Goal: Task Accomplishment & Management: Manage account settings

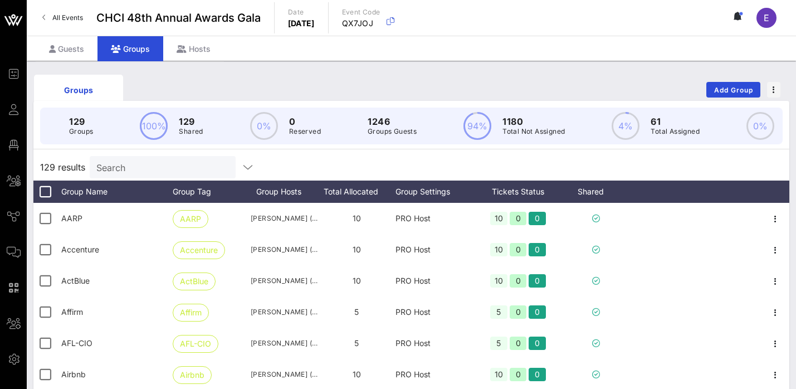
click at [142, 167] on input "Search" at bounding box center [161, 167] width 130 height 14
click at [728, 93] on span "Add Group" at bounding box center [734, 90] width 40 height 8
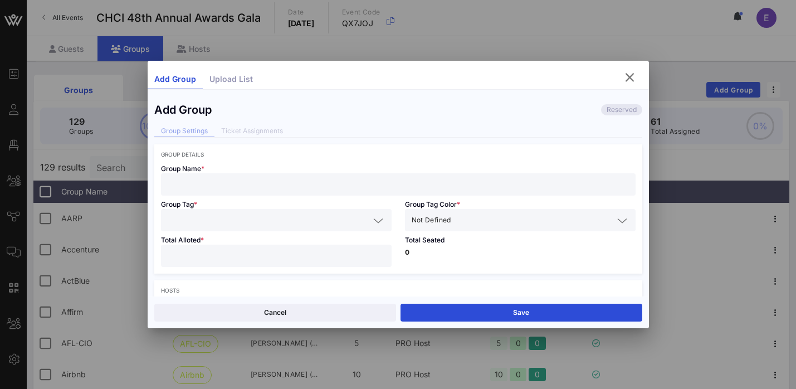
click at [320, 187] on input "text" at bounding box center [398, 184] width 461 height 14
paste input "Charter Communications"
type input "Charter Communications"
click at [274, 225] on input "text" at bounding box center [269, 220] width 202 height 14
paste input "Charter Communications"
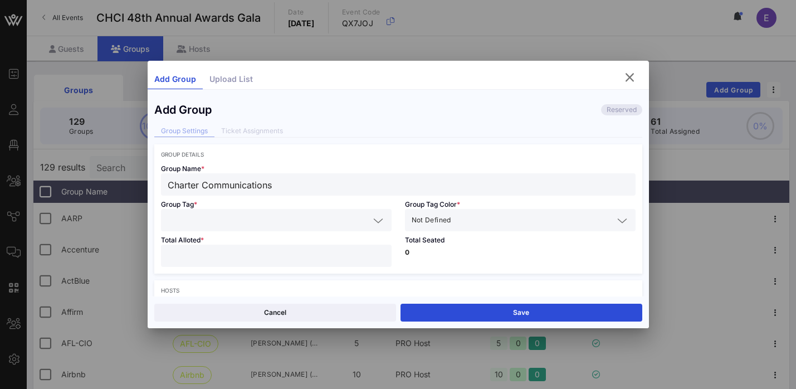
type input "Charter Communications"
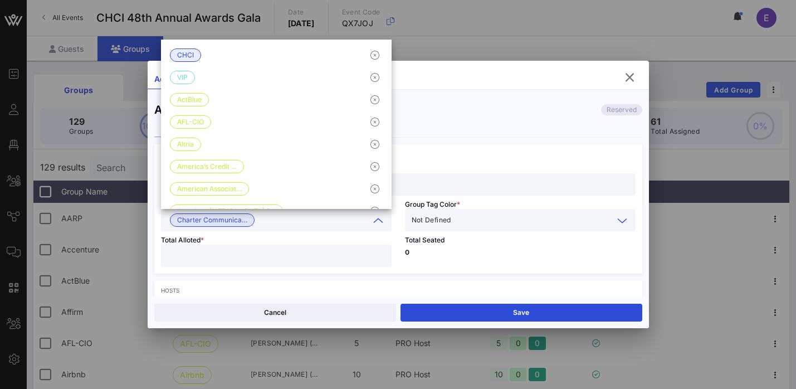
click at [485, 227] on input "text" at bounding box center [534, 220] width 160 height 14
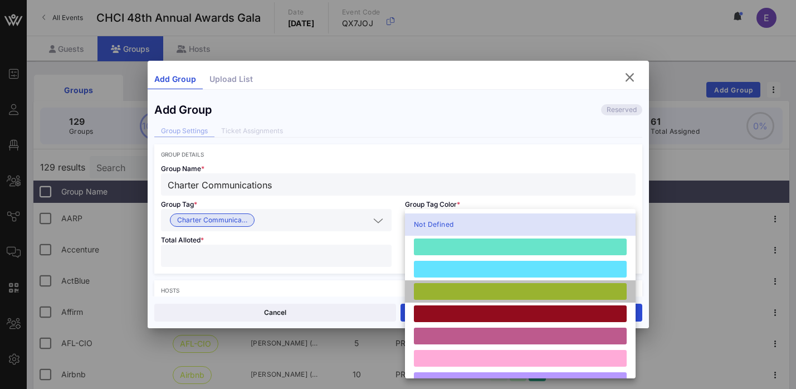
click at [455, 293] on div at bounding box center [520, 291] width 213 height 17
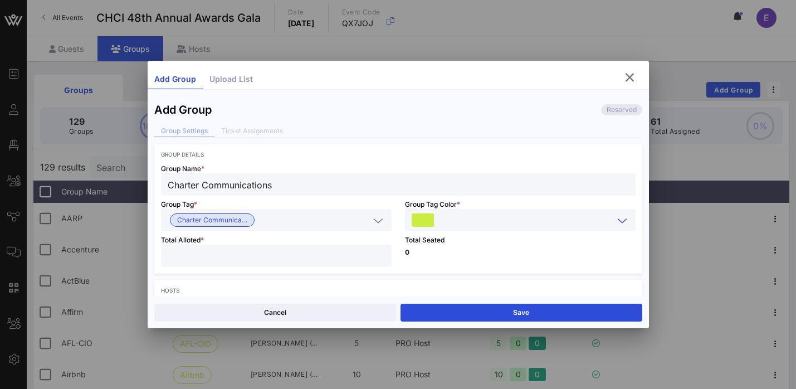
click at [303, 261] on input "number" at bounding box center [276, 256] width 217 height 14
type input "**"
click at [472, 251] on p "0" at bounding box center [520, 252] width 231 height 7
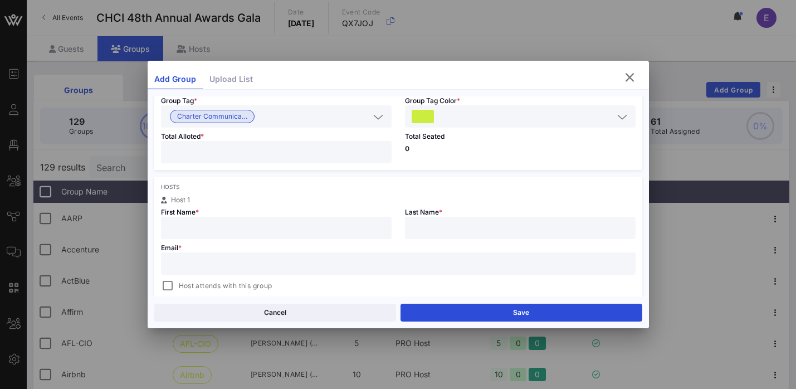
scroll to position [113, 0]
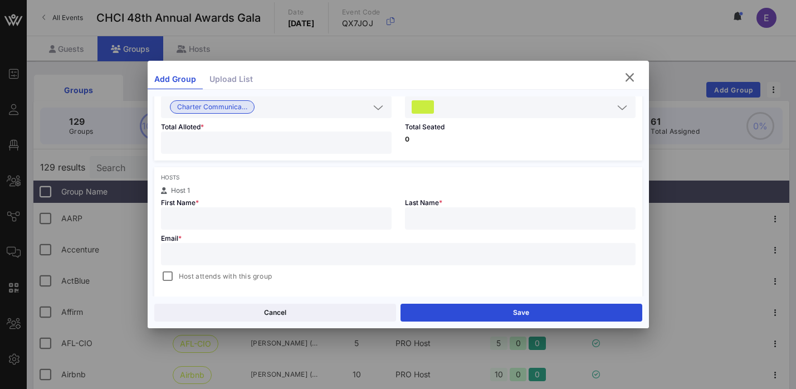
click at [328, 220] on input "text" at bounding box center [276, 218] width 217 height 14
paste input "[US_STATE][PERSON_NAME]"
click at [213, 219] on input "[US_STATE][PERSON_NAME]" at bounding box center [276, 218] width 217 height 14
type input "[US_STATE]"
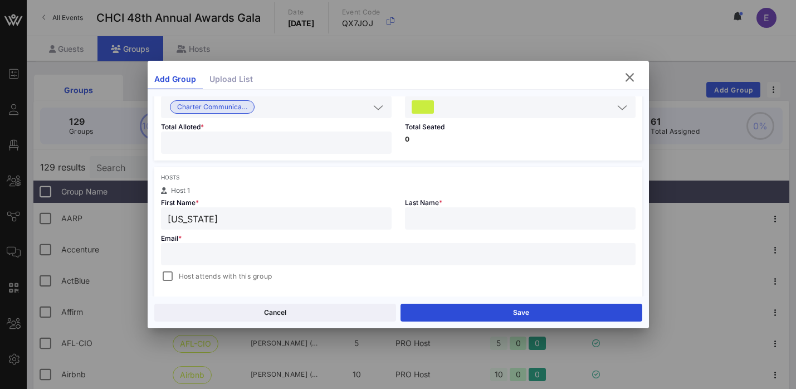
paste input "Zigras"
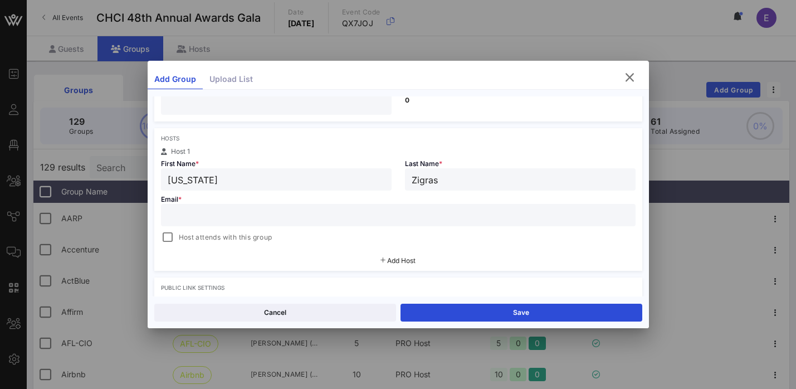
type input "Zigras"
click at [354, 212] on input "text" at bounding box center [398, 215] width 461 height 14
paste input "[US_STATE][EMAIL_ADDRESS][DOMAIN_NAME]"
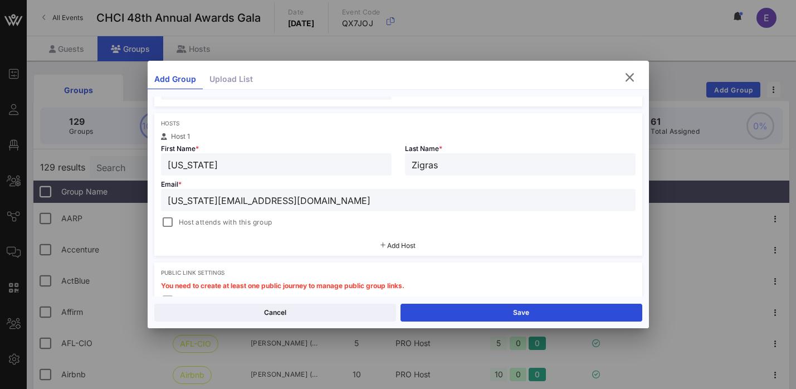
type input "[US_STATE][EMAIL_ADDRESS][DOMAIN_NAME]"
click at [401, 247] on span "Add Host" at bounding box center [401, 245] width 28 height 8
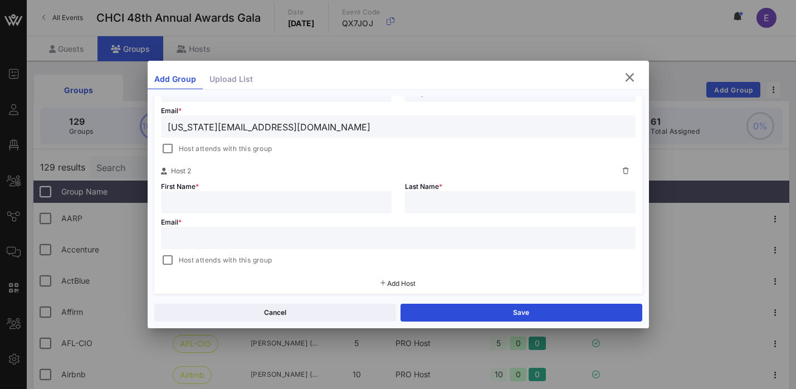
scroll to position [258, 0]
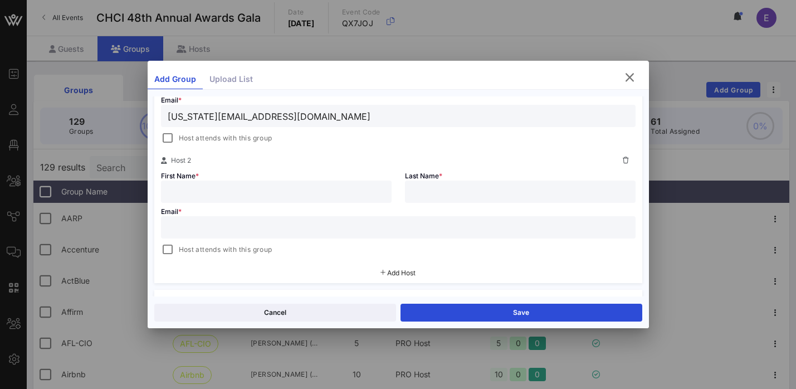
click at [281, 190] on input "text" at bounding box center [276, 191] width 217 height 14
paste input "[PERSON_NAME]"
click at [227, 193] on input "[PERSON_NAME]" at bounding box center [276, 191] width 217 height 14
type input "[PERSON_NAME]"
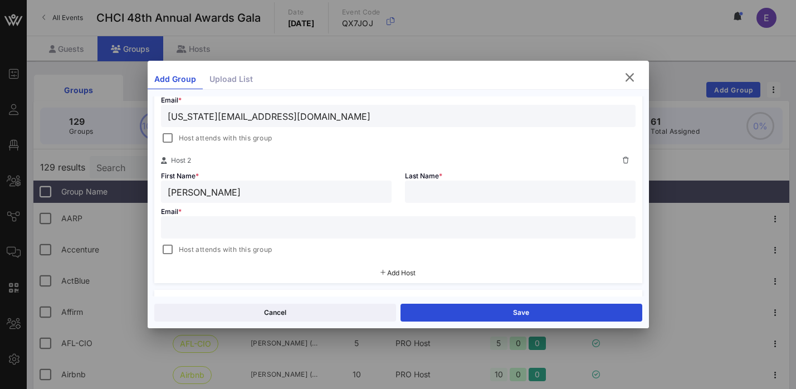
paste input "[PERSON_NAME]"
drag, startPoint x: 452, startPoint y: 191, endPoint x: 401, endPoint y: 191, distance: 50.7
click at [405, 191] on div "[PERSON_NAME]" at bounding box center [520, 192] width 231 height 22
type input "[PERSON_NAME]"
click at [337, 232] on input "text" at bounding box center [398, 227] width 461 height 14
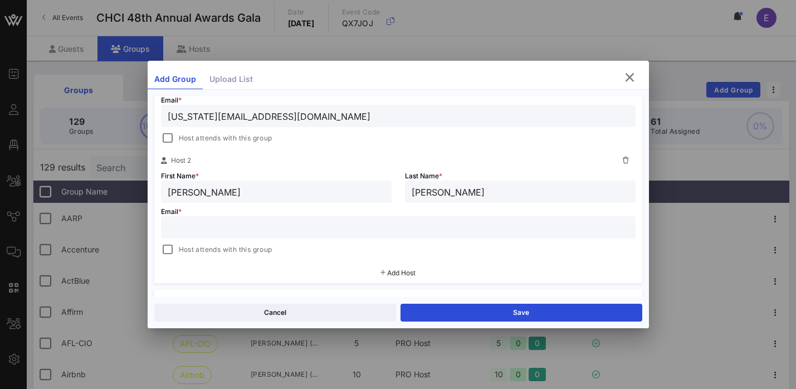
paste input "[EMAIL_ADDRESS][DOMAIN_NAME]"
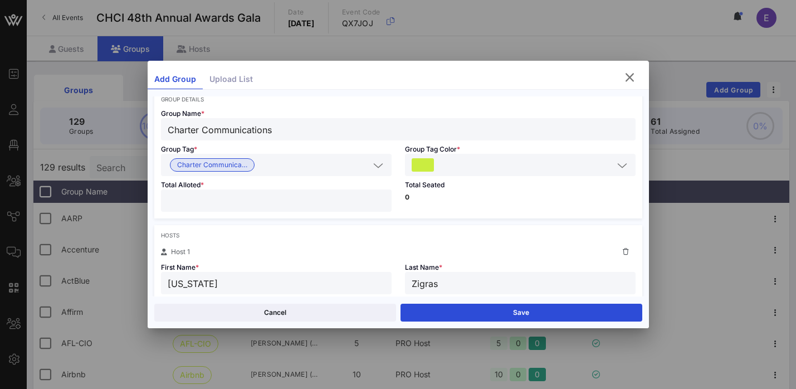
scroll to position [0, 0]
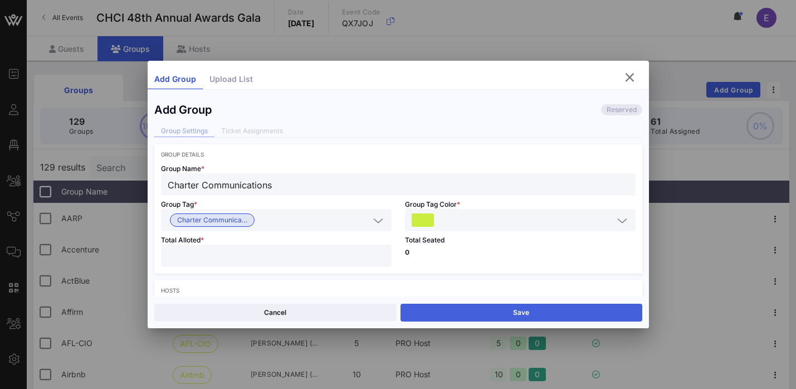
type input "[EMAIL_ADDRESS][DOMAIN_NAME]"
click at [493, 311] on button "Save" at bounding box center [522, 313] width 242 height 18
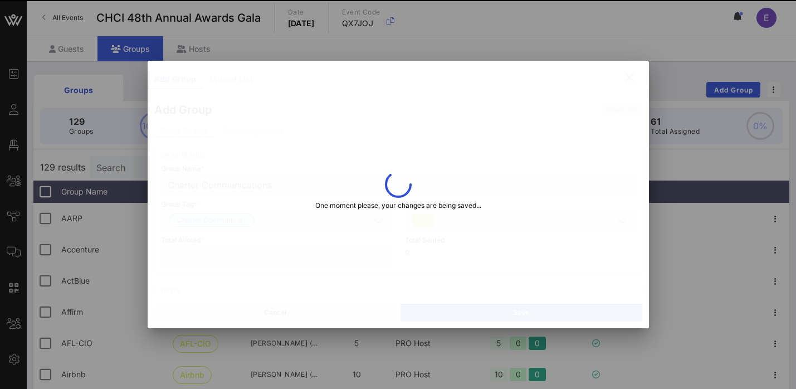
type input "[US_STATE][EMAIL_ADDRESS][DOMAIN_NAME]"
type input "[PERSON_NAME]"
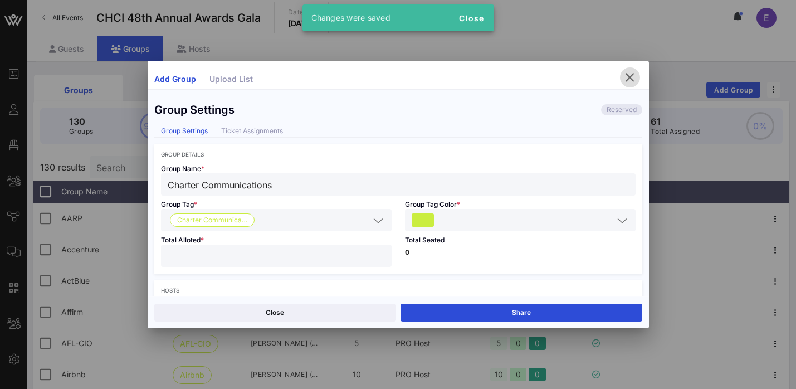
click at [626, 75] on icon "button" at bounding box center [630, 77] width 13 height 13
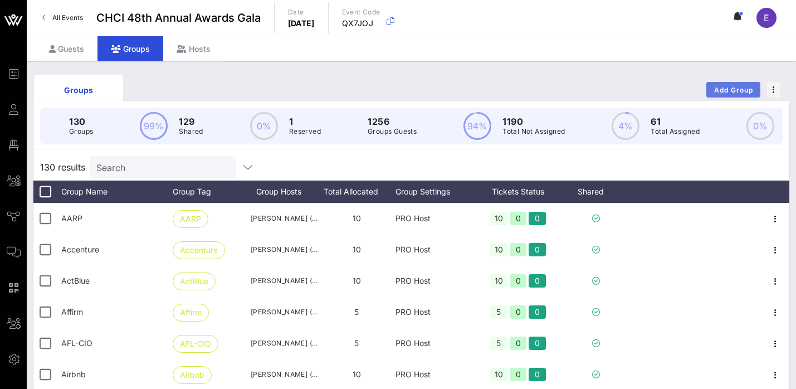
click at [722, 84] on button "Add Group" at bounding box center [734, 90] width 54 height 16
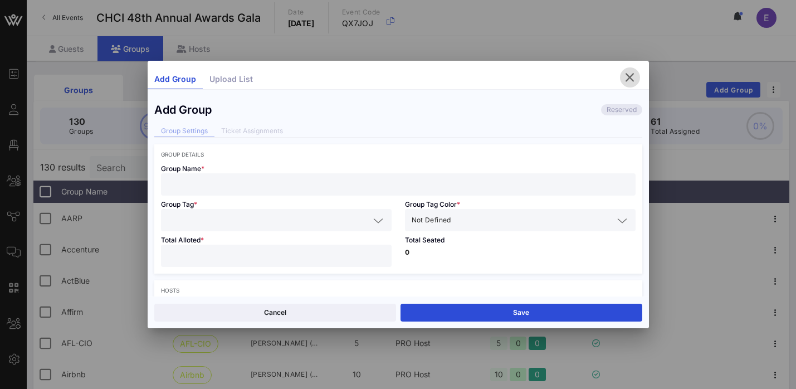
click at [632, 71] on icon "button" at bounding box center [630, 77] width 13 height 13
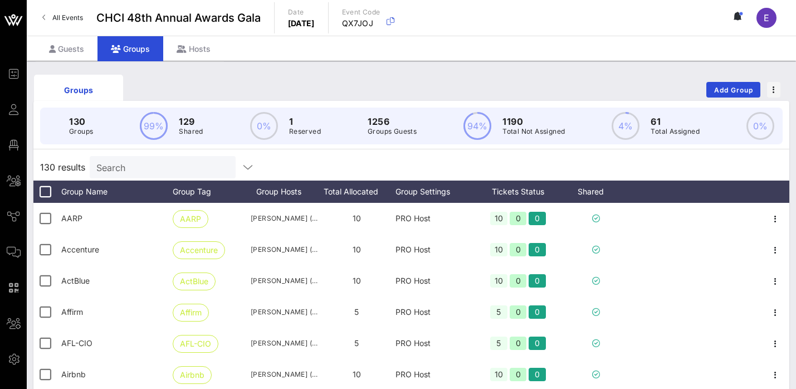
click at [141, 173] on input "Search" at bounding box center [161, 167] width 130 height 14
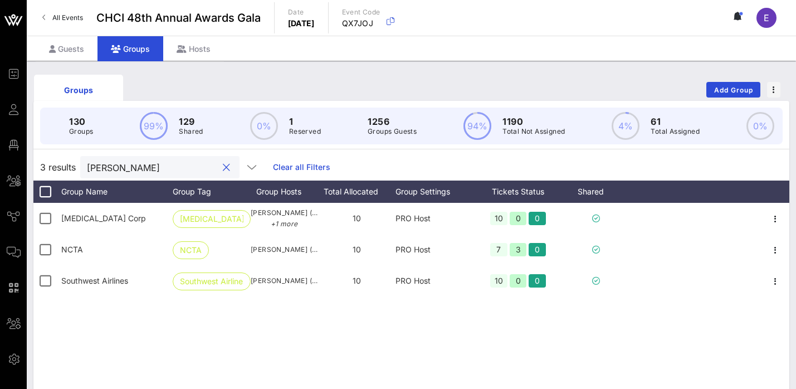
type input "[PERSON_NAME]"
click at [723, 90] on span "Add Group" at bounding box center [734, 90] width 40 height 8
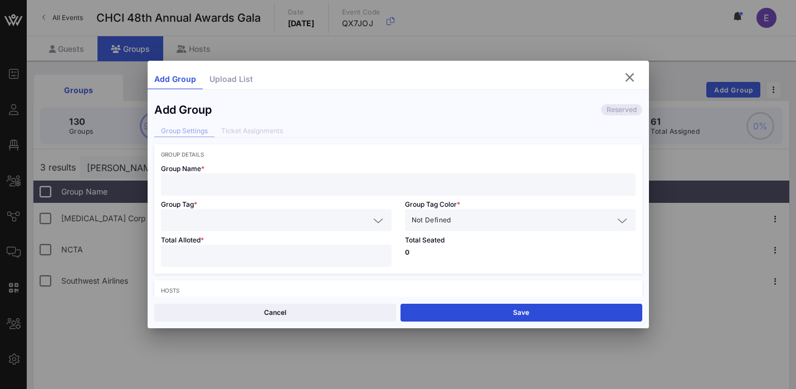
click at [324, 188] on input "text" at bounding box center [398, 184] width 461 height 14
paste input "[DEMOGRAPHIC_DATA] Health"
type input "[DEMOGRAPHIC_DATA] Health"
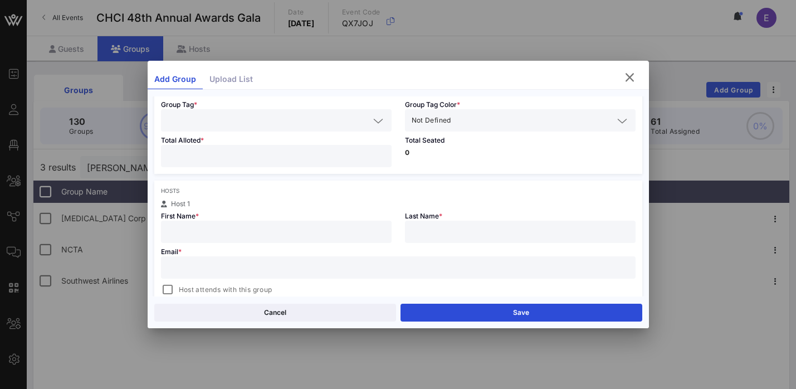
scroll to position [116, 0]
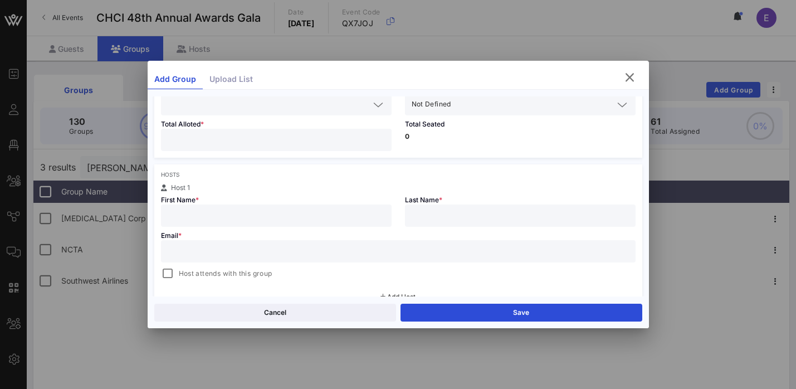
click at [225, 224] on div at bounding box center [276, 216] width 217 height 22
paste input "[PERSON_NAME]"
click at [215, 216] on input "[PERSON_NAME]" at bounding box center [276, 215] width 217 height 14
type input "[PERSON_NAME]"
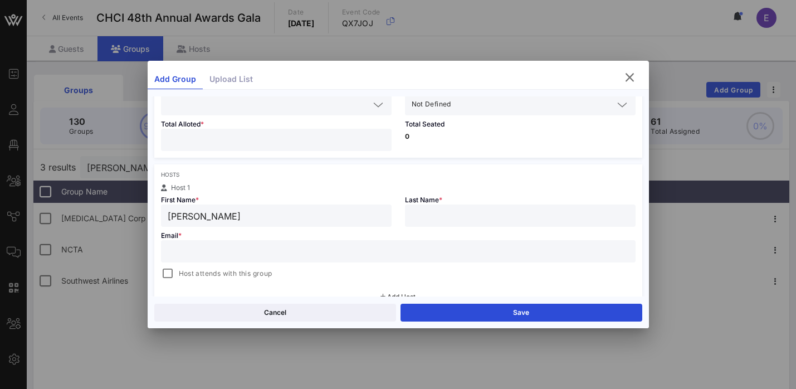
paste input "[PERSON_NAME]"
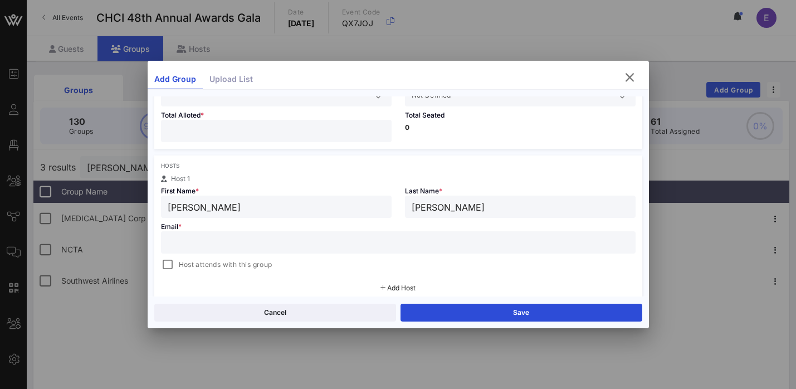
type input "[PERSON_NAME]"
click at [352, 238] on input "text" at bounding box center [398, 242] width 461 height 14
paste input "[PERSON_NAME][EMAIL_ADDRESS][PERSON_NAME][DOMAIN_NAME]"
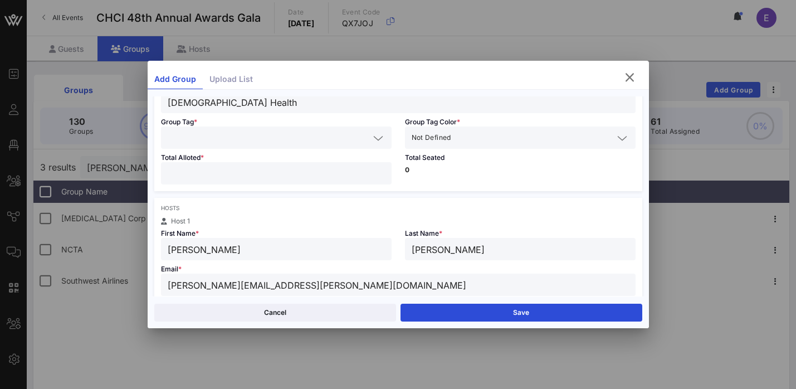
scroll to position [79, 0]
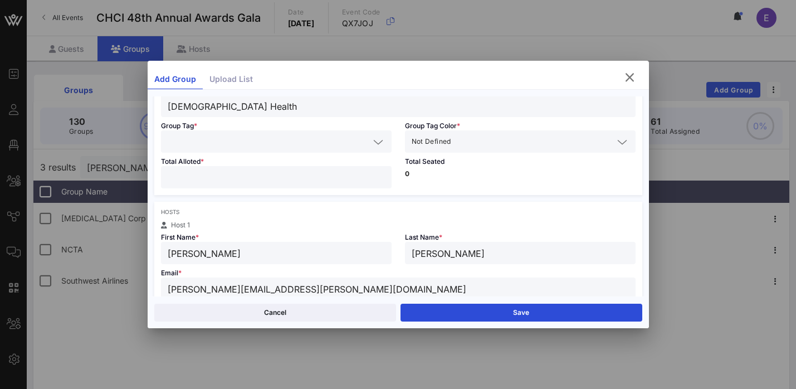
type input "[PERSON_NAME][EMAIL_ADDRESS][PERSON_NAME][DOMAIN_NAME]"
drag, startPoint x: 263, startPoint y: 105, endPoint x: 150, endPoint y: 105, distance: 112.6
click at [150, 105] on div "Add Group Reserved Group Settings Ticket Assignments Group Details Group Name *…" at bounding box center [399, 196] width 502 height 200
type input "[DEMOGRAPHIC_DATA] Health"
click at [212, 137] on input "text" at bounding box center [269, 141] width 202 height 14
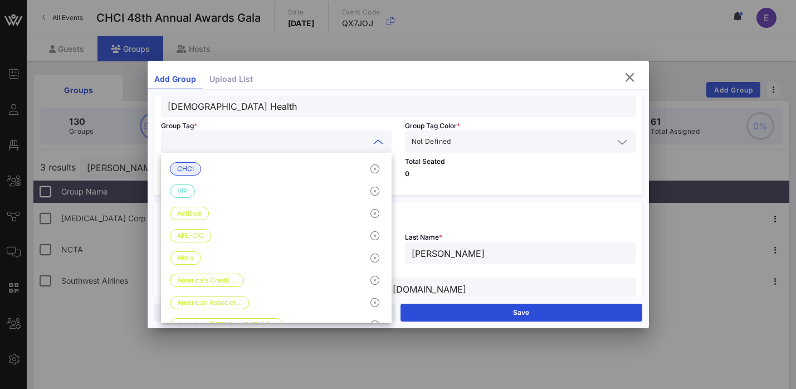
paste input "[DEMOGRAPHIC_DATA] Health"
type input "[DEMOGRAPHIC_DATA] Health"
click at [472, 142] on input "text" at bounding box center [534, 141] width 160 height 14
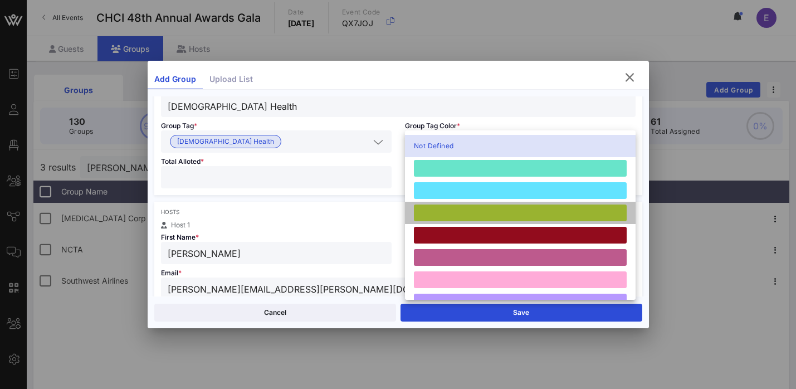
click at [459, 212] on div at bounding box center [520, 213] width 213 height 17
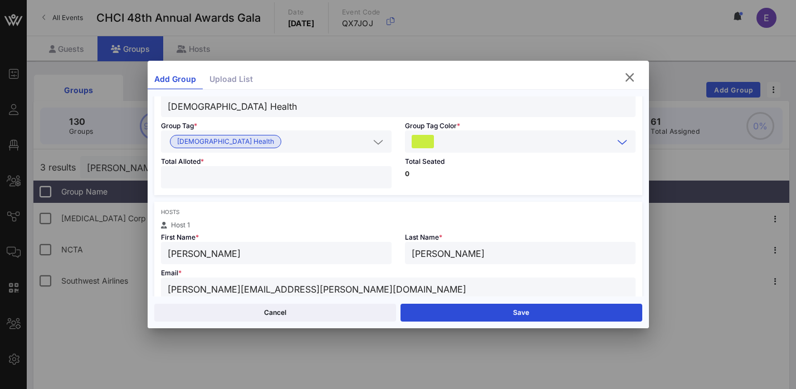
click at [247, 170] on input "number" at bounding box center [276, 177] width 217 height 14
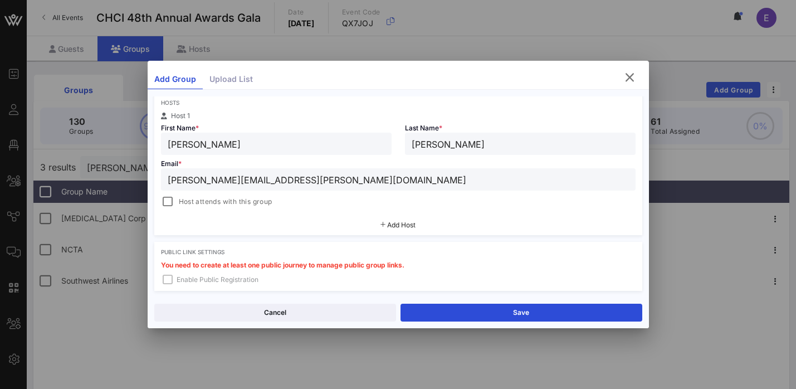
scroll to position [0, 0]
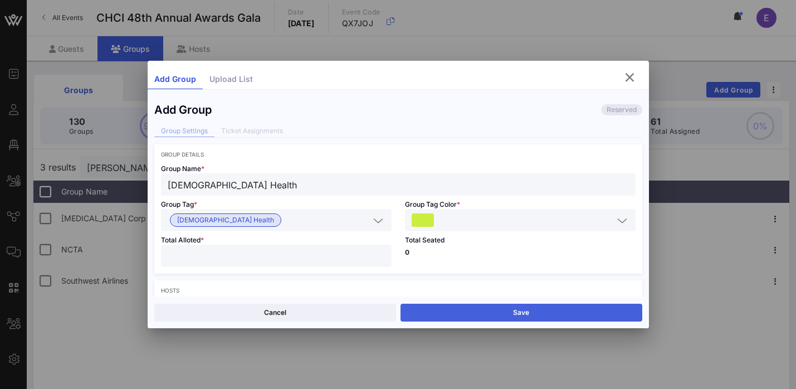
type input "**"
click at [494, 310] on button "Save" at bounding box center [522, 313] width 242 height 18
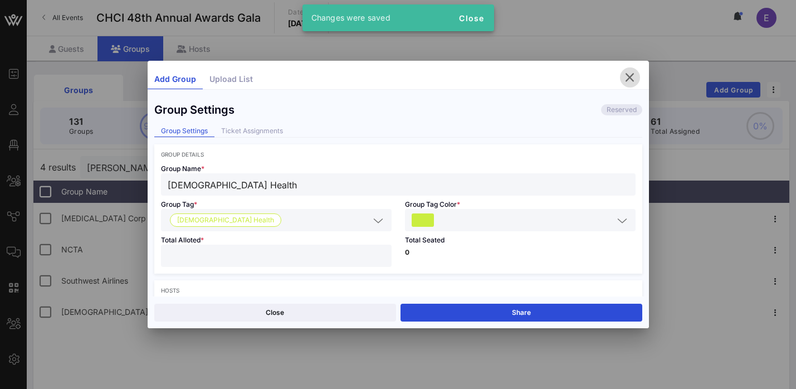
click at [631, 79] on icon "button" at bounding box center [630, 77] width 13 height 13
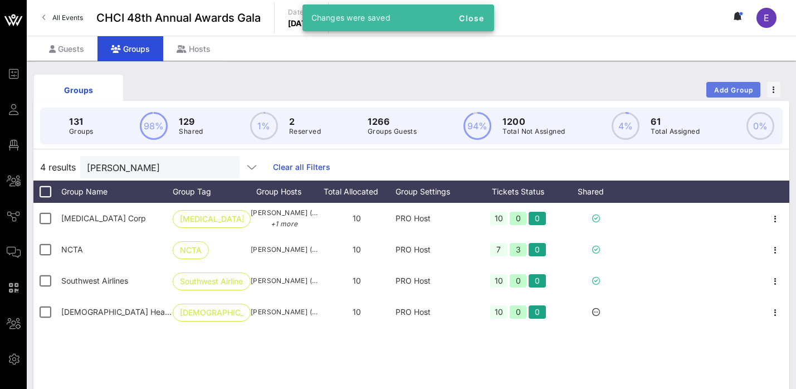
click at [726, 89] on span "Add Group" at bounding box center [734, 90] width 40 height 8
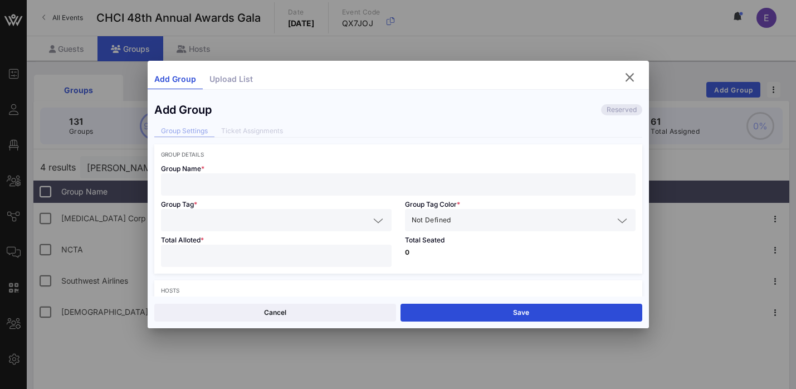
click at [278, 181] on input "text" at bounding box center [398, 184] width 461 height 14
paste input "Communities First"
type input "Communities First"
click at [240, 223] on input "text" at bounding box center [269, 220] width 202 height 14
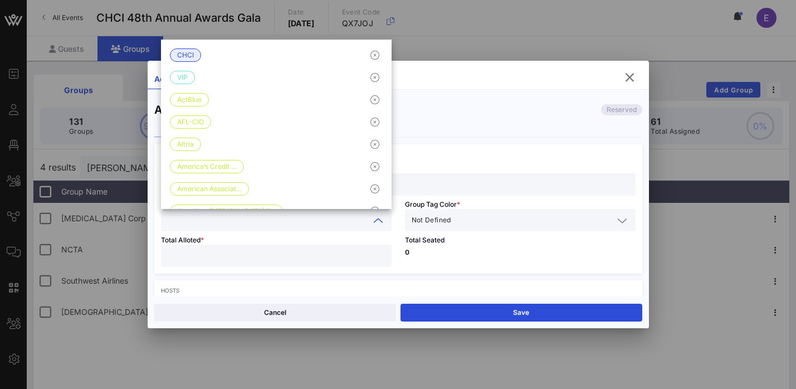
paste input "Communities First"
type input "Communities First"
click at [465, 218] on input "text" at bounding box center [534, 220] width 160 height 14
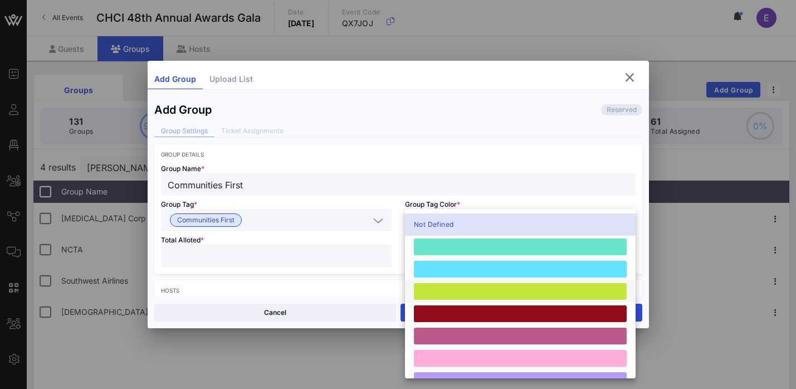
click at [457, 289] on div at bounding box center [520, 291] width 213 height 17
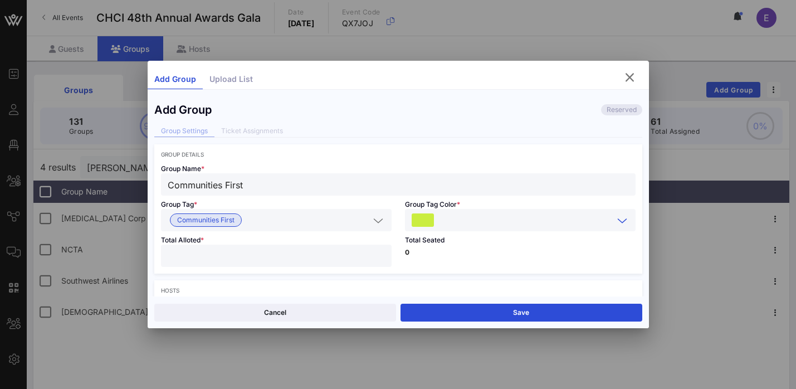
click at [317, 265] on div at bounding box center [276, 256] width 217 height 22
type input "**"
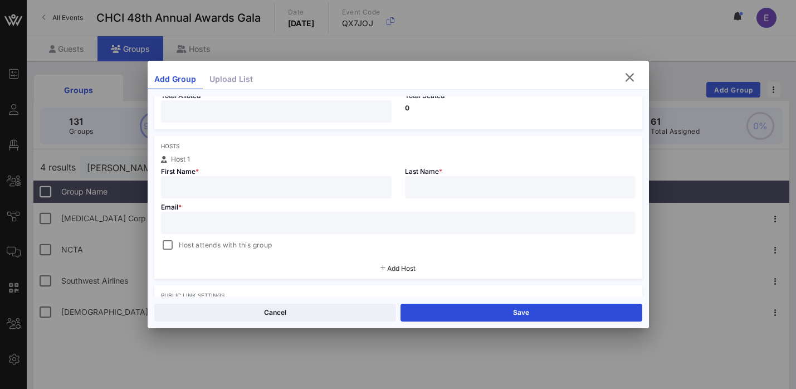
scroll to position [149, 0]
click at [234, 188] on input "text" at bounding box center [276, 183] width 217 height 14
paste input "[PERSON_NAME]"
click at [202, 182] on input "[PERSON_NAME]" at bounding box center [276, 183] width 217 height 14
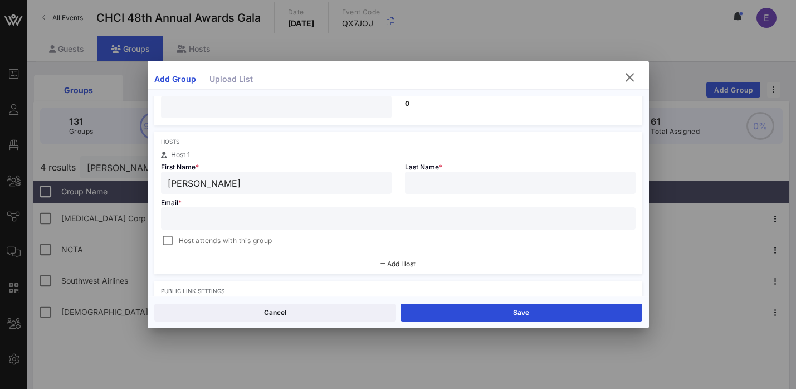
click at [202, 182] on input "[PERSON_NAME]" at bounding box center [276, 183] width 217 height 14
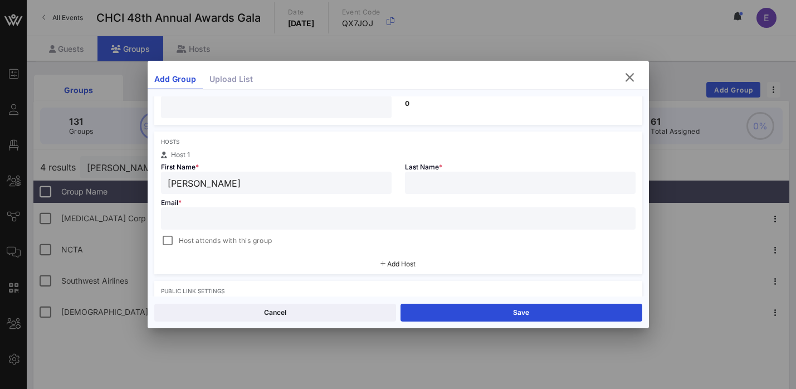
click at [202, 182] on input "[PERSON_NAME]" at bounding box center [276, 183] width 217 height 14
type input "Alya"
paste input "[PERSON_NAME]"
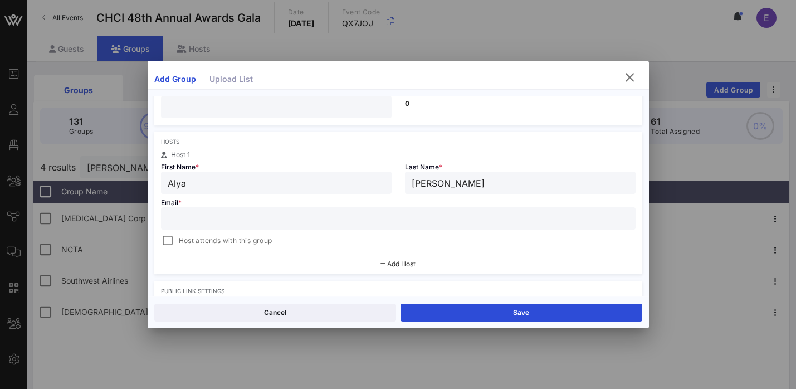
type input "[PERSON_NAME]"
click at [304, 212] on input "text" at bounding box center [398, 218] width 461 height 14
paste input "[EMAIL_ADDRESS][DOMAIN_NAME]"
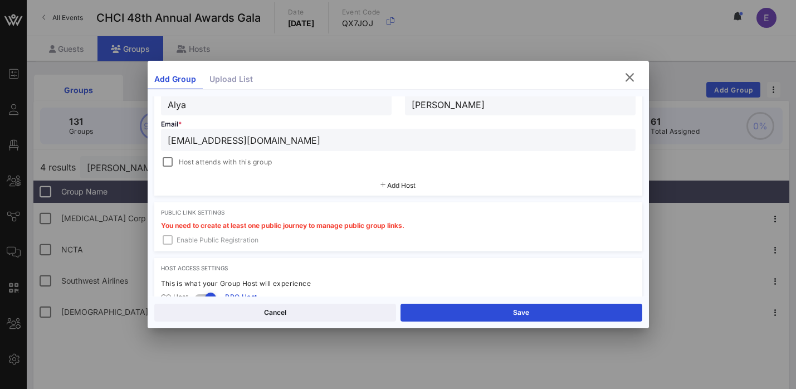
type input "[EMAIL_ADDRESS][DOMAIN_NAME]"
click at [399, 185] on span "Add Host" at bounding box center [401, 185] width 28 height 8
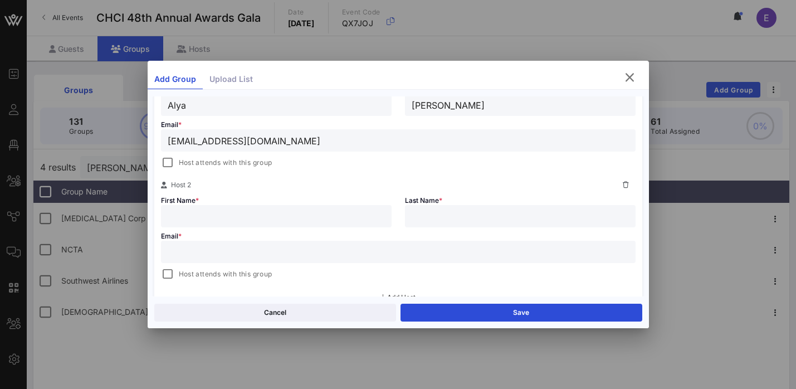
click at [240, 257] on input "text" at bounding box center [398, 252] width 461 height 14
paste input "[EMAIL_ADDRESS][DOMAIN_NAME]"
type input "[EMAIL_ADDRESS][DOMAIN_NAME]"
click at [270, 217] on input "text" at bounding box center [276, 216] width 217 height 14
paste input "[EMAIL_ADDRESS][DOMAIN_NAME]"
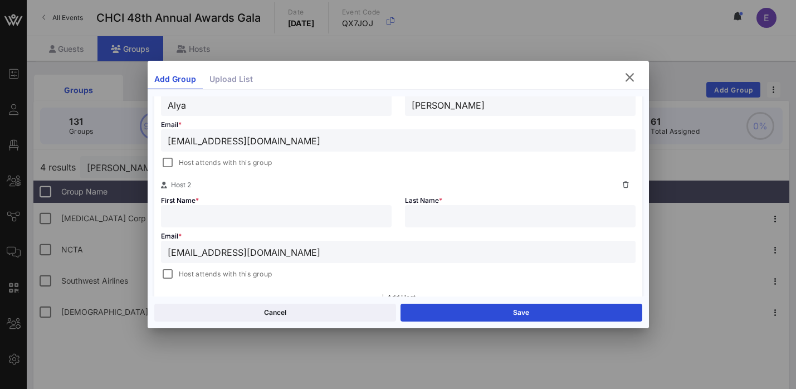
type input "[EMAIL_ADDRESS][DOMAIN_NAME]"
click at [362, 154] on div "Host attends with this group" at bounding box center [398, 162] width 475 height 16
click at [269, 217] on input "text" at bounding box center [276, 216] width 217 height 14
paste input "[PERSON_NAME]"
click at [221, 218] on input "[PERSON_NAME]" at bounding box center [276, 216] width 217 height 14
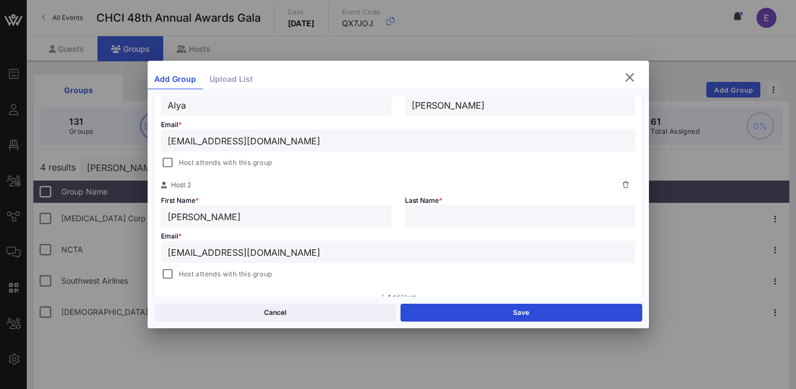
click at [221, 218] on input "[PERSON_NAME]" at bounding box center [276, 216] width 217 height 14
type input "[PERSON_NAME]"
paste input "Gray"
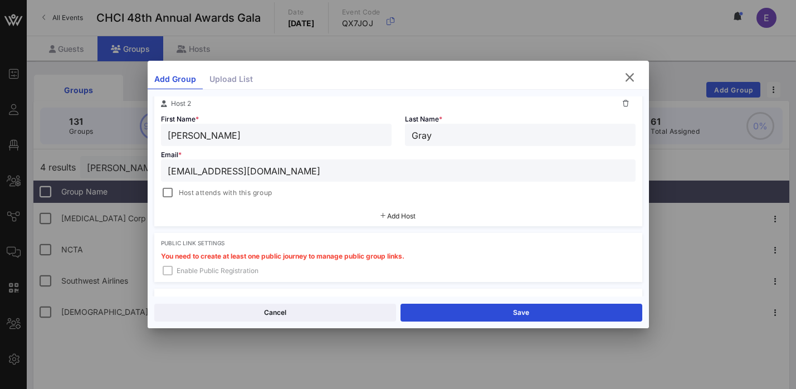
scroll to position [340, 0]
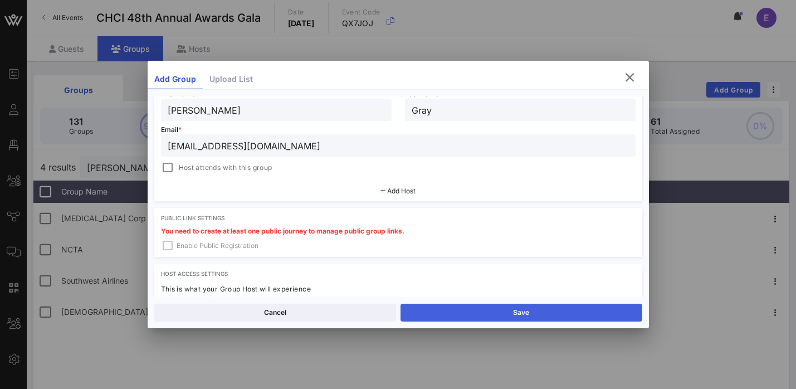
type input "Gray"
click at [478, 317] on button "Save" at bounding box center [522, 313] width 242 height 18
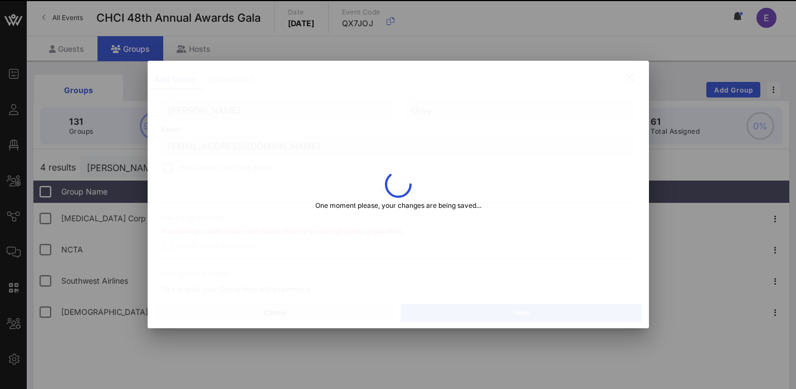
type input "[PERSON_NAME]"
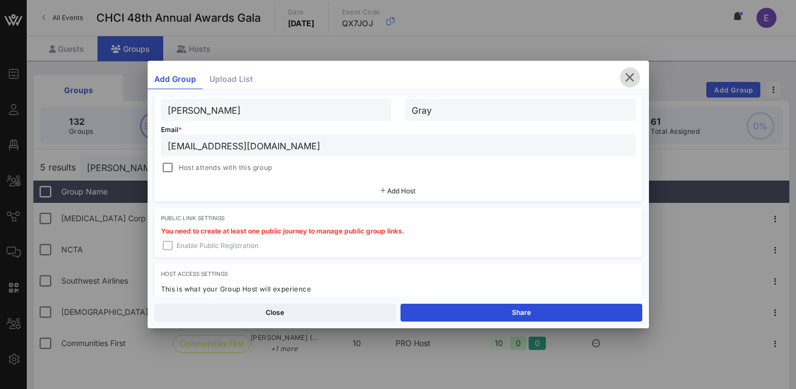
click at [630, 77] on icon "button" at bounding box center [630, 77] width 13 height 13
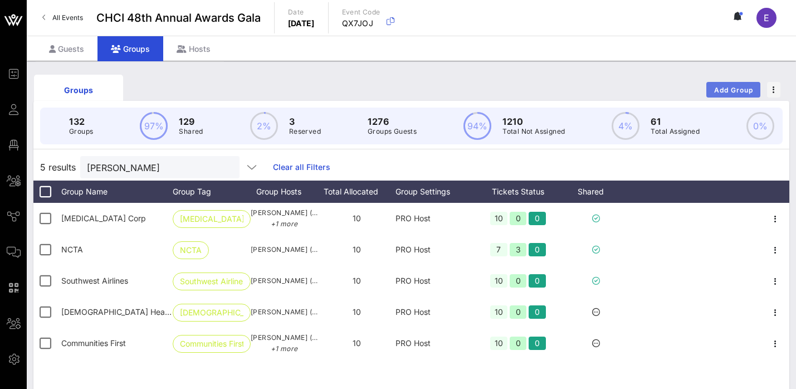
click at [722, 87] on span "Add Group" at bounding box center [734, 90] width 40 height 8
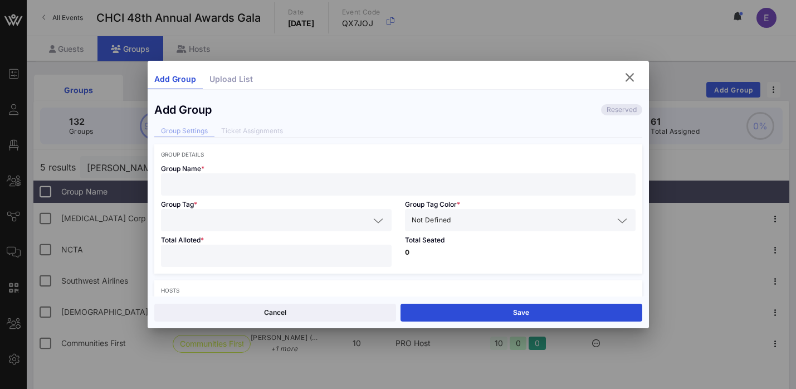
click at [383, 193] on div at bounding box center [398, 184] width 461 height 22
paste input "Democratic Congressional Campaign Committee (DCCC)"
type input "Democratic Congressional Campaign Committee (DCCC)"
click at [338, 213] on input "text" at bounding box center [269, 220] width 202 height 14
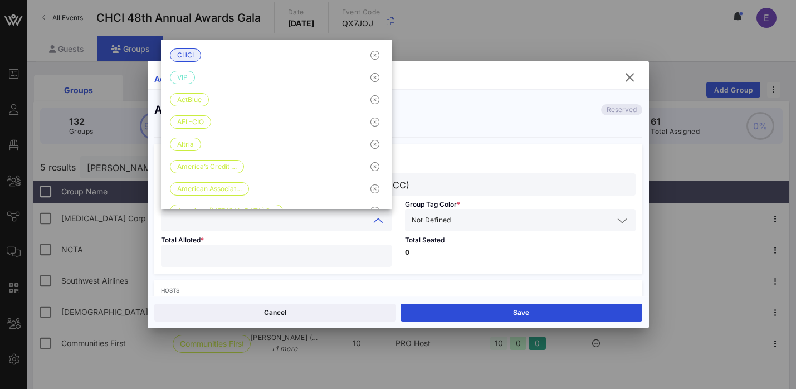
paste input "Democratic Congressional Campaign Committee (DCCC)"
type input "Democratic Congressional Campaign Committee (DCCC)"
click at [497, 215] on input "text" at bounding box center [534, 220] width 160 height 14
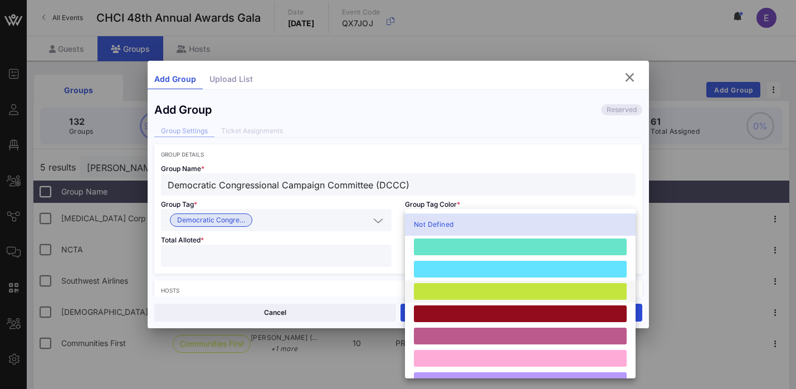
click at [458, 295] on div at bounding box center [520, 291] width 213 height 17
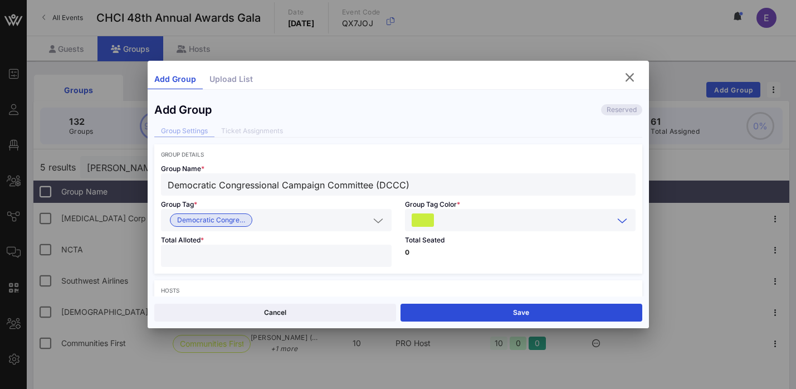
click at [280, 259] on input "number" at bounding box center [276, 256] width 217 height 14
type input "**"
type input "*"
click at [455, 252] on p "0" at bounding box center [520, 252] width 231 height 7
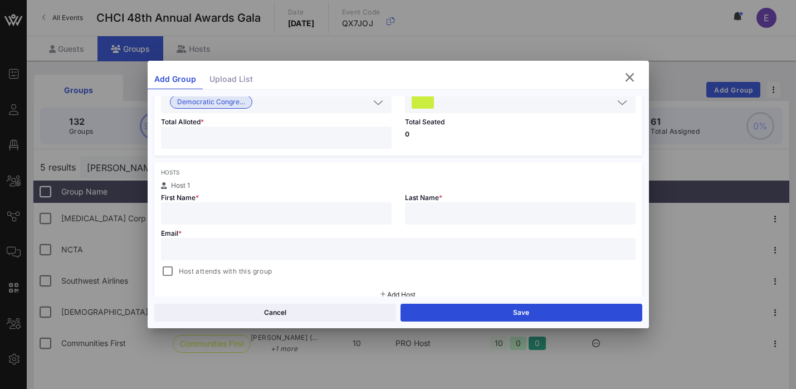
scroll to position [143, 0]
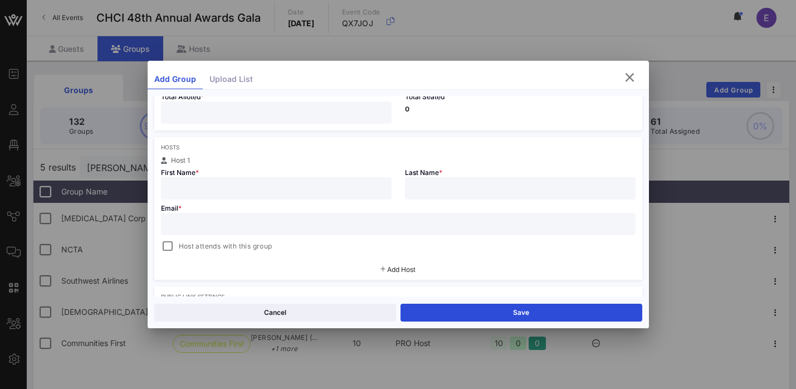
click at [291, 184] on input "text" at bounding box center [276, 188] width 217 height 14
paste input "Democratic Congressional Campaign Committee (DCCC)"
type input "Democratic Congressional Campaign Committee (DCCC)"
paste input "[PERSON_NAME]"
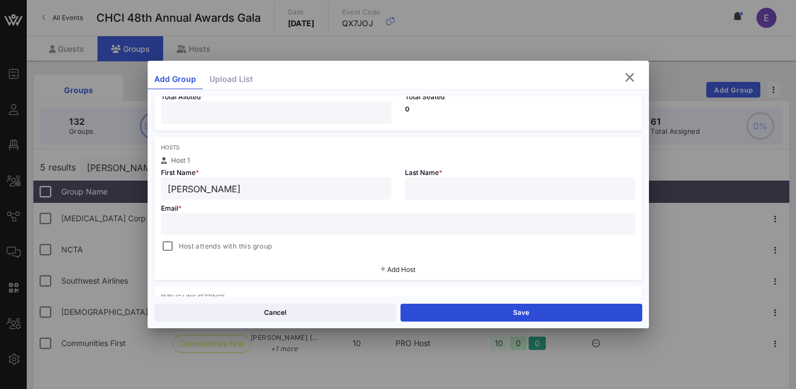
click at [236, 190] on input "[PERSON_NAME]" at bounding box center [276, 188] width 217 height 14
type input "Analysse"
paste input "[PERSON_NAME]"
type input "[PERSON_NAME]"
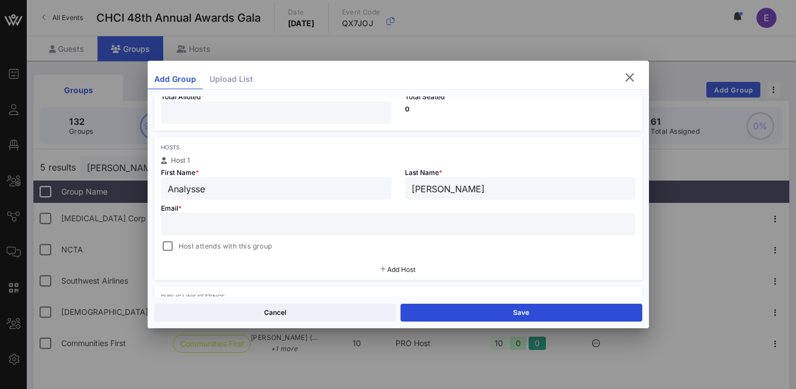
click at [309, 218] on input "text" at bounding box center [398, 224] width 461 height 14
paste input "[PERSON_NAME][EMAIL_ADDRESS][DOMAIN_NAME]"
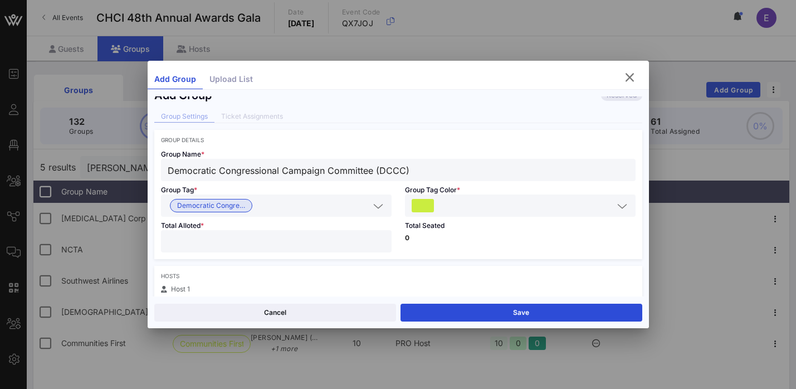
scroll to position [17, 0]
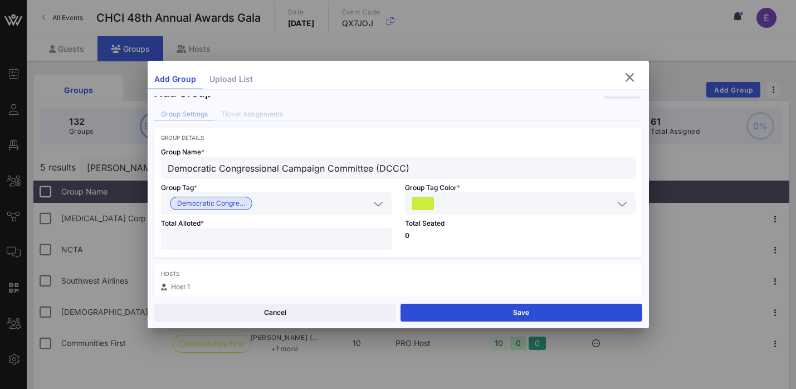
type input "[PERSON_NAME][EMAIL_ADDRESS][DOMAIN_NAME]"
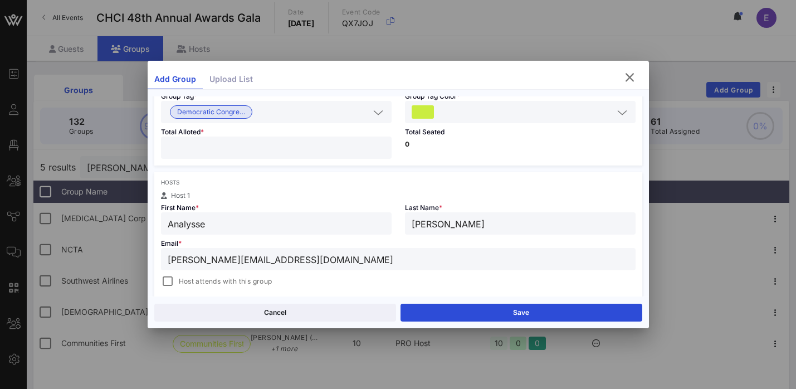
scroll to position [114, 0]
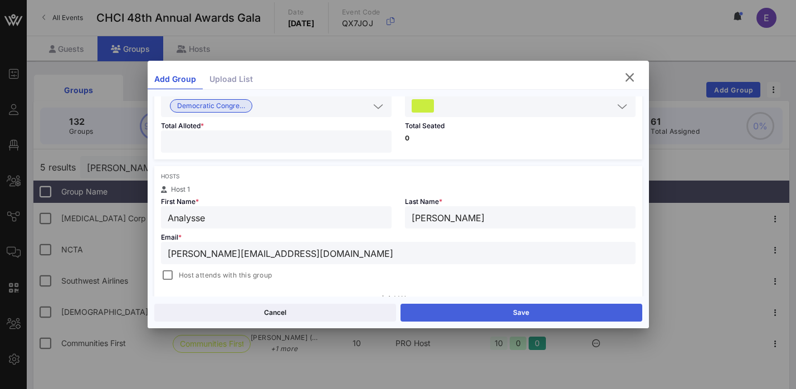
click at [501, 311] on button "Save" at bounding box center [522, 313] width 242 height 18
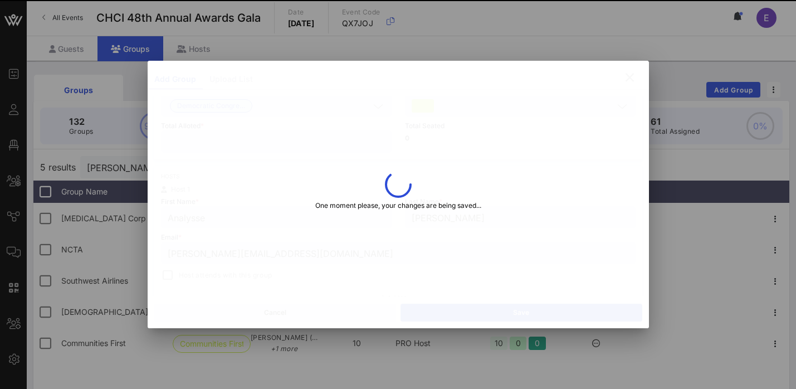
type input "Analysse"
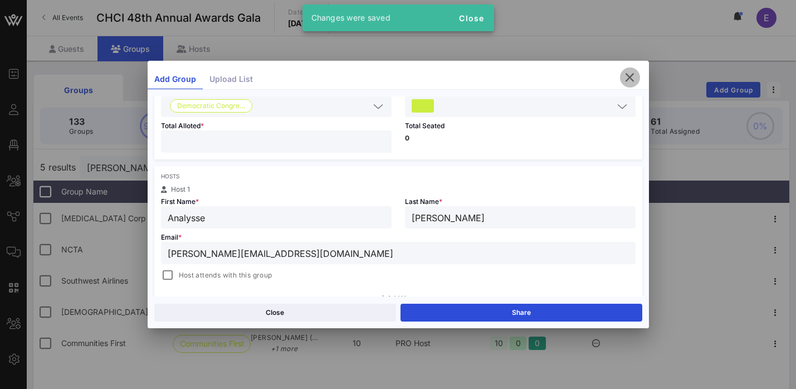
click at [633, 85] on button "button" at bounding box center [630, 77] width 20 height 20
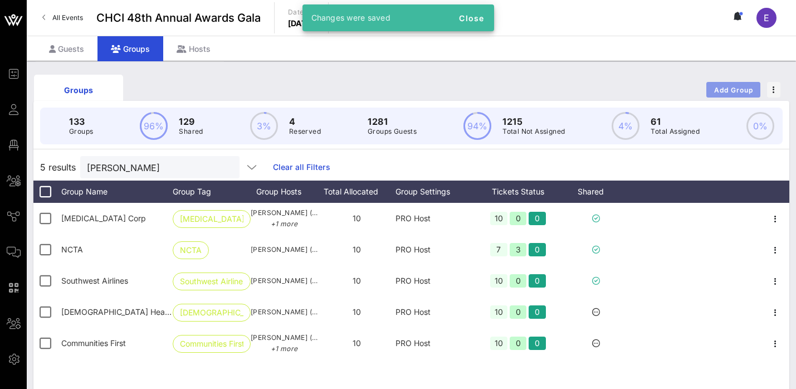
click at [715, 91] on span "Add Group" at bounding box center [734, 90] width 40 height 8
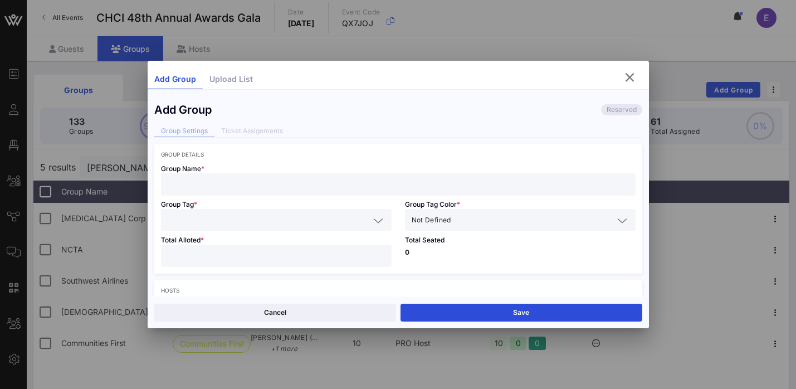
click at [236, 186] on input "text" at bounding box center [398, 184] width 461 height 14
paste input "End [PERSON_NAME] (ECU)"
type input "End [PERSON_NAME] (ECU)"
click at [630, 74] on icon "button" at bounding box center [630, 77] width 13 height 13
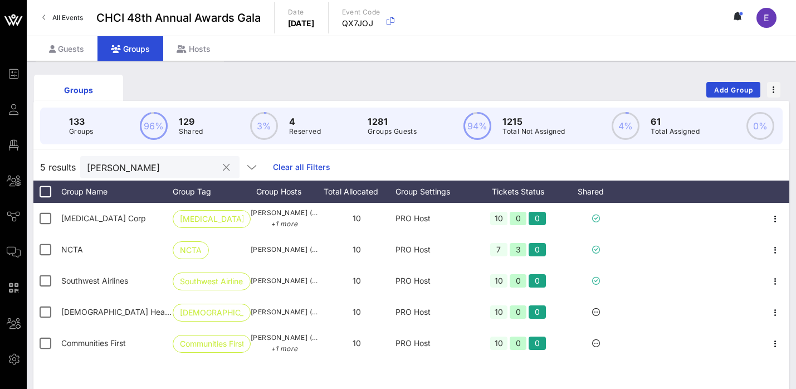
click at [143, 168] on input "[PERSON_NAME]" at bounding box center [152, 167] width 130 height 14
paste input "End [PERSON_NAME] (ECU)"
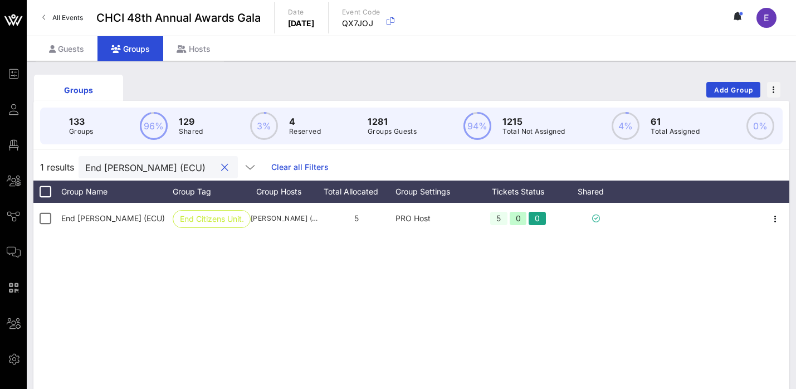
scroll to position [0, 0]
click at [174, 172] on input "End [PERSON_NAME] (ECU)" at bounding box center [150, 167] width 130 height 14
paste input "National Association of Realtors (NAR)"
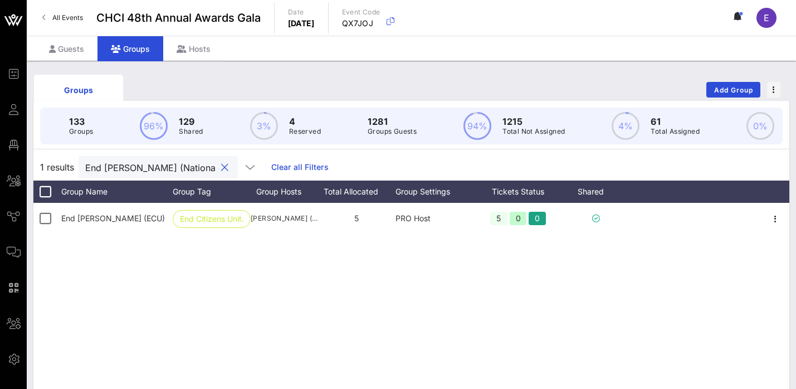
scroll to position [0, 149]
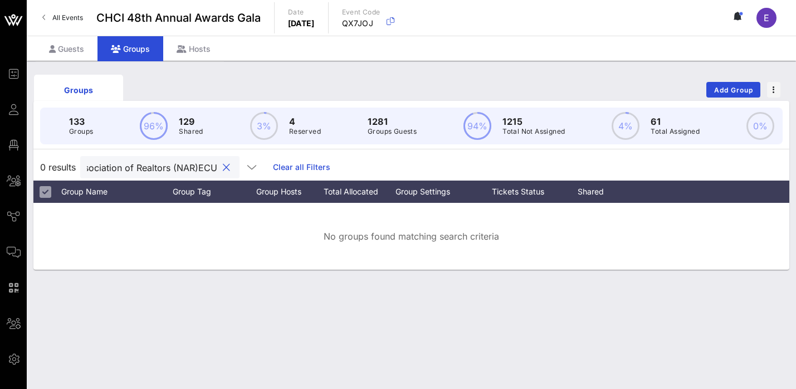
click at [174, 172] on input "End [PERSON_NAME] (National Association of Realtors (NAR)ECU)" at bounding box center [152, 167] width 130 height 14
paste input "National Association of Realtors (NAR"
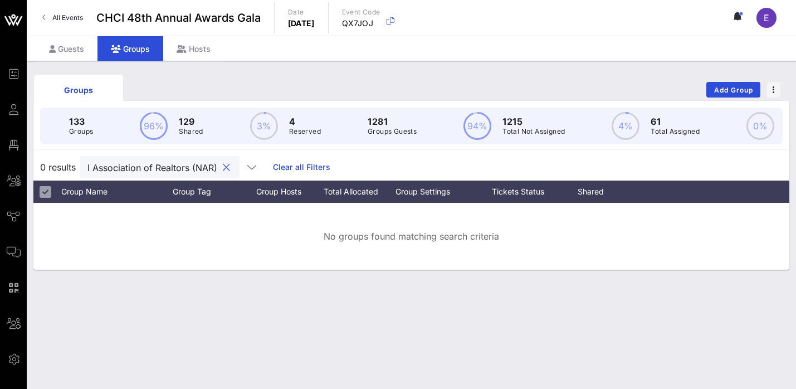
scroll to position [0, 60]
type input "National Association of Realtors (NAR)"
click at [720, 88] on span "Add Group" at bounding box center [734, 90] width 40 height 8
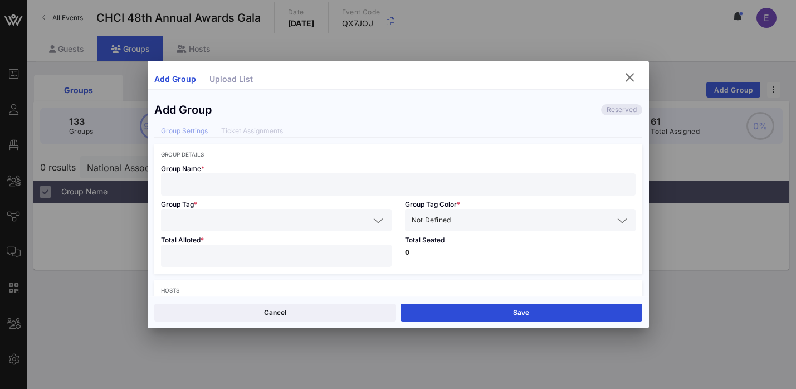
click at [284, 180] on input "text" at bounding box center [398, 184] width 461 height 14
paste input "National Association of Realtors (NAR)"
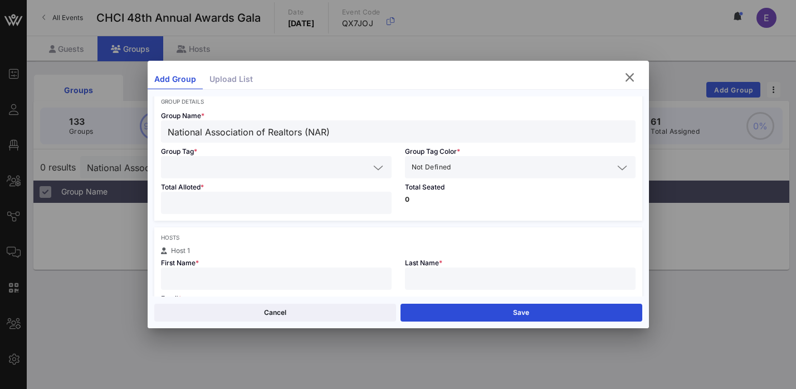
type input "National Association of Realtors (NAR)"
click at [270, 173] on input "text" at bounding box center [269, 167] width 202 height 14
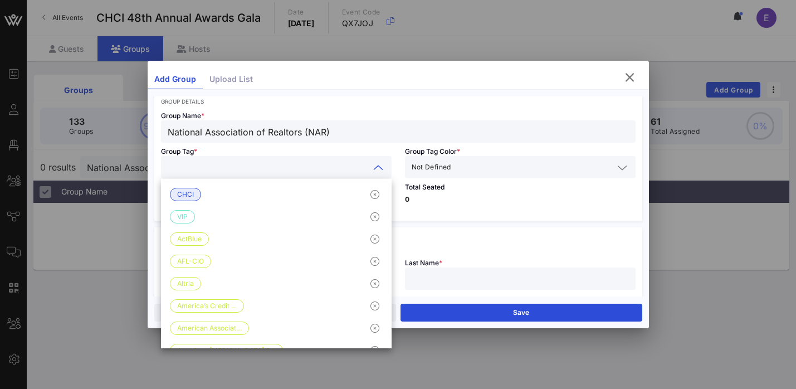
paste input "National Association of Realtors (NAR)"
type input "National Association of Realtors (NAR)"
click at [537, 163] on input "text" at bounding box center [534, 167] width 160 height 14
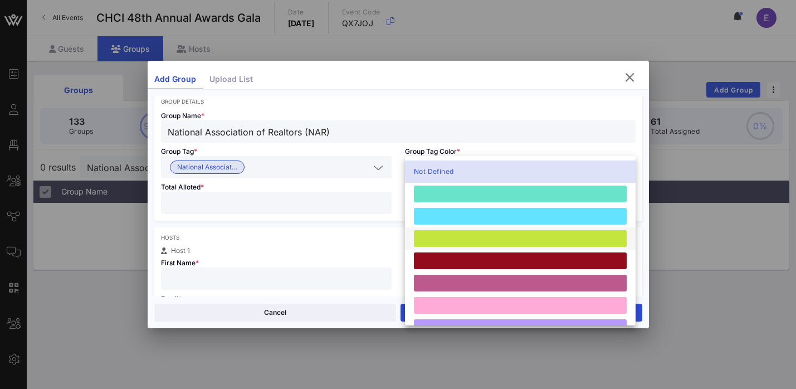
click at [460, 241] on div at bounding box center [520, 238] width 213 height 17
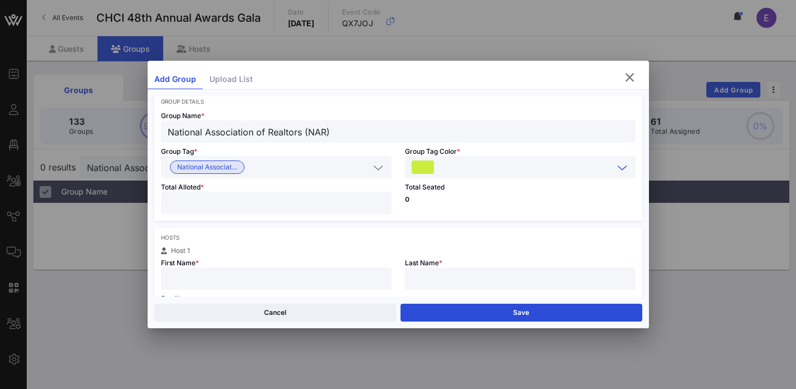
click at [268, 198] on input "number" at bounding box center [276, 203] width 217 height 14
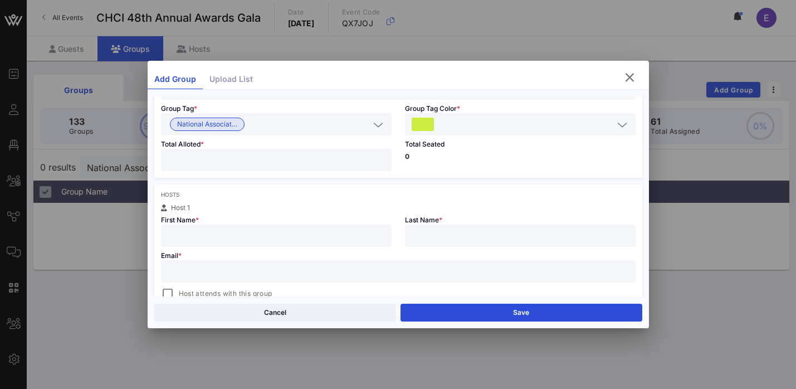
scroll to position [108, 0]
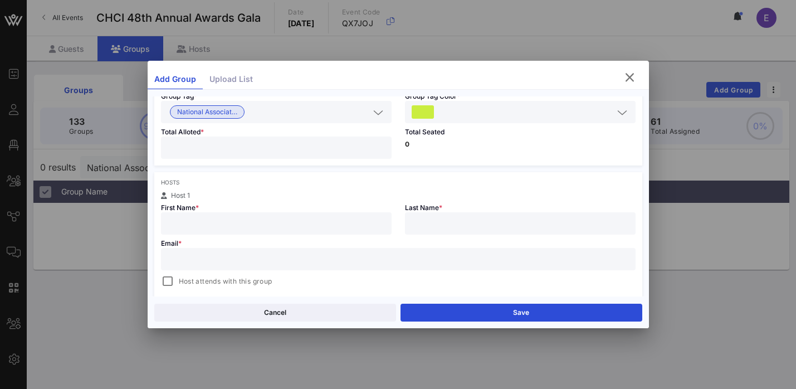
type input "*"
click at [264, 223] on input "text" at bounding box center [276, 223] width 217 height 14
paste input "[PERSON_NAME]"
click at [219, 229] on input "[PERSON_NAME]" at bounding box center [276, 223] width 217 height 14
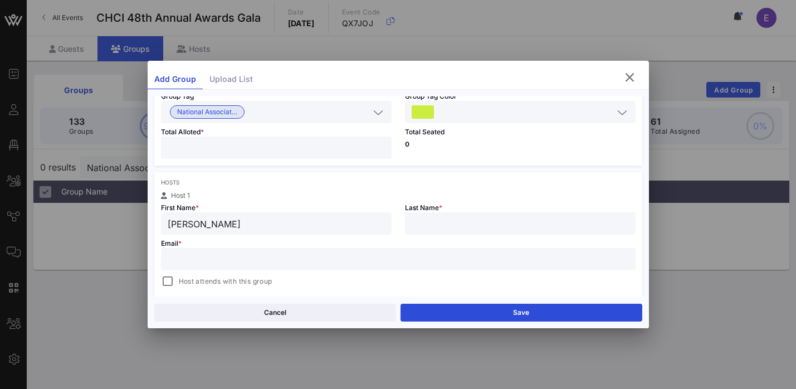
click at [219, 229] on input "[PERSON_NAME]" at bounding box center [276, 223] width 217 height 14
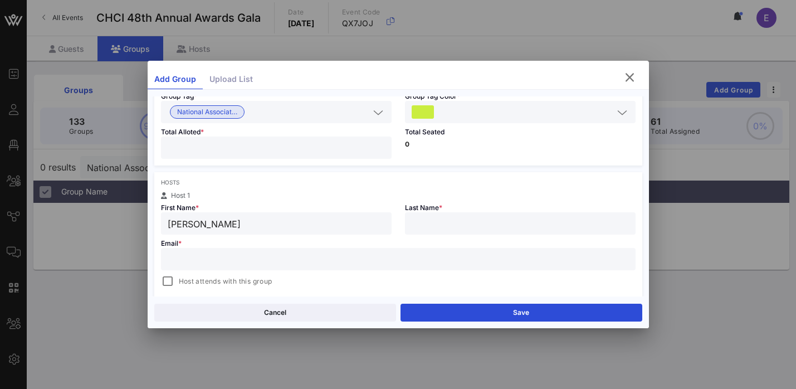
type input "[PERSON_NAME]"
paste input "[PERSON_NAME]"
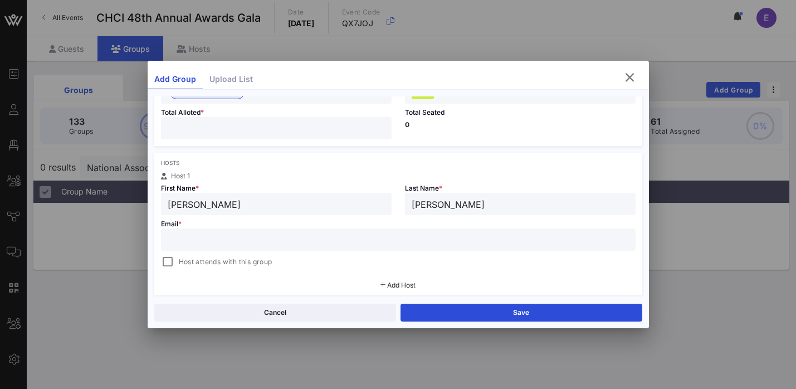
type input "[PERSON_NAME]"
click at [313, 245] on input "text" at bounding box center [398, 239] width 461 height 14
paste input "[EMAIL_ADDRESS][DOMAIN_NAME]"
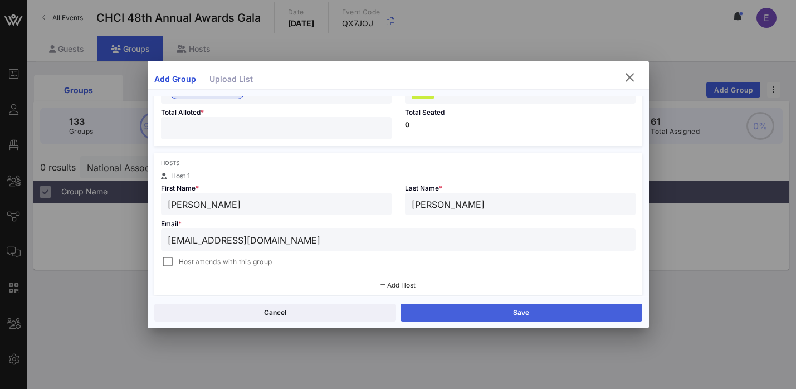
type input "[EMAIL_ADDRESS][DOMAIN_NAME]"
click at [493, 314] on button "Save" at bounding box center [522, 313] width 242 height 18
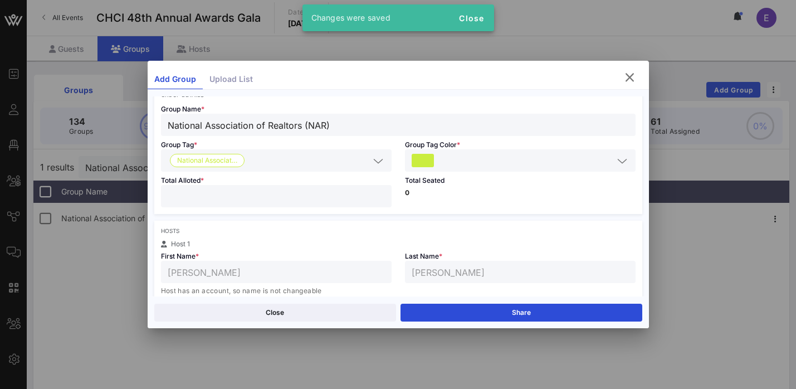
scroll to position [22, 0]
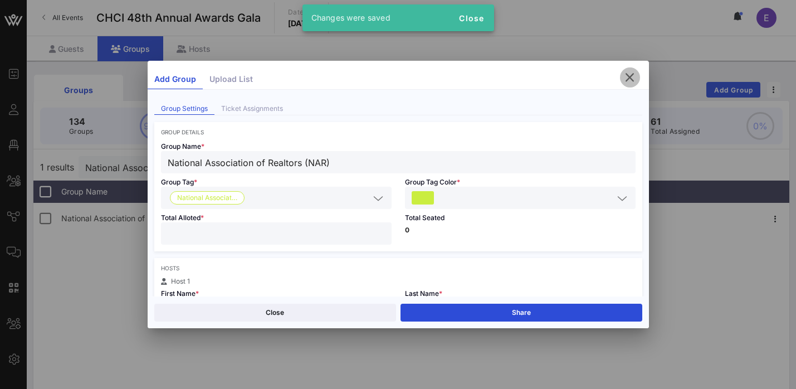
click at [632, 80] on icon "button" at bounding box center [630, 77] width 13 height 13
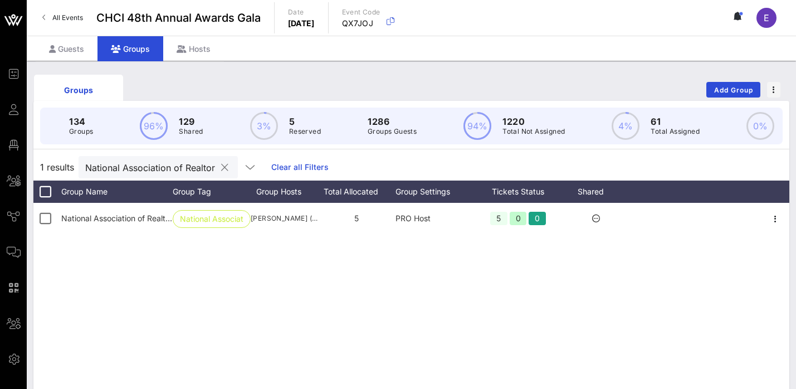
click at [176, 165] on input "National Association of Realtors (NAR)" at bounding box center [150, 167] width 130 height 14
type input "peps"
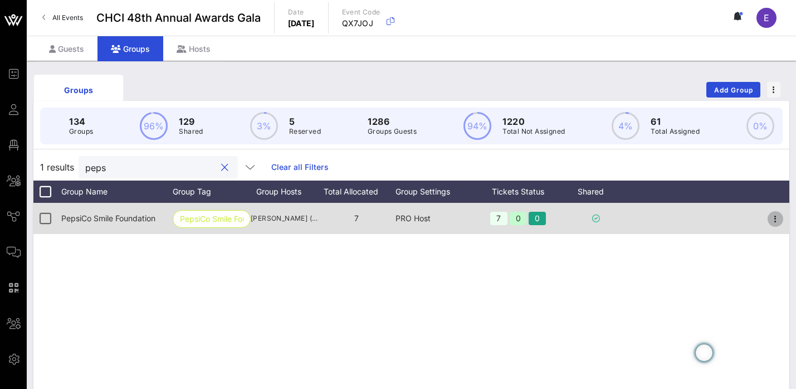
click at [776, 219] on icon "button" at bounding box center [775, 218] width 13 height 13
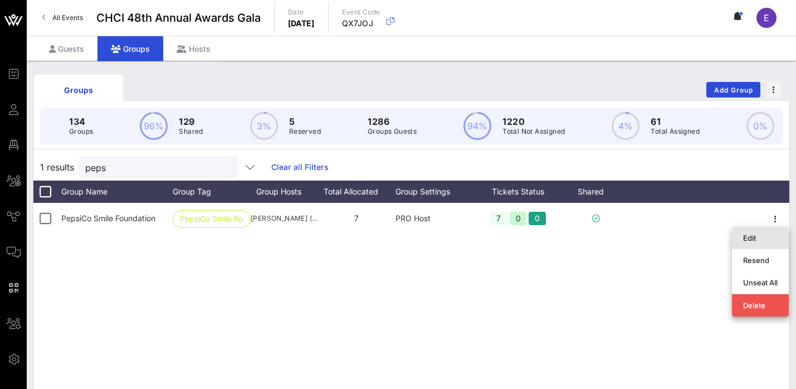
click at [758, 234] on div "Edit" at bounding box center [761, 238] width 35 height 9
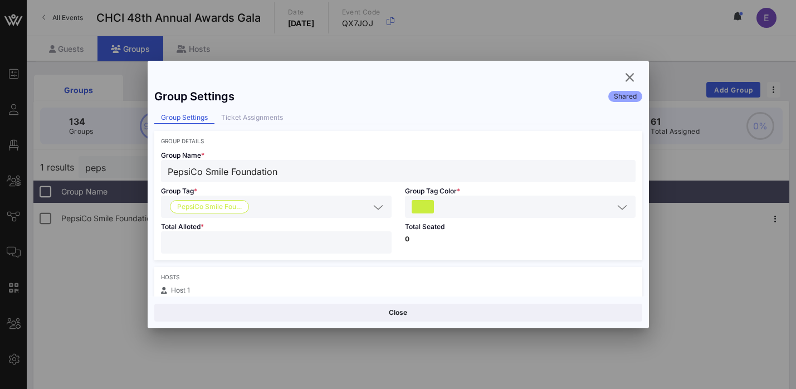
drag, startPoint x: 206, startPoint y: 171, endPoint x: 311, endPoint y: 165, distance: 105.5
click at [311, 166] on input "PepsiCo Smile Foundation" at bounding box center [398, 171] width 461 height 14
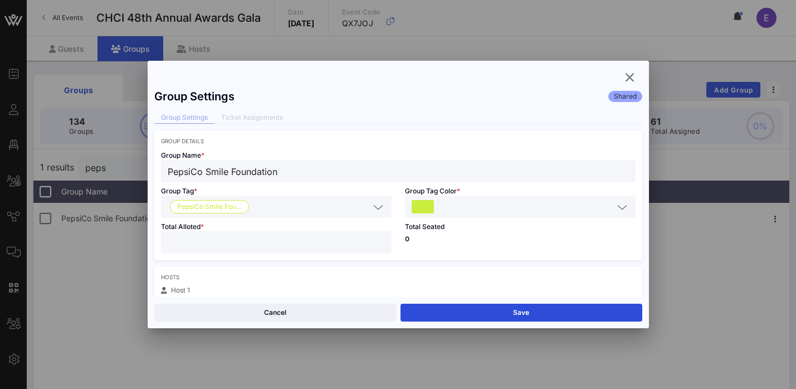
drag, startPoint x: 293, startPoint y: 166, endPoint x: 213, endPoint y: 168, distance: 80.3
click at [213, 168] on input "PepsiCo Smile Foundation" at bounding box center [398, 171] width 461 height 14
type input "PepsiCo"
click at [203, 241] on input "*" at bounding box center [276, 242] width 217 height 14
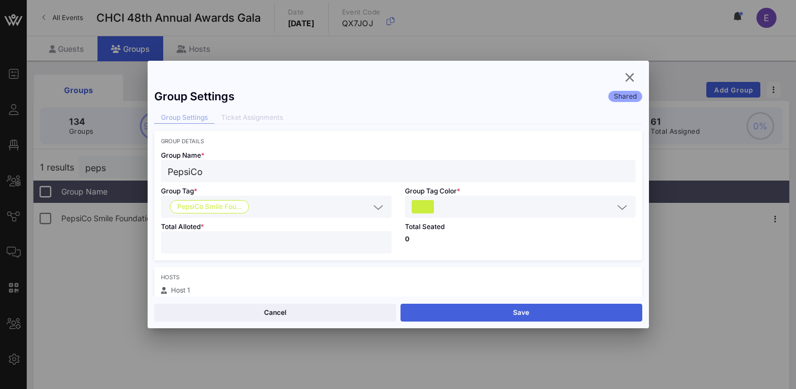
type input "**"
click at [456, 306] on button "Save" at bounding box center [522, 313] width 242 height 18
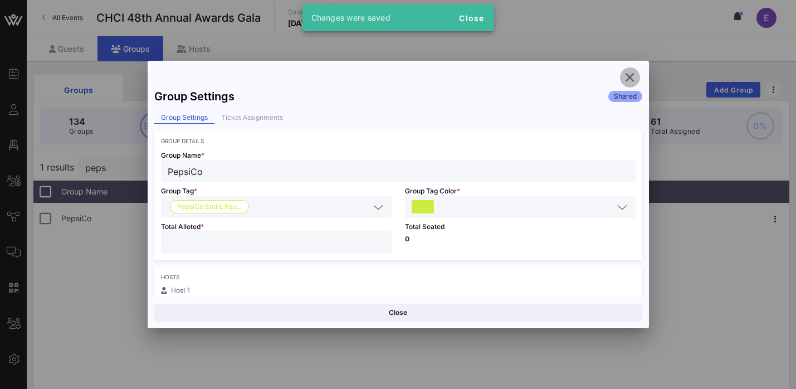
click at [631, 77] on icon "button" at bounding box center [630, 77] width 13 height 13
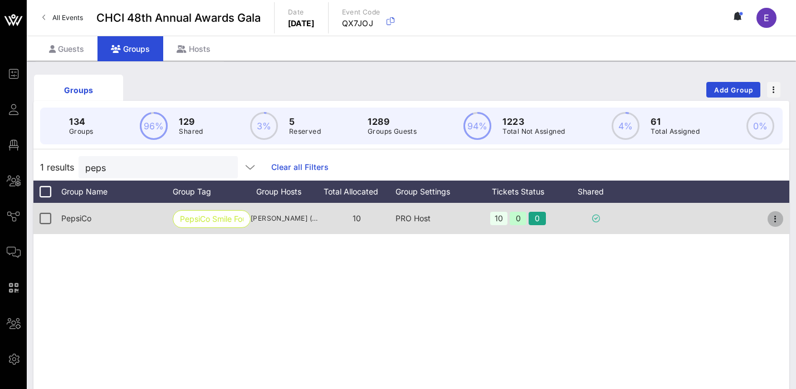
click at [779, 218] on icon "button" at bounding box center [775, 218] width 13 height 13
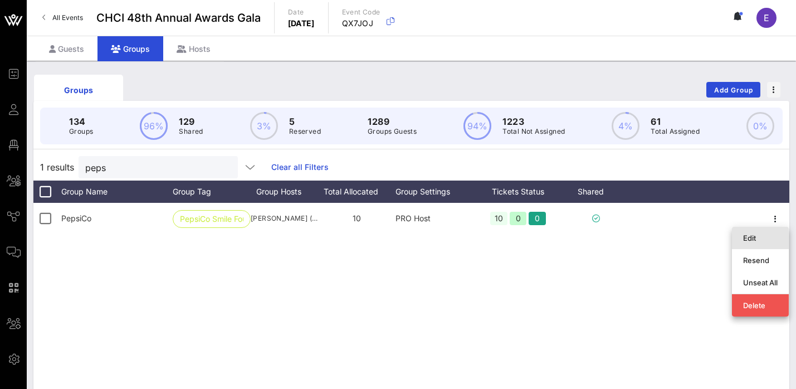
click at [747, 237] on div "Edit" at bounding box center [761, 238] width 35 height 9
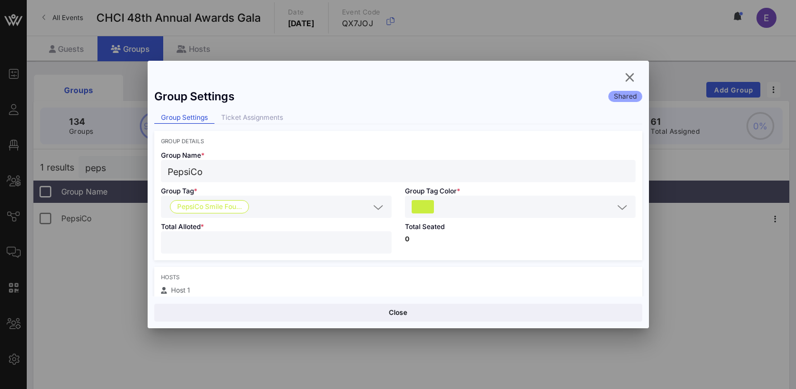
click at [269, 210] on input "text" at bounding box center [312, 207] width 116 height 14
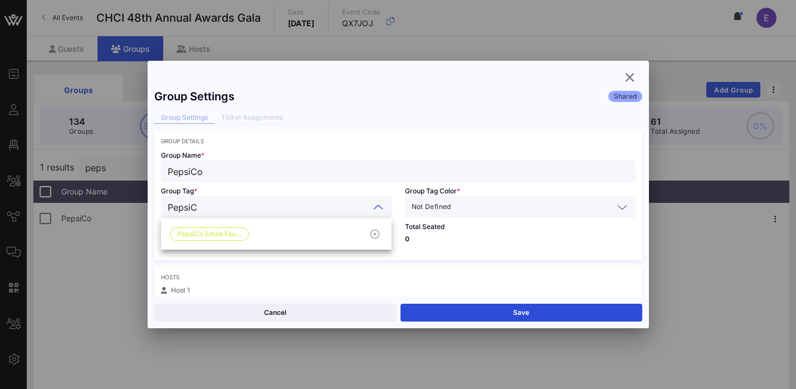
type input "PepsiCo"
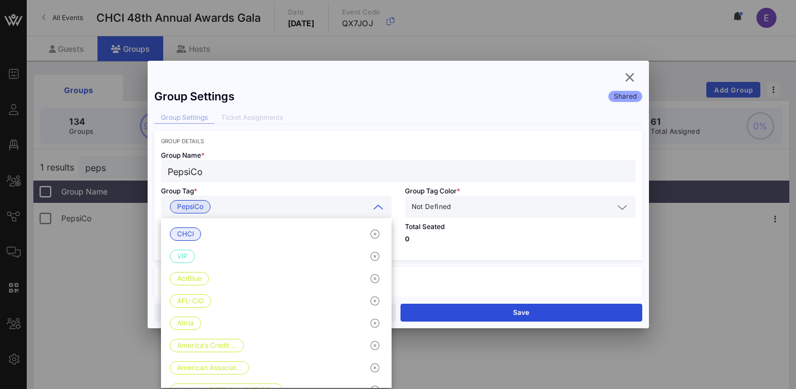
click at [497, 202] on input "text" at bounding box center [534, 207] width 160 height 14
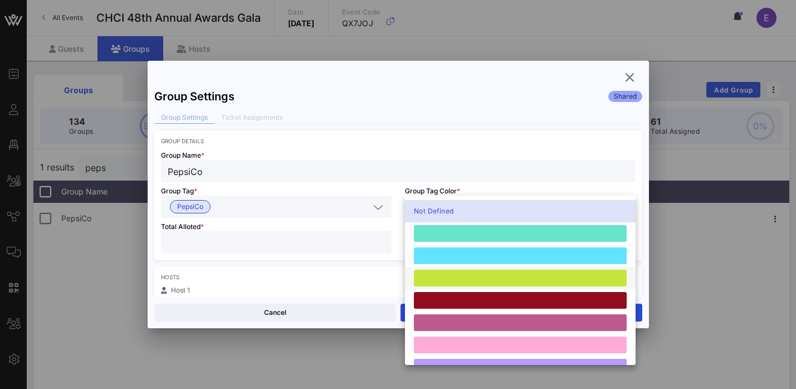
click at [470, 281] on div at bounding box center [520, 278] width 213 height 17
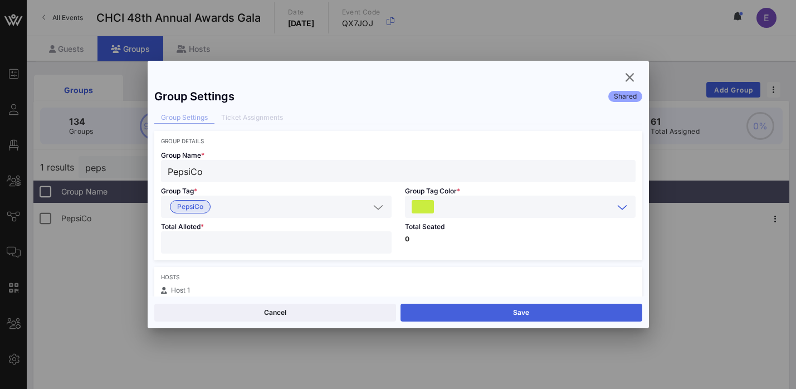
click at [484, 315] on button "Save" at bounding box center [522, 313] width 242 height 18
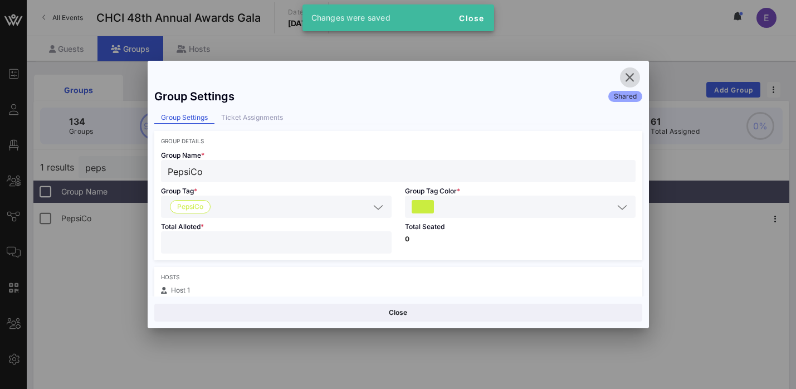
click at [634, 80] on icon "button" at bounding box center [630, 77] width 13 height 13
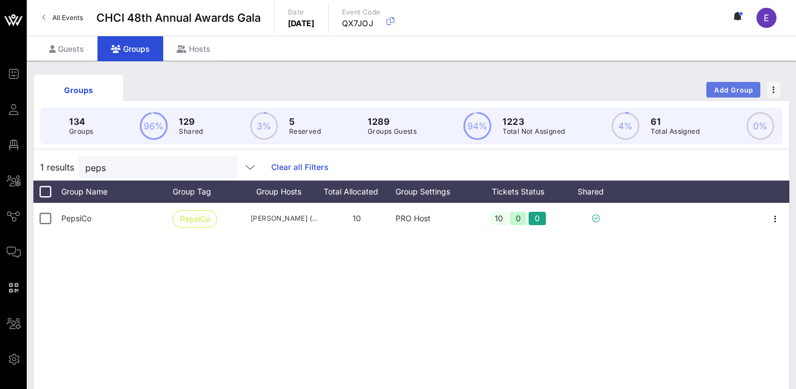
click at [717, 86] on span "Add Group" at bounding box center [734, 90] width 40 height 8
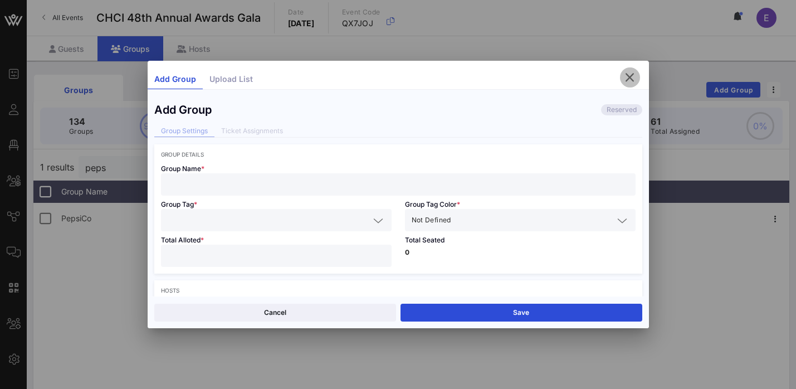
click at [634, 76] on icon "button" at bounding box center [630, 77] width 13 height 13
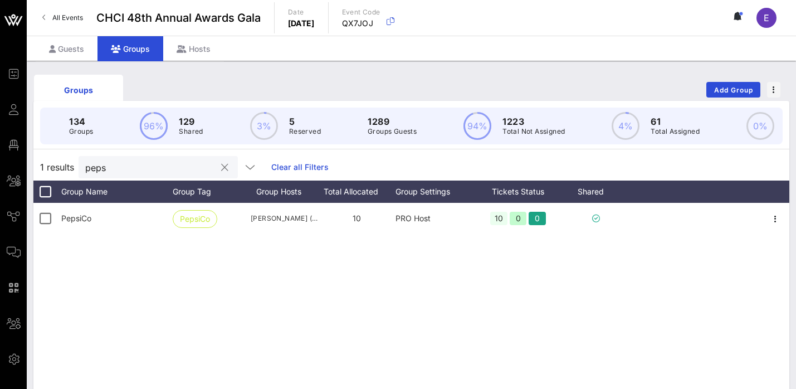
click at [132, 167] on input "peps" at bounding box center [150, 167] width 130 height 14
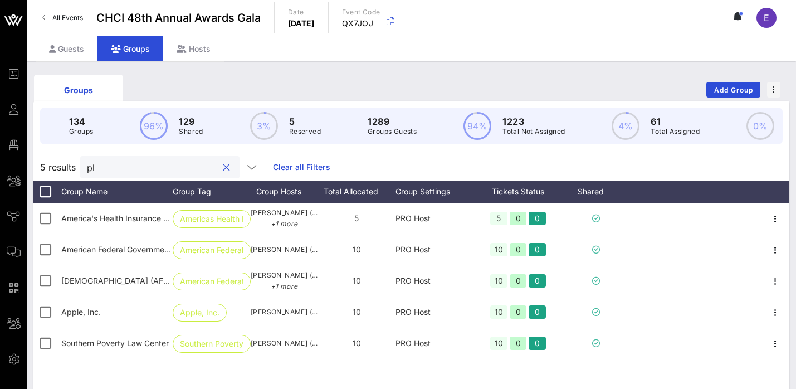
type input "p"
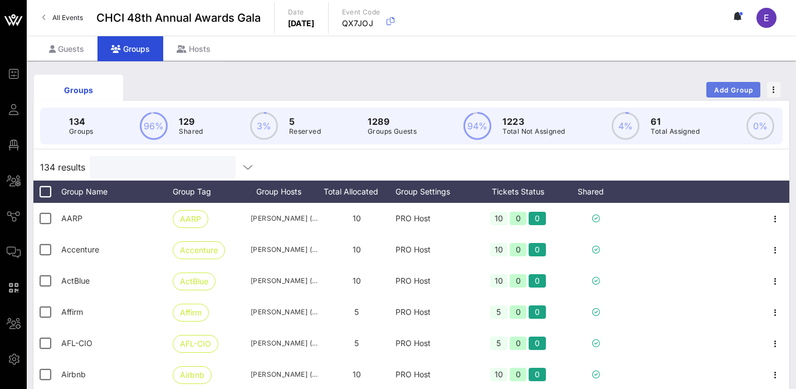
click at [737, 84] on button "Add Group" at bounding box center [734, 90] width 54 height 16
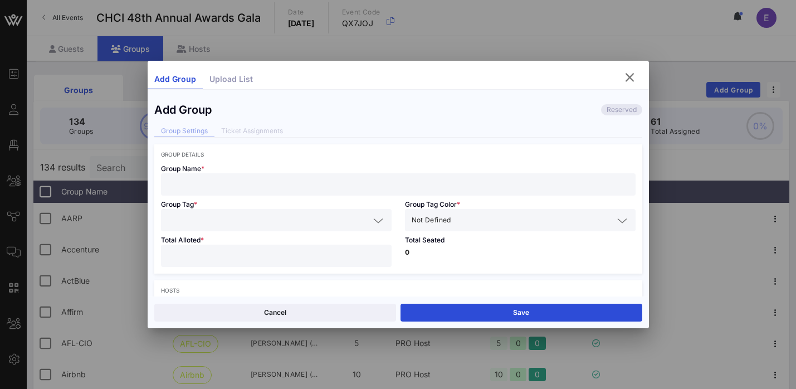
click at [319, 198] on div "Group Tag *" at bounding box center [276, 214] width 244 height 36
click at [299, 185] on input "text" at bounding box center [398, 184] width 461 height 14
paste input "[PERSON_NAME] Federation of America"
type input "[PERSON_NAME] Federation of America"
click at [295, 220] on input "text" at bounding box center [269, 220] width 202 height 14
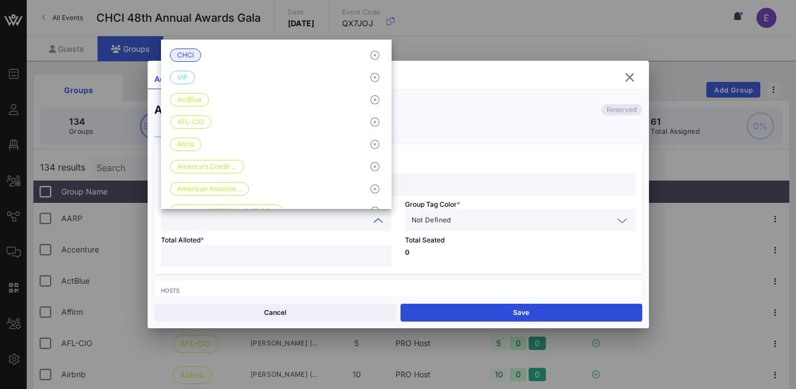
paste input "[PERSON_NAME] Federation of America"
type input "[PERSON_NAME] Federation of America"
click at [497, 225] on input "text" at bounding box center [534, 220] width 160 height 14
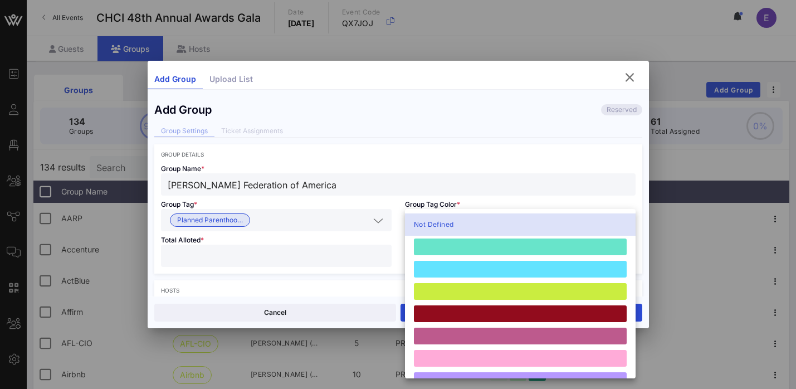
click at [483, 216] on div "Not Defined" at bounding box center [520, 224] width 231 height 22
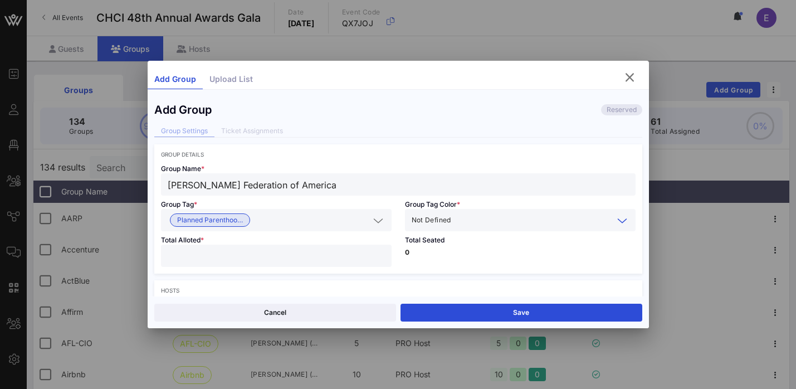
click at [480, 217] on input "text" at bounding box center [534, 220] width 160 height 14
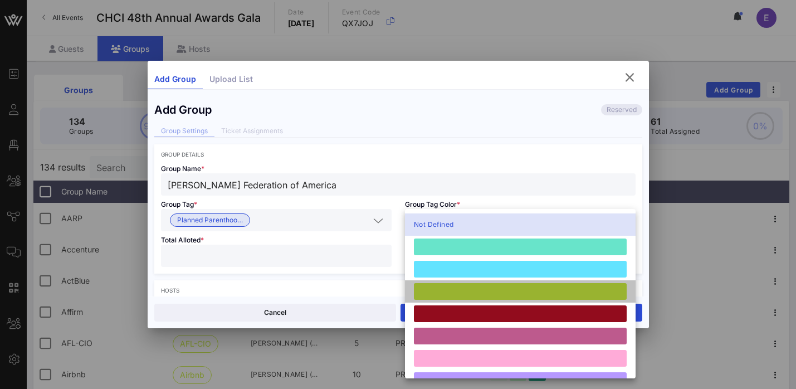
click at [468, 295] on div at bounding box center [520, 291] width 213 height 17
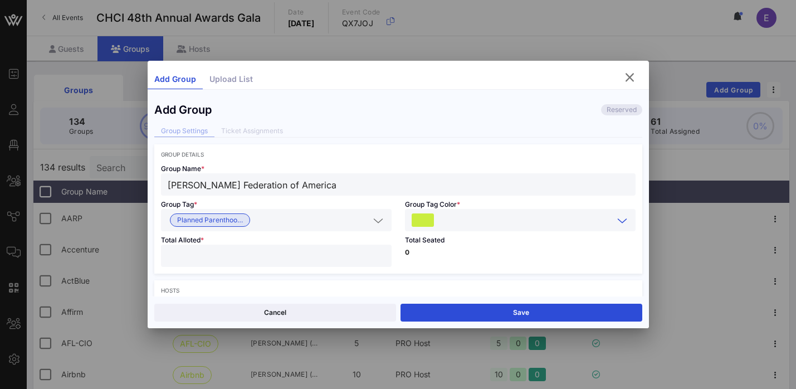
click at [251, 258] on input "number" at bounding box center [276, 256] width 217 height 14
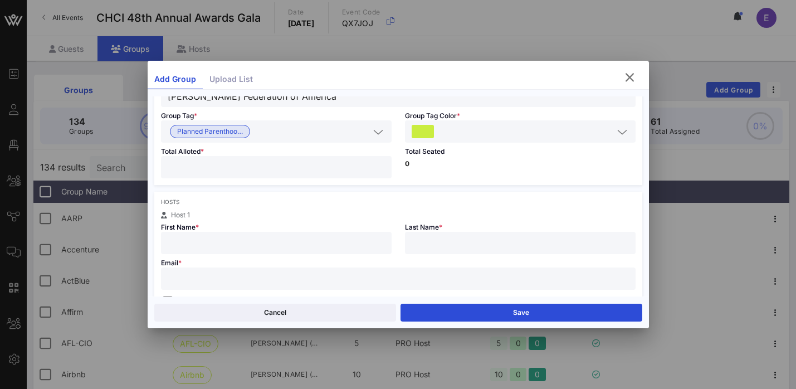
scroll to position [104, 0]
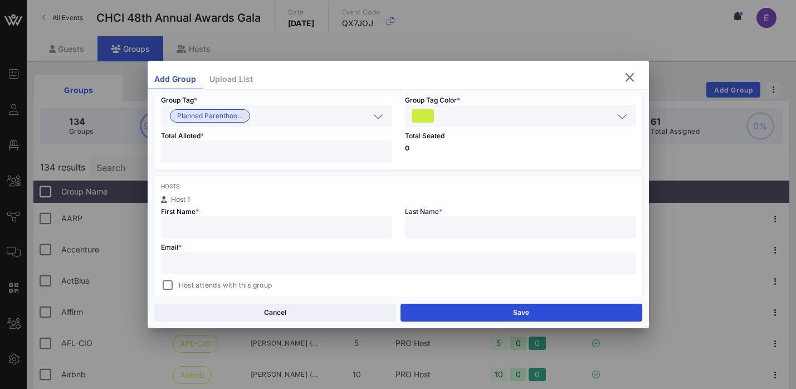
type input "**"
click at [264, 220] on input "text" at bounding box center [276, 227] width 217 height 14
paste input "[PERSON_NAME]"
click at [214, 226] on input "[PERSON_NAME]" at bounding box center [276, 227] width 217 height 14
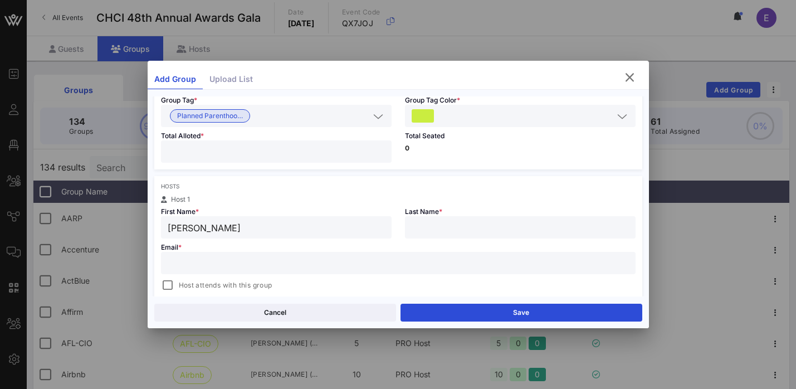
click at [214, 226] on input "[PERSON_NAME]" at bounding box center [276, 227] width 217 height 14
type input "[PERSON_NAME]"
paste input "[PERSON_NAME]"
type input "[PERSON_NAME]"
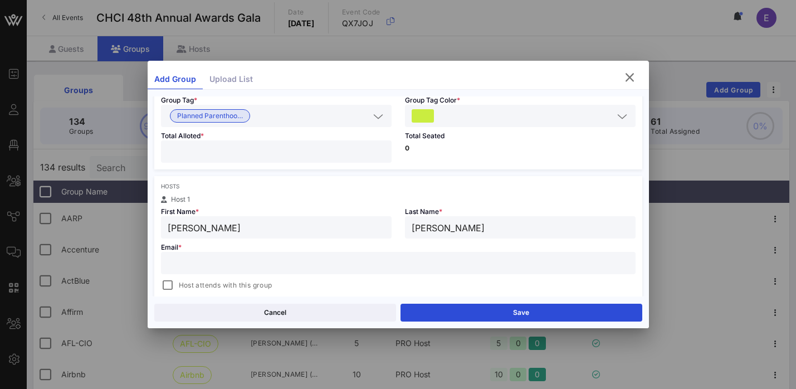
click at [334, 264] on input "text" at bounding box center [398, 263] width 461 height 14
paste input "[PERSON_NAME][EMAIL_ADDRESS][PERSON_NAME][DOMAIN_NAME]"
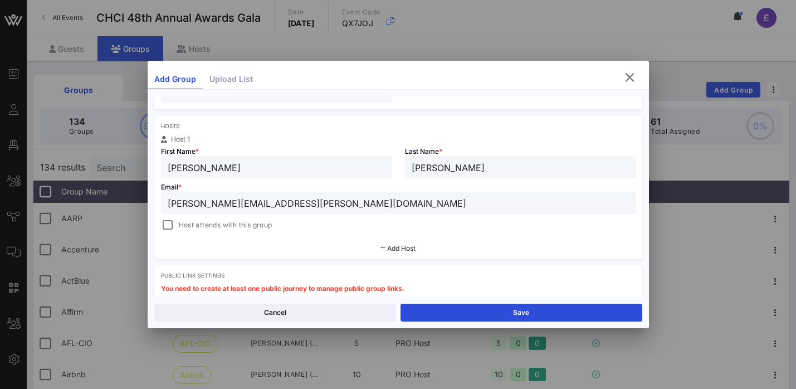
scroll to position [181, 0]
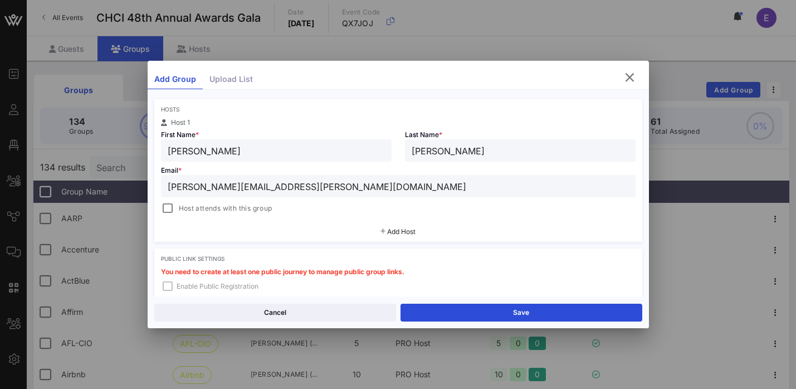
type input "[PERSON_NAME][EMAIL_ADDRESS][PERSON_NAME][DOMAIN_NAME]"
click at [409, 234] on span "Add Host" at bounding box center [401, 231] width 28 height 8
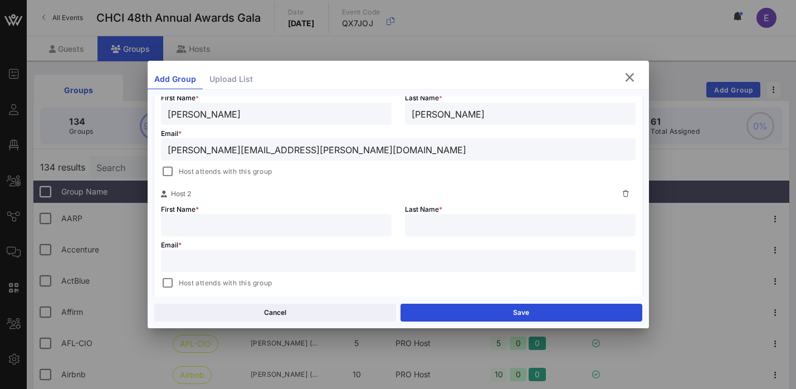
scroll to position [246, 0]
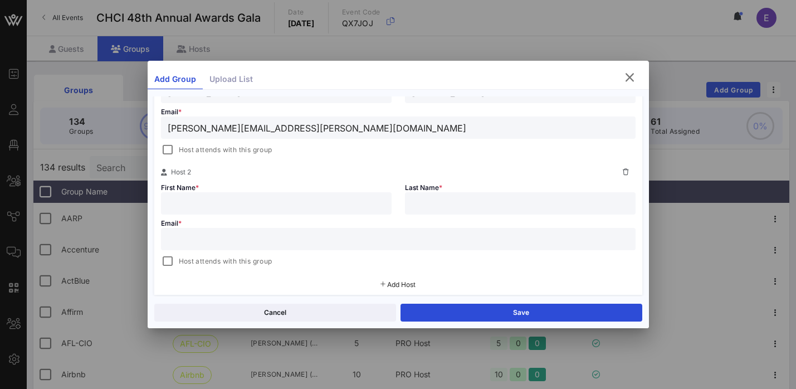
click at [261, 198] on input "text" at bounding box center [276, 203] width 217 height 14
paste input "cc: [EMAIL_ADDRESS][PERSON_NAME][DOMAIN_NAME]"
drag, startPoint x: 184, startPoint y: 205, endPoint x: 135, endPoint y: 205, distance: 48.5
click at [135, 205] on div "Event Builder Guests Floor Plan All Groups Journeys Comms QR Scanner Team Setti…" at bounding box center [398, 292] width 796 height 584
type input "[PERSON_NAME][EMAIL_ADDRESS][PERSON_NAME][DOMAIN_NAME]"
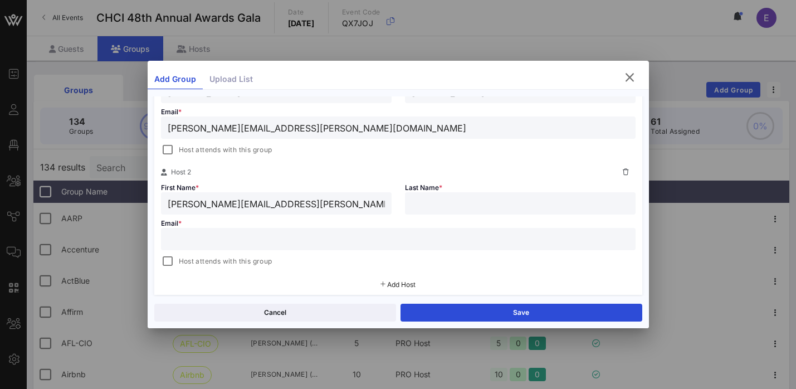
click at [275, 239] on input "text" at bounding box center [398, 239] width 461 height 14
paste input "cc: [EMAIL_ADDRESS][PERSON_NAME][DOMAIN_NAME]"
drag, startPoint x: 184, startPoint y: 238, endPoint x: 139, endPoint y: 242, distance: 45.9
click at [139, 242] on div "Event Builder Guests Floor Plan All Groups Journeys Comms QR Scanner Team Setti…" at bounding box center [398, 292] width 796 height 584
type input "[EMAIL_ADDRESS][PERSON_NAME][DOMAIN_NAME]"
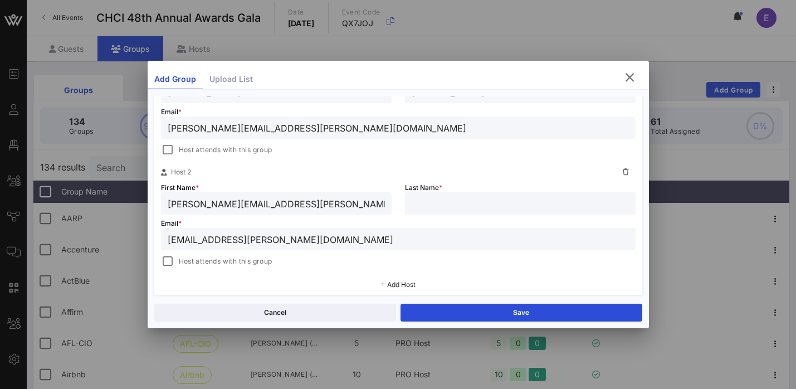
drag, startPoint x: 288, startPoint y: 205, endPoint x: 226, endPoint y: 205, distance: 61.9
click at [226, 205] on input "[PERSON_NAME][EMAIL_ADDRESS][PERSON_NAME][DOMAIN_NAME]" at bounding box center [276, 203] width 217 height 14
click at [235, 205] on input "[PERSON_NAME][EMAIL_ADDRESS][PERSON_NAME][DOMAIN_NAME]" at bounding box center [276, 203] width 217 height 14
drag, startPoint x: 239, startPoint y: 205, endPoint x: 199, endPoint y: 206, distance: 39.6
click at [199, 206] on input "[PERSON_NAME][EMAIL_ADDRESS][PERSON_NAME][DOMAIN_NAME]" at bounding box center [276, 203] width 217 height 14
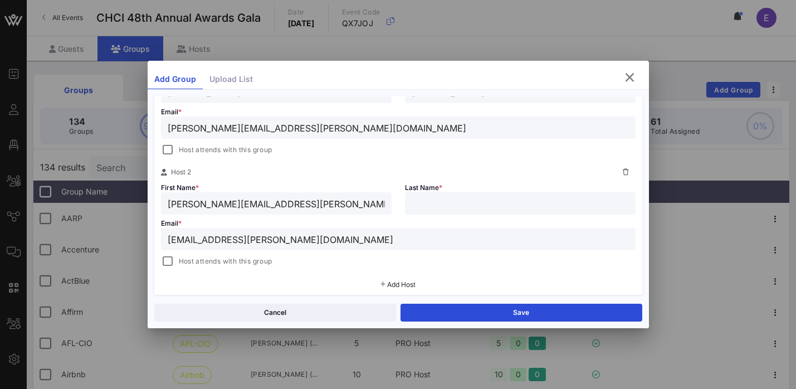
click at [438, 203] on input "text" at bounding box center [520, 203] width 217 height 14
paste input "[PERSON_NAME]"
click at [418, 203] on input "[PERSON_NAME]" at bounding box center [520, 203] width 217 height 14
type input "[PERSON_NAME]"
drag, startPoint x: 312, startPoint y: 206, endPoint x: 196, endPoint y: 205, distance: 115.9
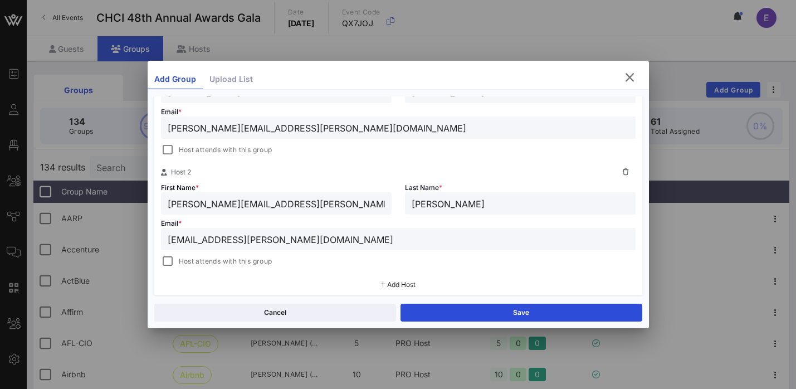
click at [196, 205] on input "[PERSON_NAME][EMAIL_ADDRESS][PERSON_NAME][DOMAIN_NAME]" at bounding box center [276, 203] width 217 height 14
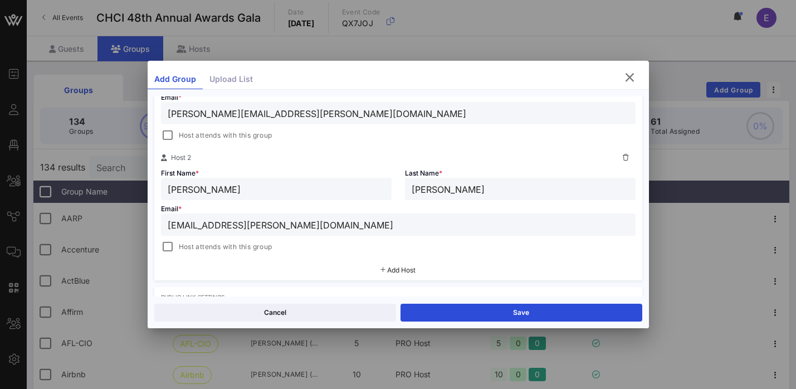
scroll to position [263, 0]
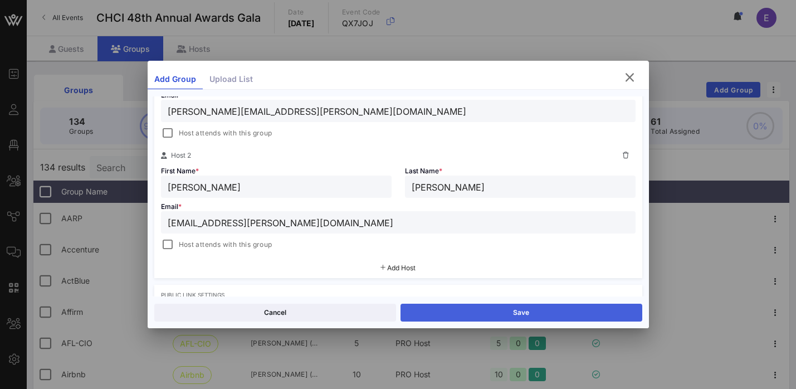
type input "[PERSON_NAME]"
click at [453, 309] on button "Save" at bounding box center [522, 313] width 242 height 18
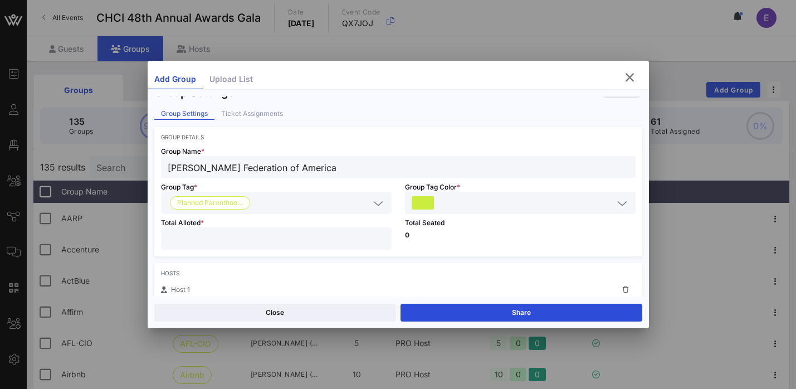
scroll to position [0, 0]
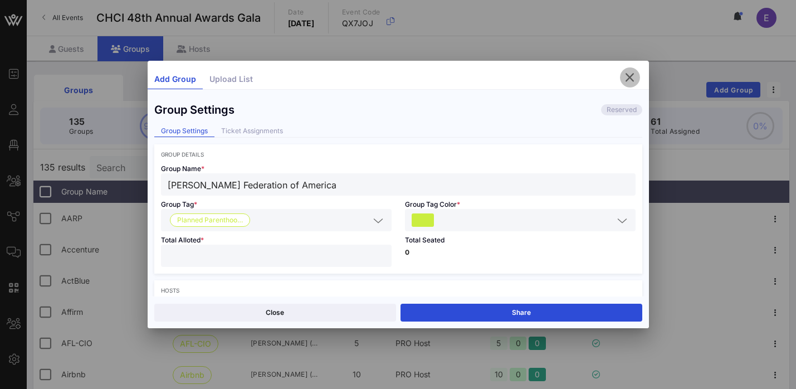
click at [630, 77] on icon "button" at bounding box center [630, 77] width 13 height 13
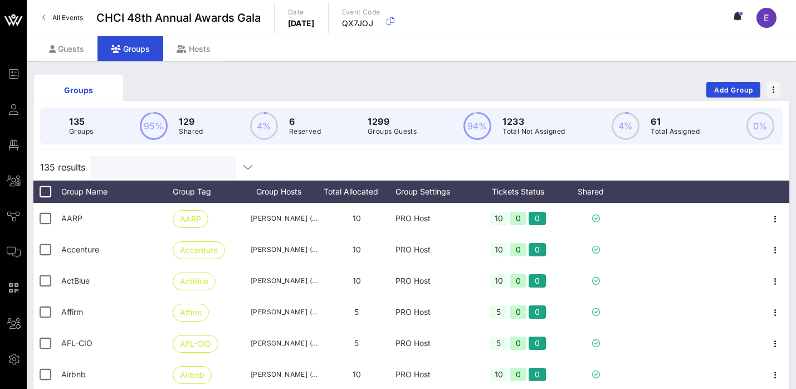
click at [132, 173] on input "text" at bounding box center [161, 167] width 130 height 14
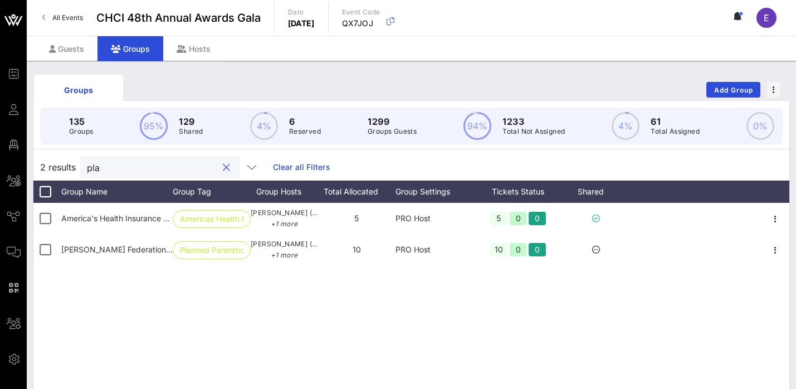
click at [137, 165] on input "pla" at bounding box center [152, 167] width 130 height 14
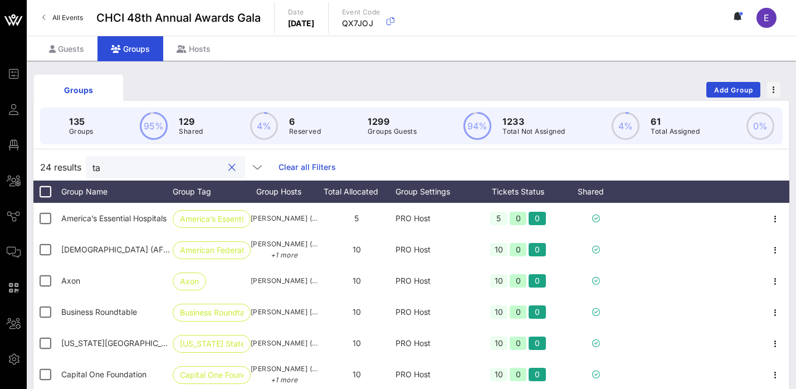
type input "t"
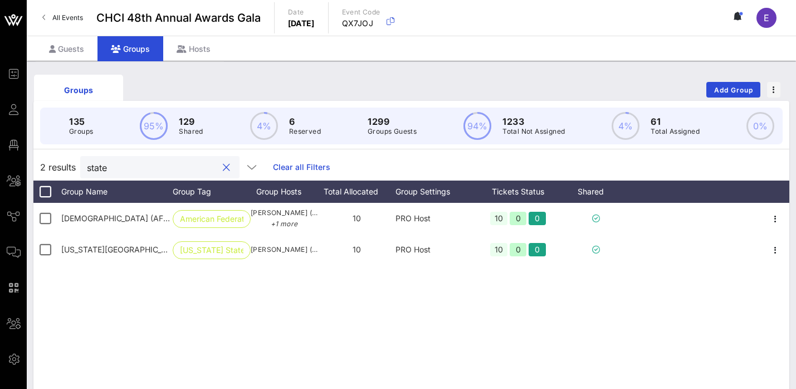
type input "state"
click at [733, 90] on span "Add Group" at bounding box center [734, 90] width 40 height 8
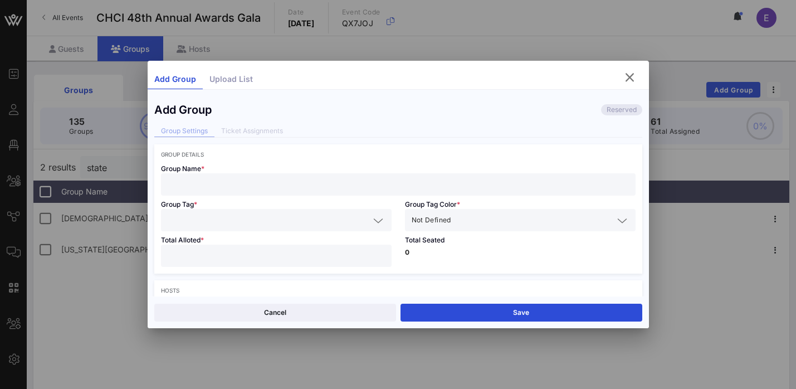
click at [310, 193] on div at bounding box center [398, 184] width 461 height 22
paste input "State Farm"
type input "State Farm"
click at [264, 221] on input "text" at bounding box center [269, 220] width 202 height 14
paste input "State Farm"
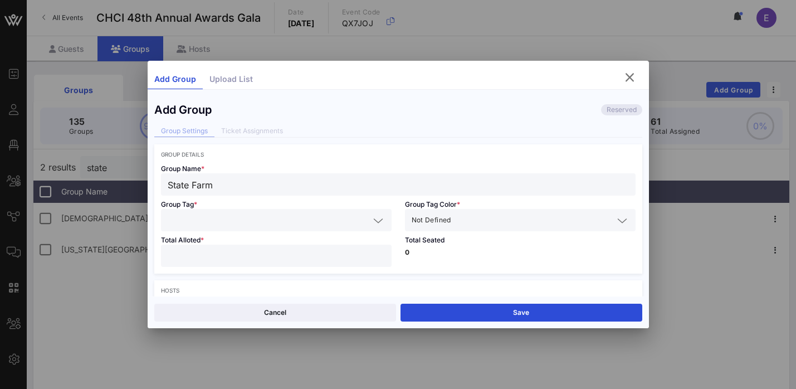
type input "State Farm"
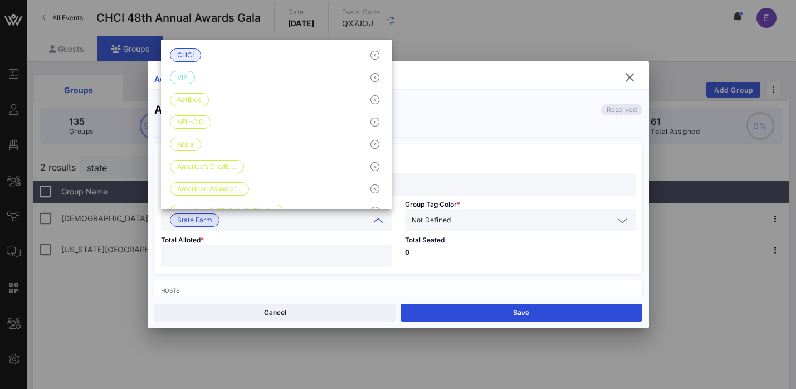
click at [434, 215] on span "Not Defined" at bounding box center [432, 220] width 40 height 11
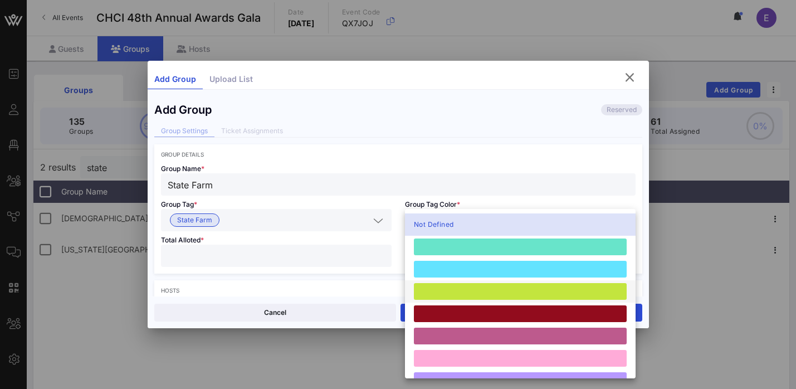
click at [451, 290] on div at bounding box center [520, 291] width 213 height 17
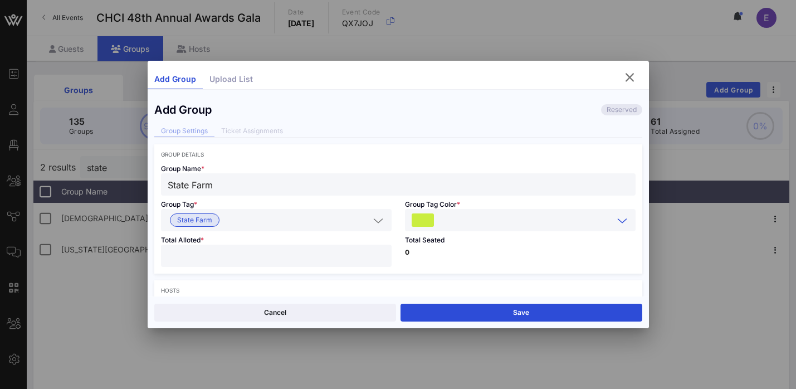
click at [295, 257] on input "number" at bounding box center [276, 256] width 217 height 14
type input "**"
click at [458, 256] on div "Total Seated 0" at bounding box center [521, 252] width 244 height 42
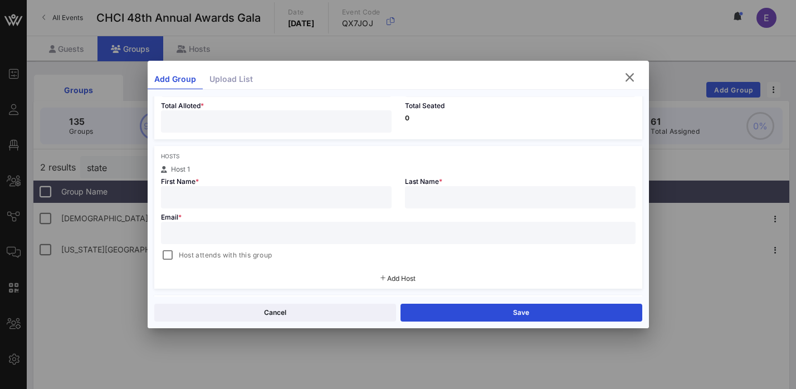
scroll to position [138, 0]
click at [209, 191] on input "text" at bounding box center [276, 194] width 217 height 14
paste input "[PERSON_NAME]"
click at [222, 196] on input "[PERSON_NAME]" at bounding box center [276, 194] width 217 height 14
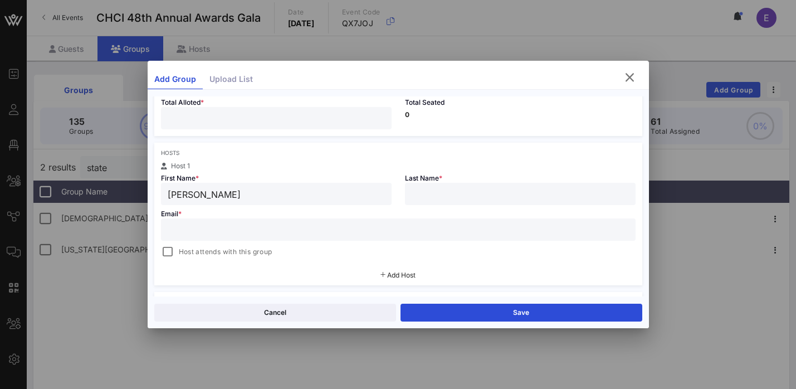
type input "[PERSON_NAME]"
paste input "[PERSON_NAME]"
type input "[PERSON_NAME]"
click at [341, 229] on input "text" at bounding box center [398, 229] width 461 height 14
paste input "[PERSON_NAME][EMAIL_ADDRESS][PERSON_NAME][DOMAIN_NAME]"
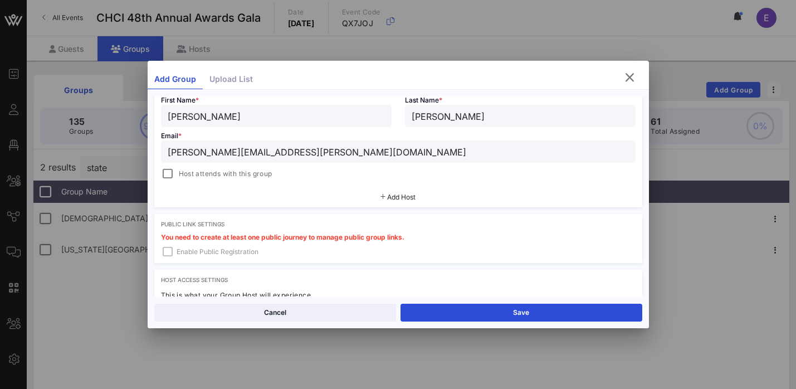
scroll to position [220, 0]
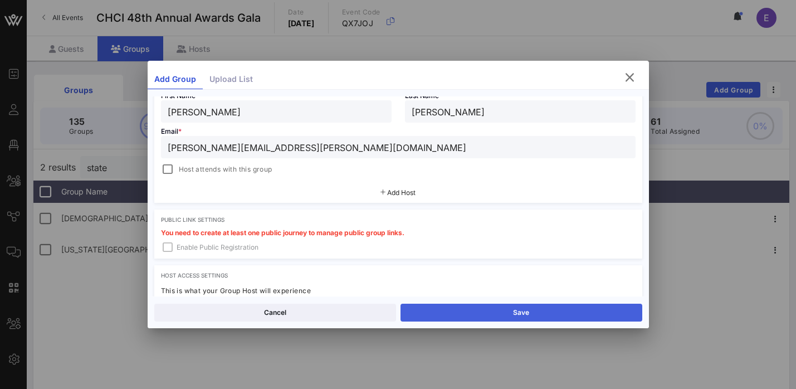
type input "[PERSON_NAME][EMAIL_ADDRESS][PERSON_NAME][DOMAIN_NAME]"
click at [468, 308] on button "Save" at bounding box center [522, 313] width 242 height 18
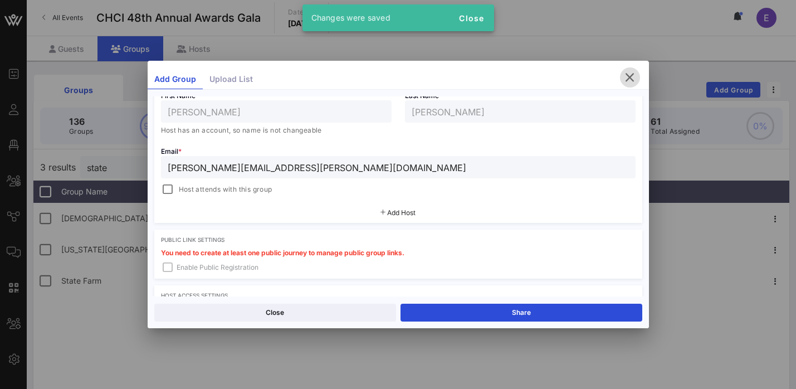
click at [634, 78] on icon "button" at bounding box center [630, 77] width 13 height 13
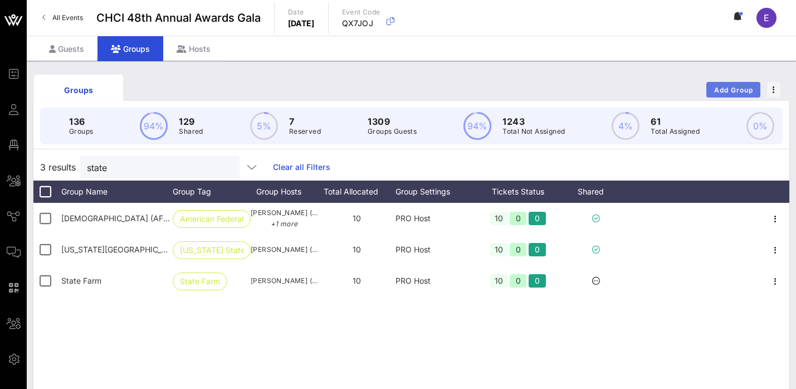
click at [736, 91] on span "Add Group" at bounding box center [734, 90] width 40 height 8
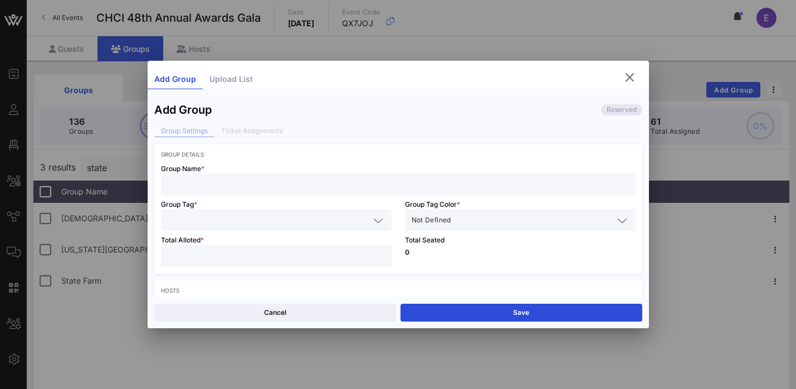
click at [299, 184] on input "text" at bounding box center [398, 184] width 461 height 14
paste input "Tik Tok"
type input "Tik Tok"
click at [245, 220] on input "text" at bounding box center [269, 220] width 202 height 14
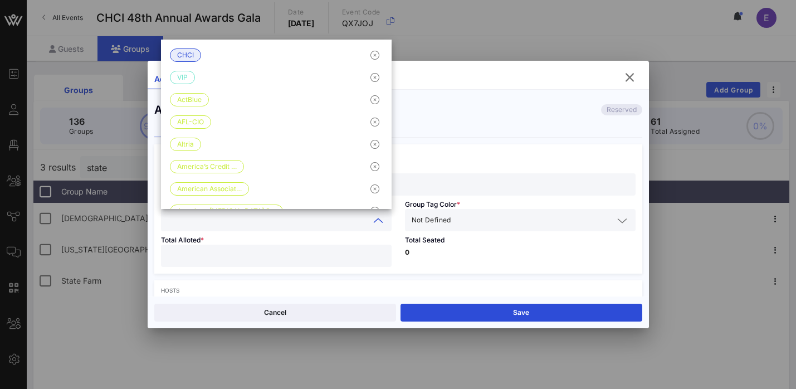
paste input "Tik Tok"
type input "Tik Tok"
click at [445, 231] on div "Total Seated 0" at bounding box center [521, 252] width 244 height 42
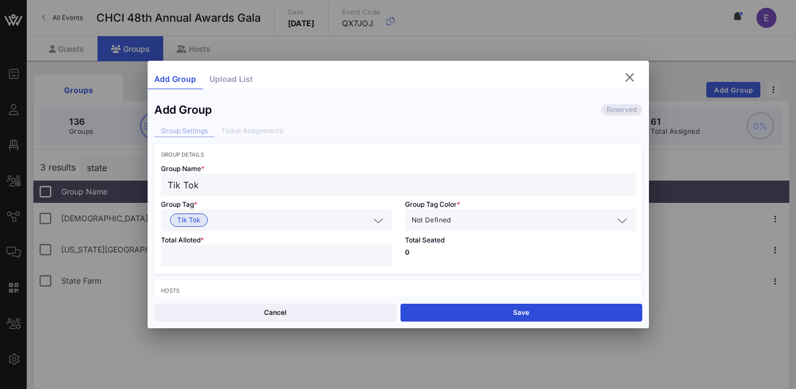
click at [441, 225] on span "Not Defined" at bounding box center [432, 220] width 40 height 11
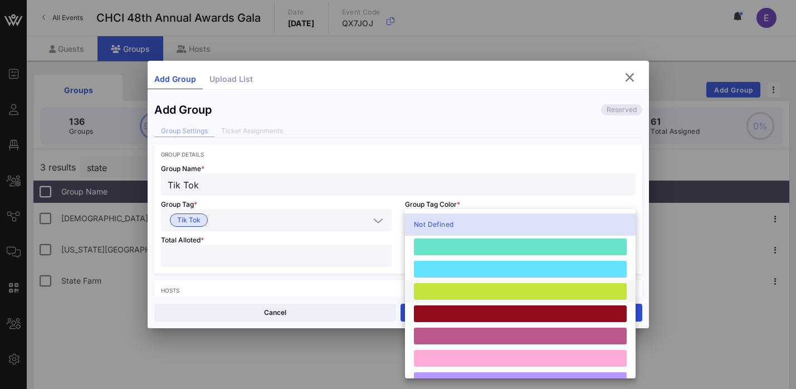
click at [439, 284] on div at bounding box center [520, 291] width 213 height 17
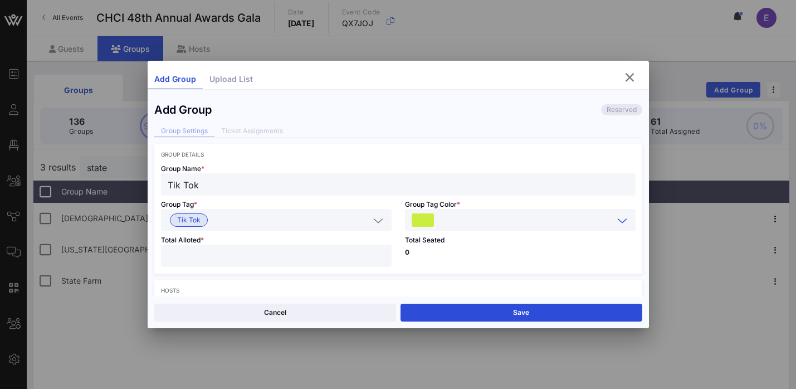
click at [318, 264] on div at bounding box center [276, 256] width 217 height 22
type input "**"
click at [469, 276] on div "Group Details Group Name * Tik Tok Group Tag * Tik Tok Group Tag Color * Total …" at bounding box center [398, 393] width 488 height 499
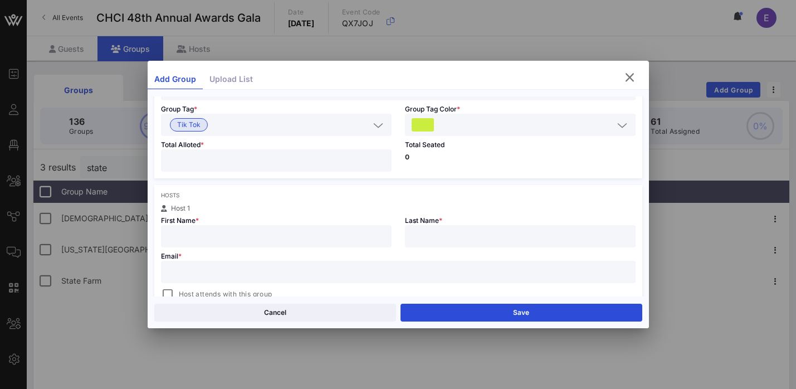
scroll to position [111, 0]
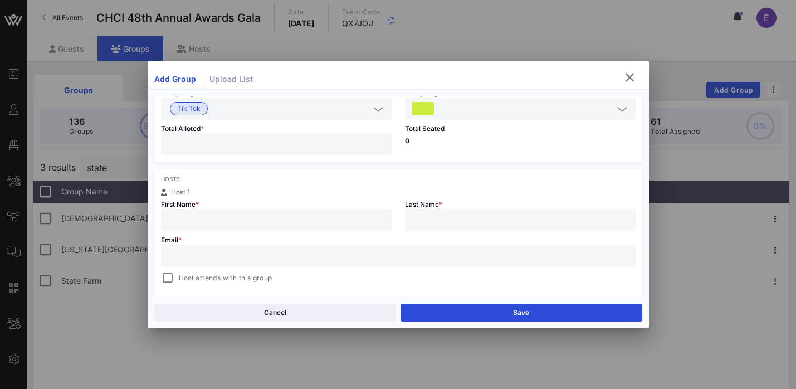
click at [311, 236] on div "Email * Host attends with this group" at bounding box center [398, 258] width 488 height 54
click at [290, 220] on input "text" at bounding box center [276, 220] width 217 height 14
paste input "[PERSON_NAME]"
click at [212, 218] on input "[PERSON_NAME]" at bounding box center [276, 220] width 217 height 14
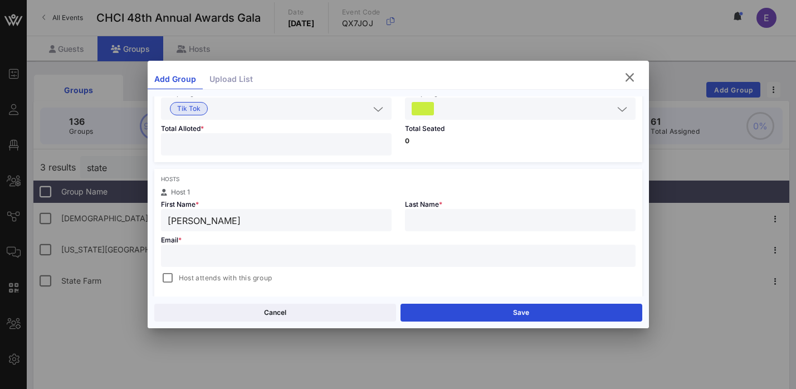
type input "[PERSON_NAME]"
paste input "Bloom"
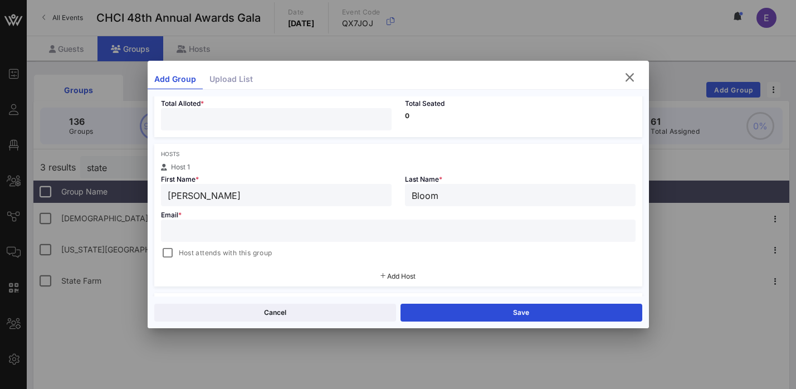
scroll to position [143, 0]
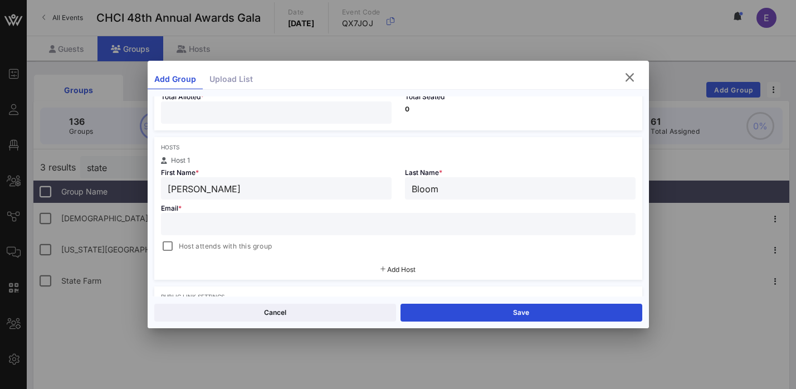
type input "Bloom"
click at [298, 227] on input "text" at bounding box center [398, 224] width 461 height 14
paste input "[PERSON_NAME][EMAIL_ADDRESS][PERSON_NAME][DOMAIN_NAME]"
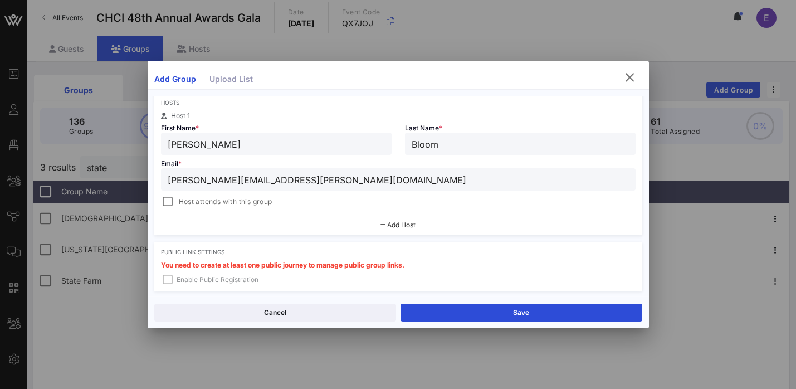
scroll to position [196, 0]
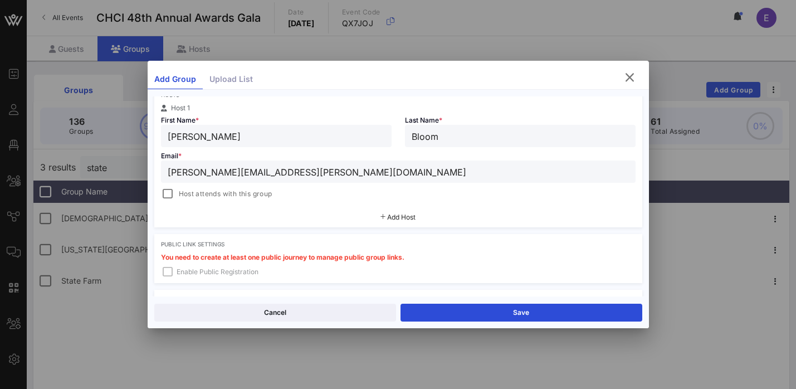
type input "[PERSON_NAME][EMAIL_ADDRESS][PERSON_NAME][DOMAIN_NAME]"
click at [397, 218] on span "Add Host" at bounding box center [401, 217] width 28 height 8
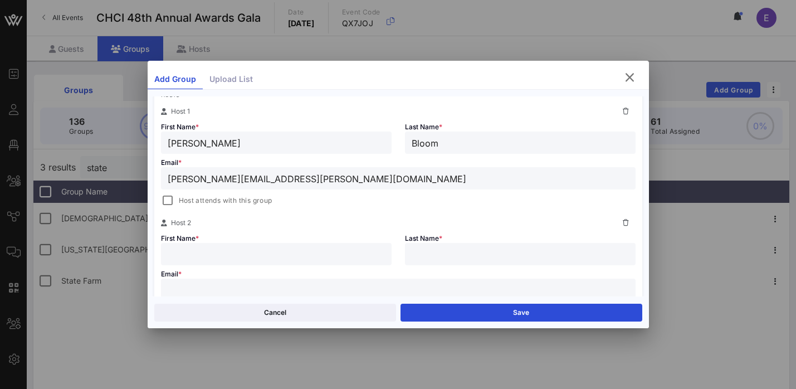
click at [255, 259] on input "text" at bounding box center [276, 254] width 217 height 14
paste input "[PERSON_NAME]"
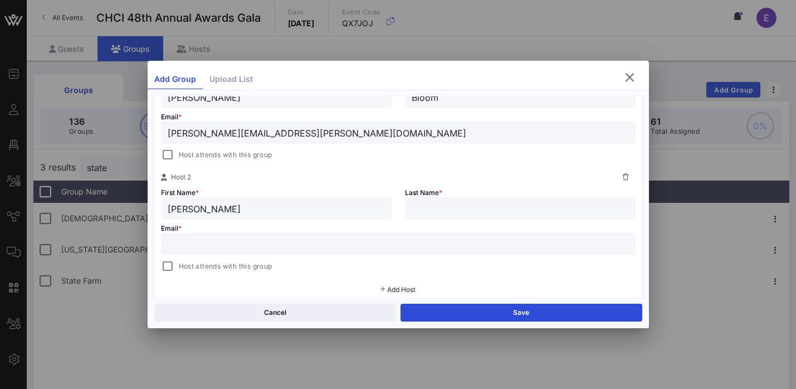
scroll to position [263, 0]
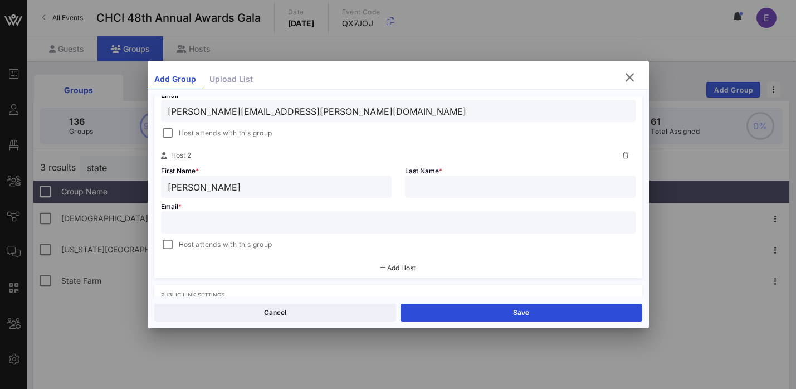
click at [215, 187] on input "[PERSON_NAME]" at bounding box center [276, 186] width 217 height 14
type input "[PERSON_NAME]"
paste input "[PERSON_NAME]"
type input "[PERSON_NAME]"
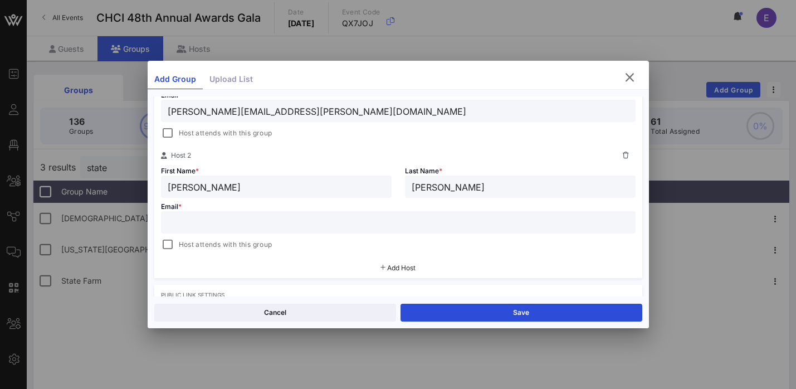
click at [252, 225] on input "text" at bounding box center [398, 222] width 461 height 14
paste input "[PERSON_NAME][EMAIL_ADDRESS][PERSON_NAME][DOMAIN_NAME]"
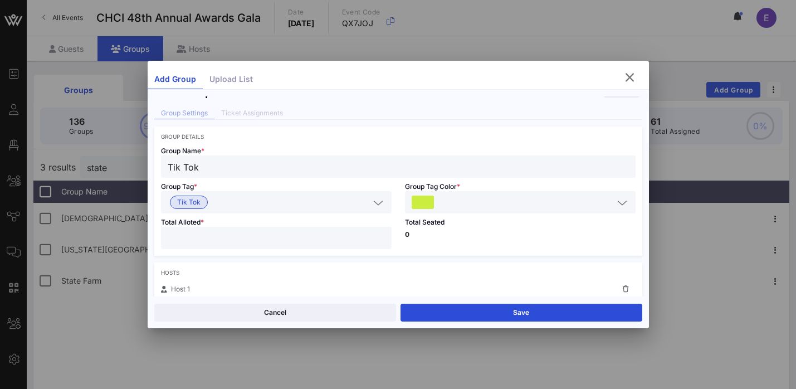
scroll to position [13, 0]
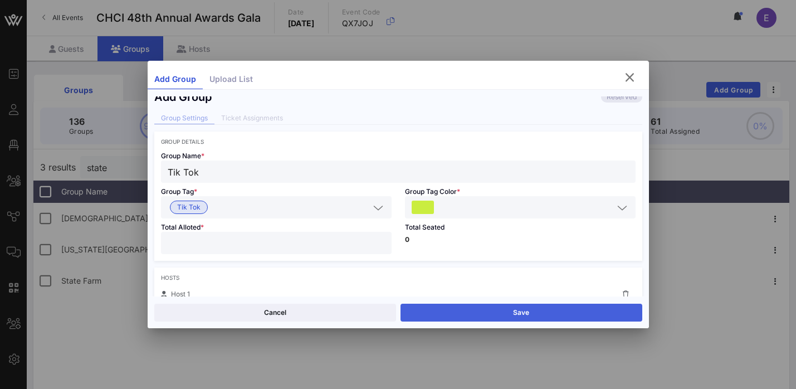
type input "[PERSON_NAME][EMAIL_ADDRESS][PERSON_NAME][DOMAIN_NAME]"
click at [443, 310] on button "Save" at bounding box center [522, 313] width 242 height 18
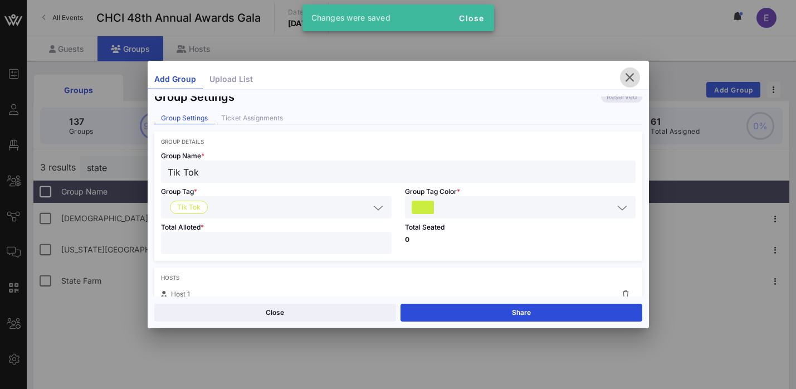
click at [631, 79] on icon "button" at bounding box center [630, 77] width 13 height 13
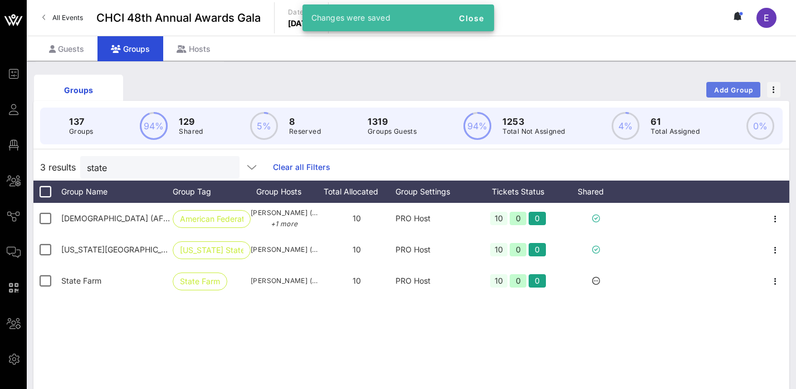
click at [729, 85] on button "Add Group" at bounding box center [734, 90] width 54 height 16
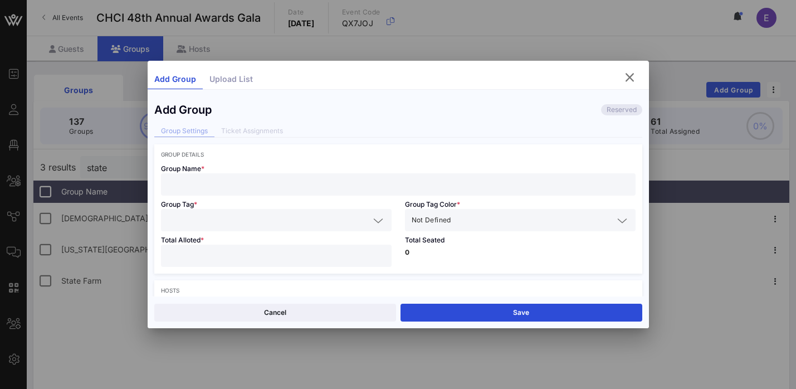
click at [236, 184] on input "text" at bounding box center [398, 184] width 461 height 14
paste input "Warner Bros. Discovery"
type input "Warner Bros. Discovery"
click at [232, 218] on input "text" at bounding box center [269, 220] width 202 height 14
paste input "Warner Bros. Discovery"
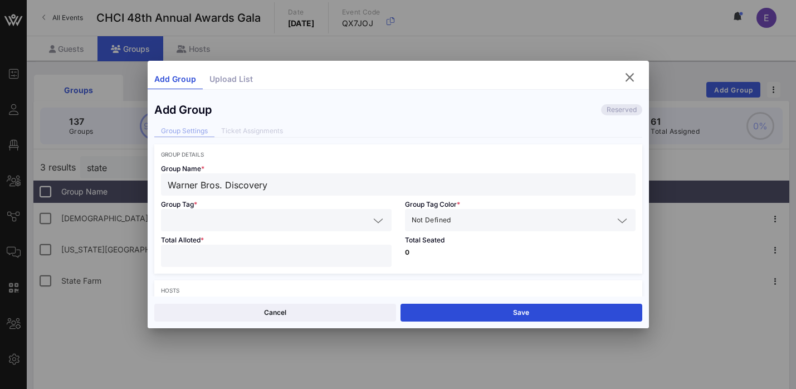
type input "Warner Bros. Discovery"
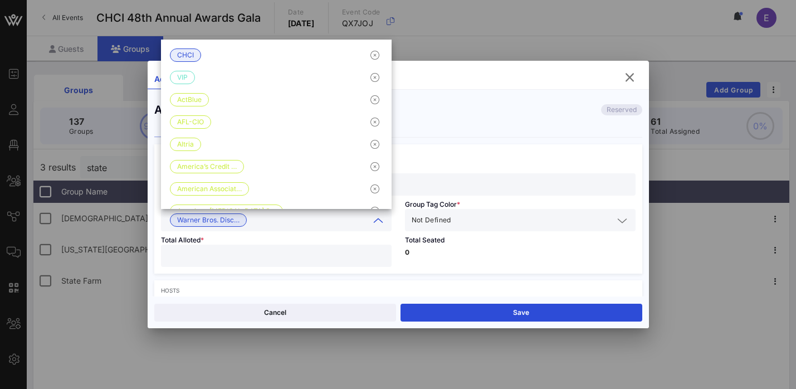
click at [468, 220] on input "text" at bounding box center [534, 220] width 160 height 14
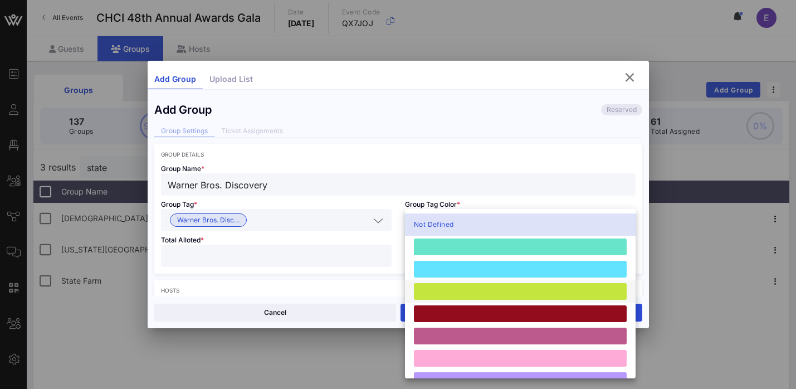
click at [469, 288] on div at bounding box center [520, 291] width 213 height 17
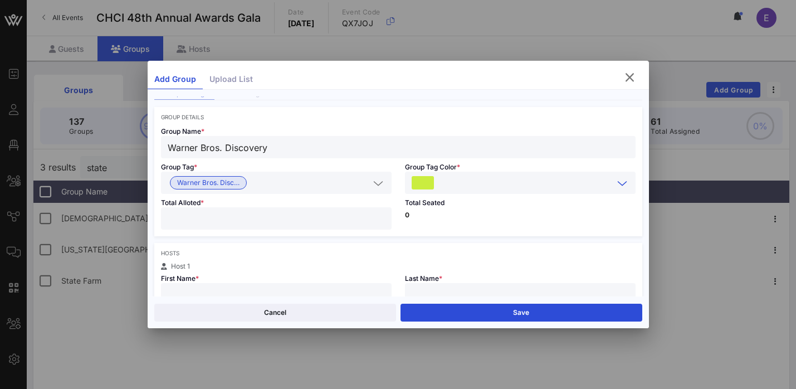
scroll to position [40, 0]
click at [313, 220] on input "number" at bounding box center [276, 216] width 217 height 14
type input "**"
click at [493, 239] on div "Group Details Group Name * Warner Bros. Discovery Group Tag * Warner Bros. Disc…" at bounding box center [398, 354] width 488 height 499
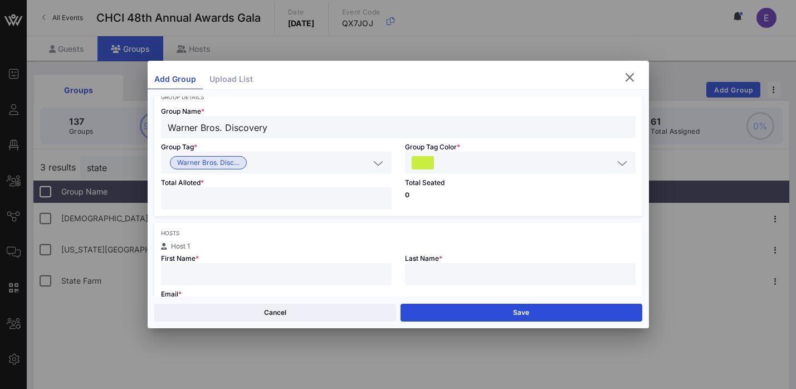
scroll to position [67, 0]
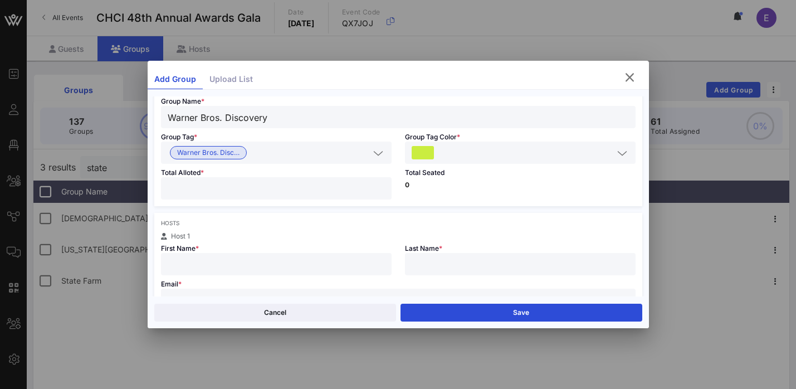
click at [225, 265] on input "text" at bounding box center [276, 264] width 217 height 14
type input "[PERSON_NAME]"
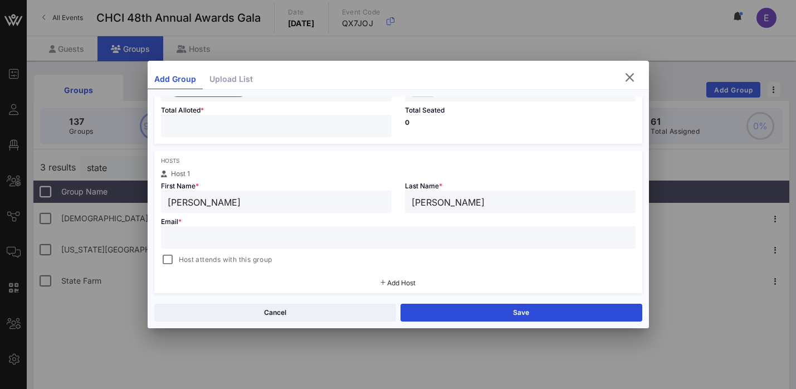
scroll to position [141, 0]
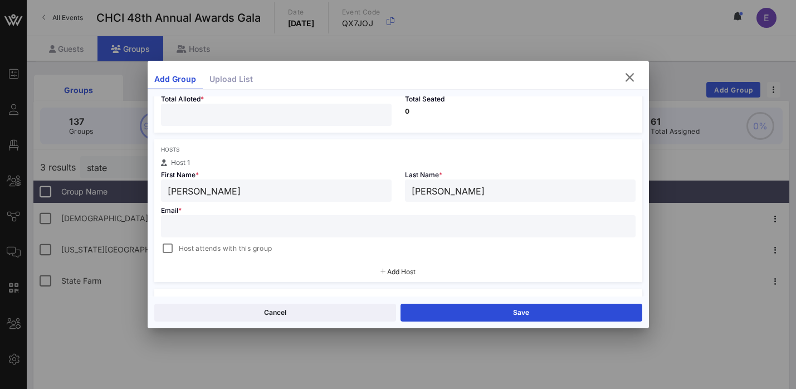
type input "[PERSON_NAME]"
click at [210, 231] on input "text" at bounding box center [398, 226] width 461 height 14
paste input "[PERSON_NAME][EMAIL_ADDRESS][DOMAIN_NAME]"
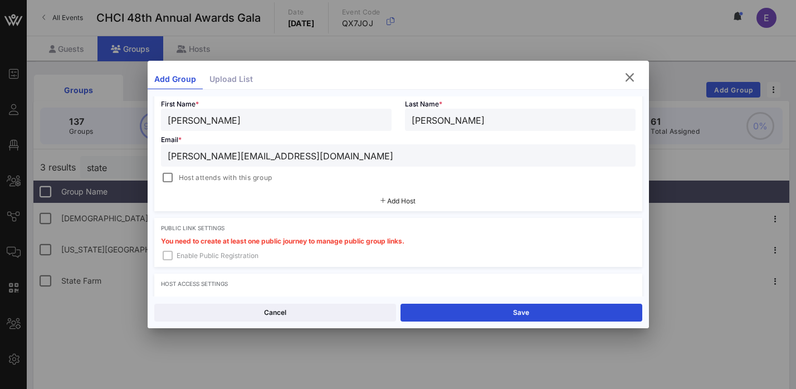
type input "[PERSON_NAME][EMAIL_ADDRESS][DOMAIN_NAME]"
click at [415, 204] on span "Add Host" at bounding box center [401, 201] width 28 height 8
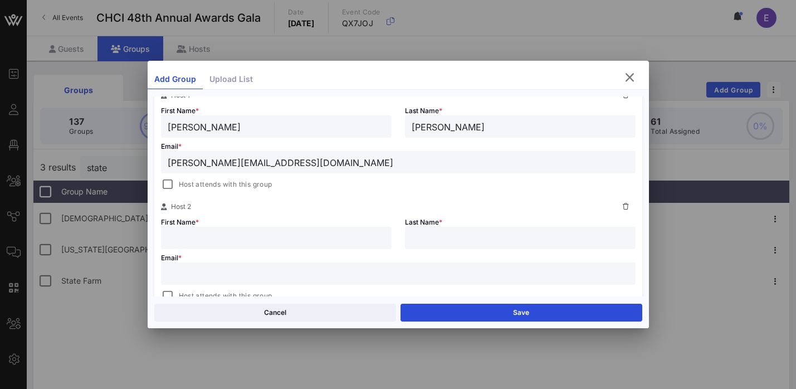
scroll to position [218, 0]
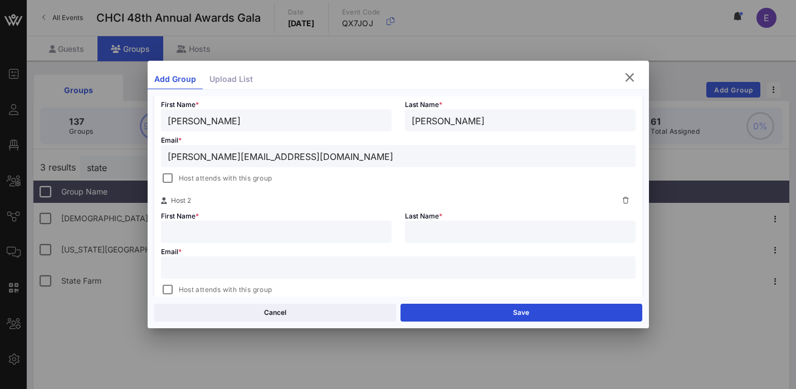
click at [254, 235] on input "text" at bounding box center [276, 232] width 217 height 14
paste input "[PERSON_NAME]"
click at [221, 232] on input "[PERSON_NAME]" at bounding box center [276, 232] width 217 height 14
type input "[PERSON_NAME]"
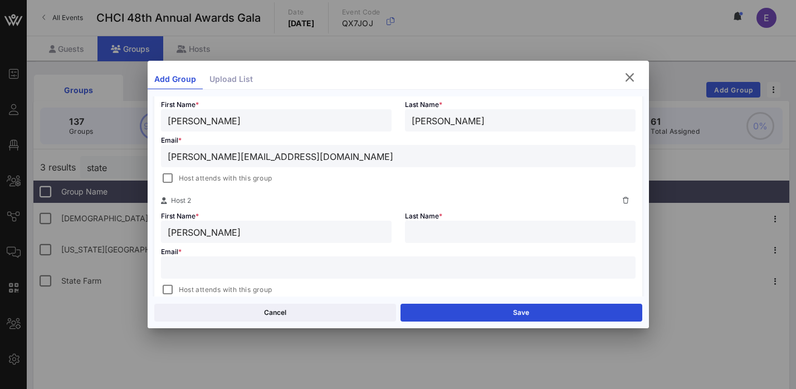
paste input "[PERSON_NAME]"
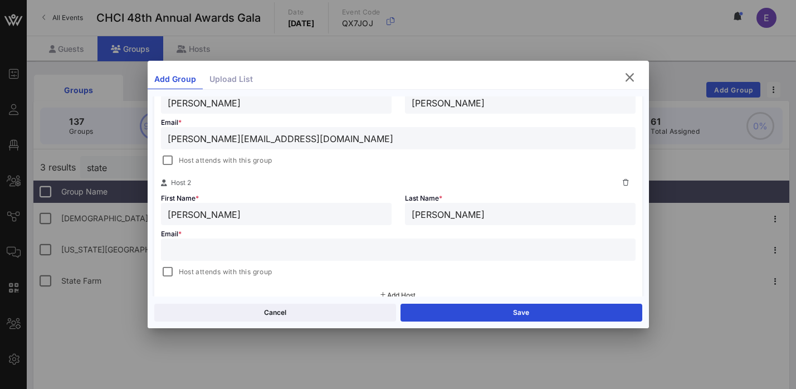
type input "[PERSON_NAME]"
click at [313, 247] on input "text" at bounding box center [398, 249] width 461 height 14
paste input "[PERSON_NAME][EMAIL_ADDRESS][DOMAIN_NAME]"
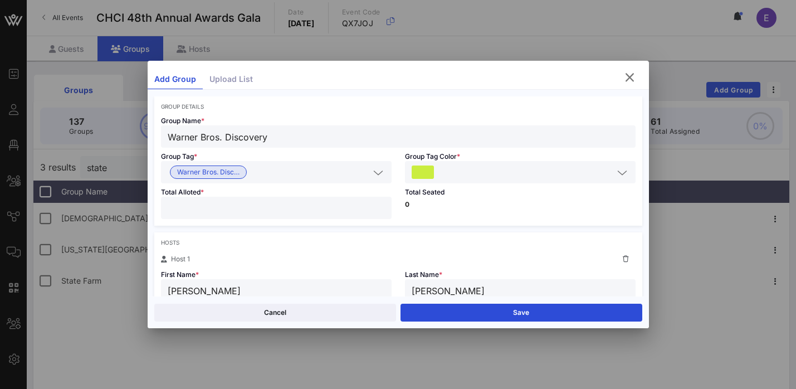
scroll to position [40, 0]
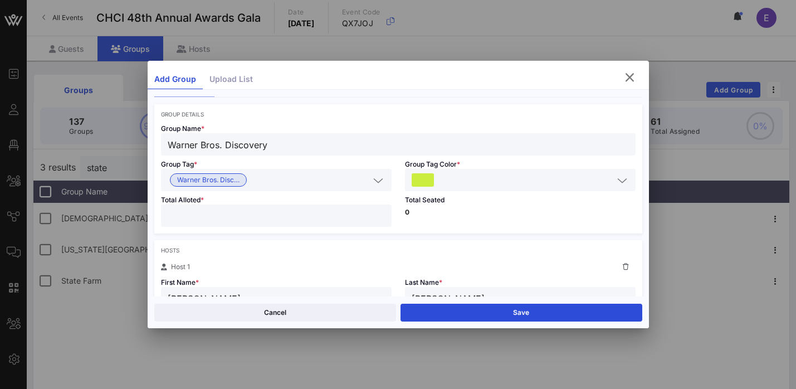
type input "[PERSON_NAME][EMAIL_ADDRESS][DOMAIN_NAME]"
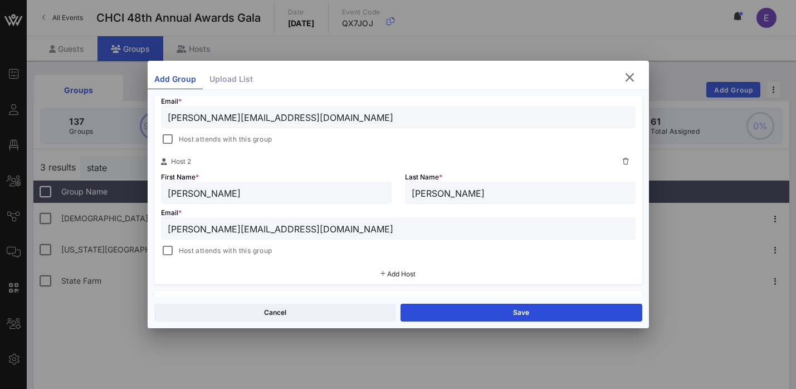
scroll to position [258, 0]
click at [507, 314] on button "Save" at bounding box center [522, 313] width 242 height 18
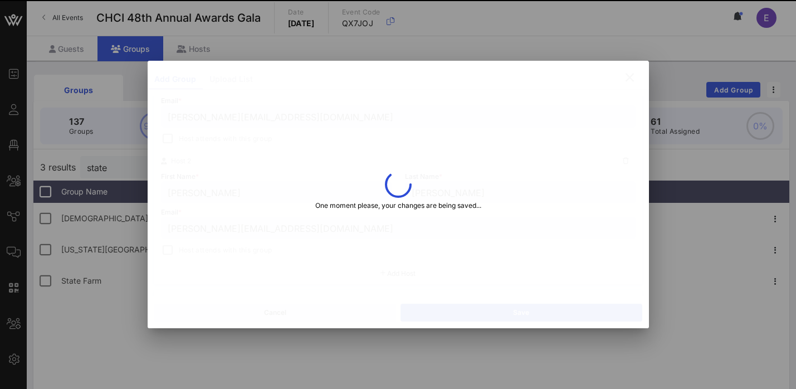
type input "[PERSON_NAME]"
type input "[PERSON_NAME][EMAIL_ADDRESS][DOMAIN_NAME]"
type input "[PERSON_NAME]"
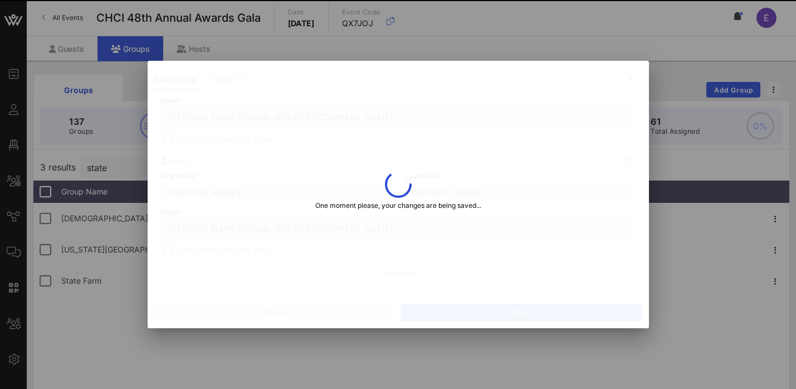
type input "[PERSON_NAME][EMAIL_ADDRESS][DOMAIN_NAME]"
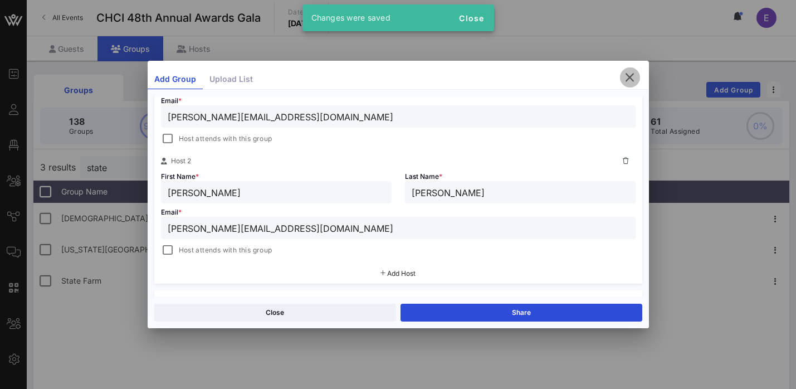
click at [633, 78] on icon "button" at bounding box center [630, 77] width 13 height 13
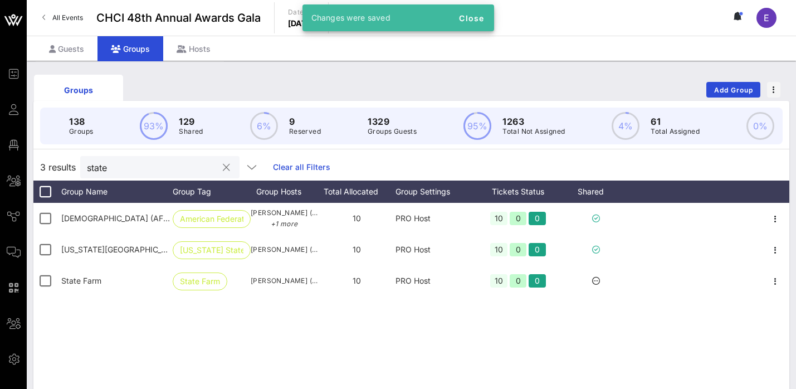
click at [166, 169] on input "state" at bounding box center [152, 167] width 130 height 14
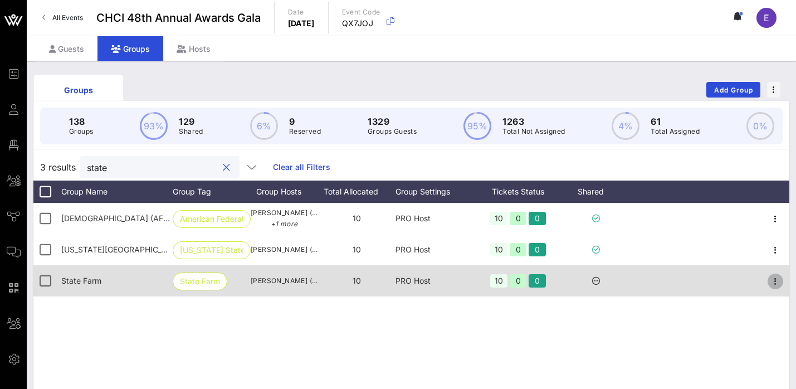
click at [777, 283] on icon "button" at bounding box center [775, 281] width 13 height 13
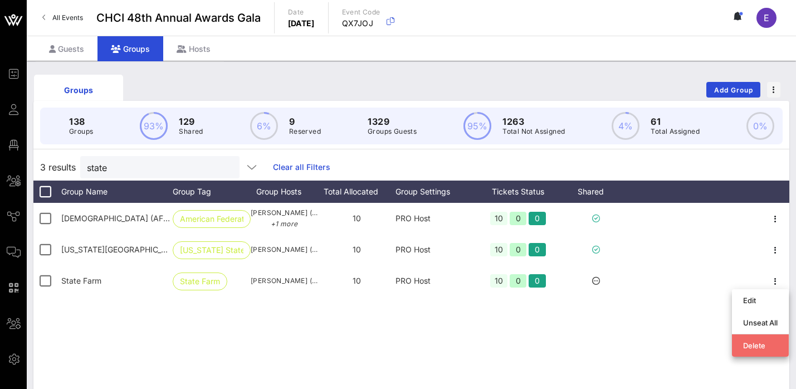
click at [760, 350] on div "Delete" at bounding box center [761, 346] width 35 height 18
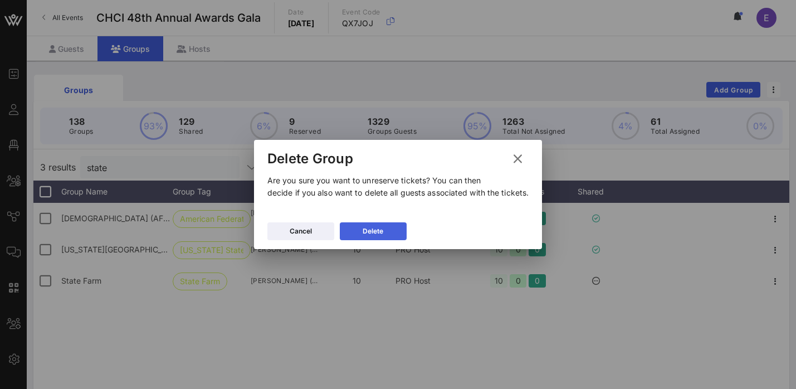
click at [373, 226] on div "Delete" at bounding box center [373, 231] width 21 height 11
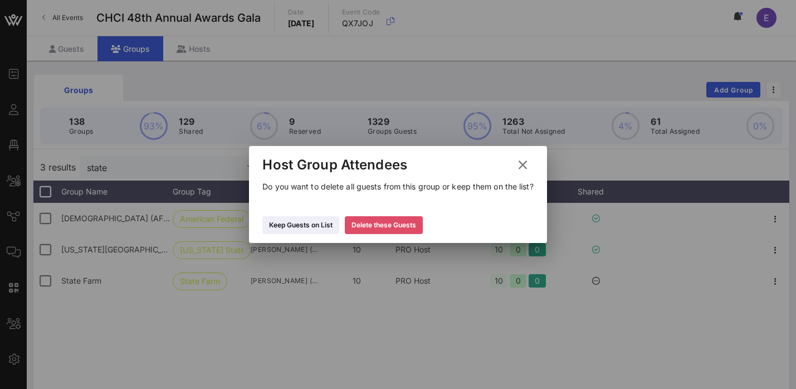
click at [391, 228] on div "Delete these Guests" at bounding box center [384, 225] width 65 height 11
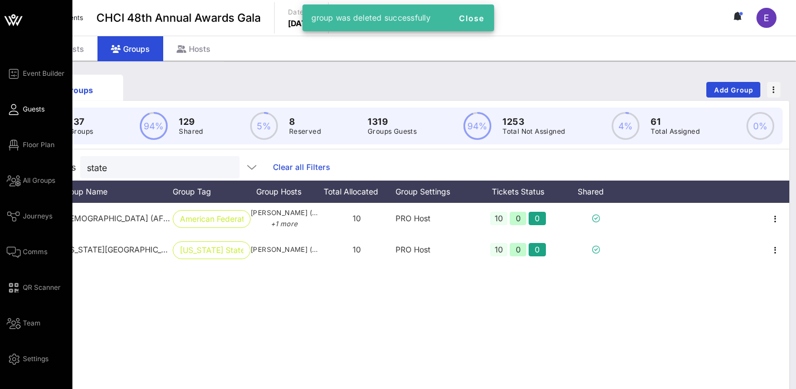
click at [35, 110] on span "Guests" at bounding box center [34, 109] width 22 height 10
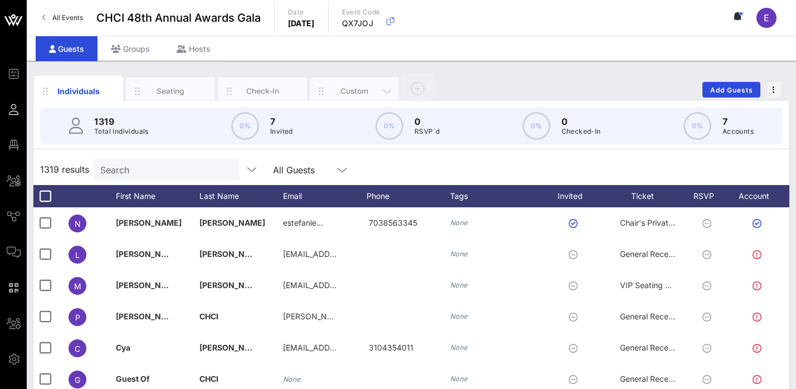
click at [361, 90] on div "Custom" at bounding box center [355, 91] width 50 height 11
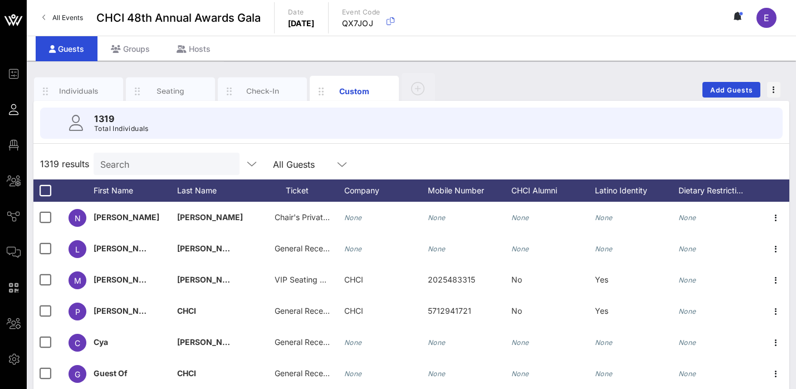
click at [142, 168] on input "Search" at bounding box center [165, 164] width 130 height 14
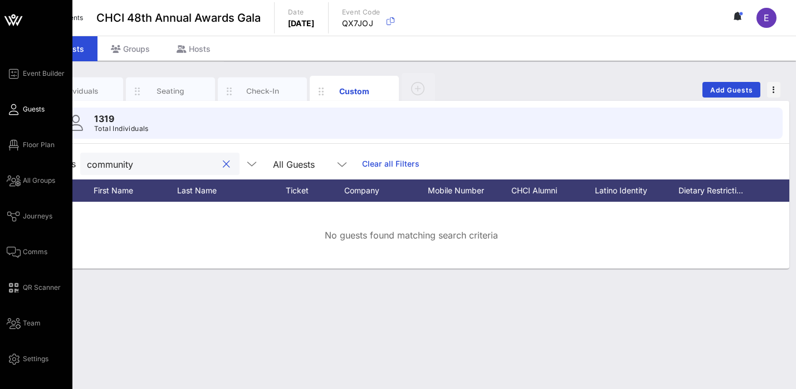
type input "community"
click at [16, 110] on icon at bounding box center [14, 110] width 14 height 2
click at [44, 181] on span "All Groups" at bounding box center [39, 181] width 32 height 10
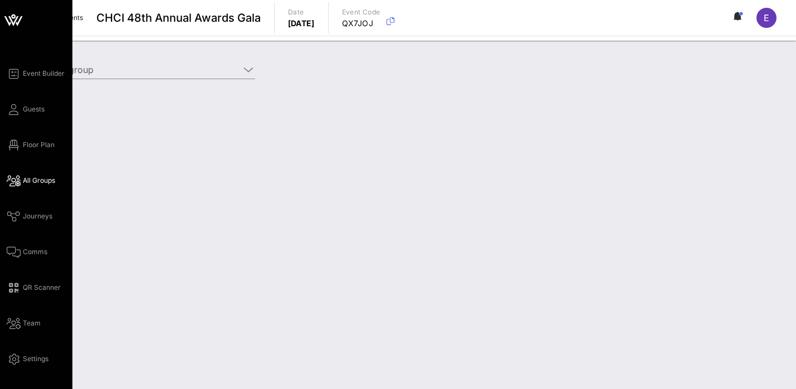
click at [33, 116] on div "Event Builder Guests Floor Plan All Groups Journeys Comms QR Scanner Team Setti…" at bounding box center [40, 216] width 66 height 299
click at [26, 110] on span "Guests" at bounding box center [34, 109] width 22 height 10
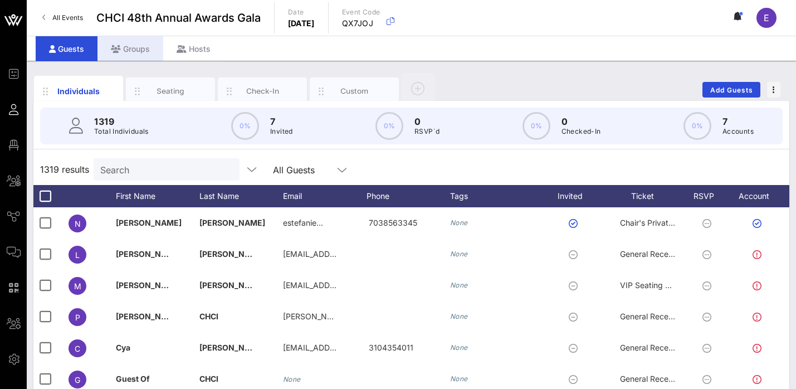
click at [138, 50] on div "Groups" at bounding box center [131, 48] width 66 height 25
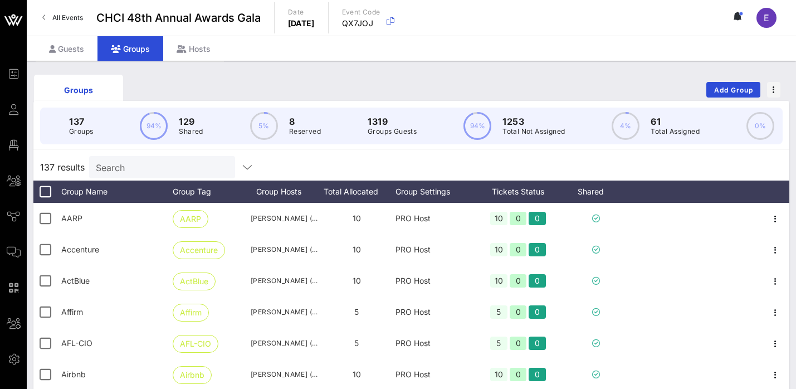
click at [152, 170] on input "Search" at bounding box center [161, 167] width 130 height 14
paste input "Communities First"
type input "Communities First"
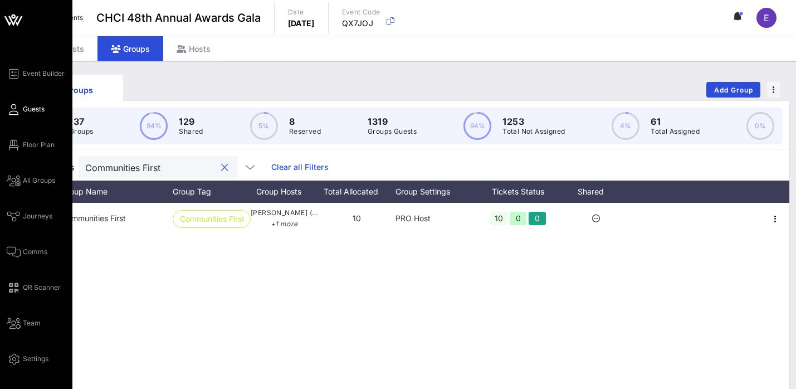
click at [30, 109] on span "Guests" at bounding box center [34, 109] width 22 height 10
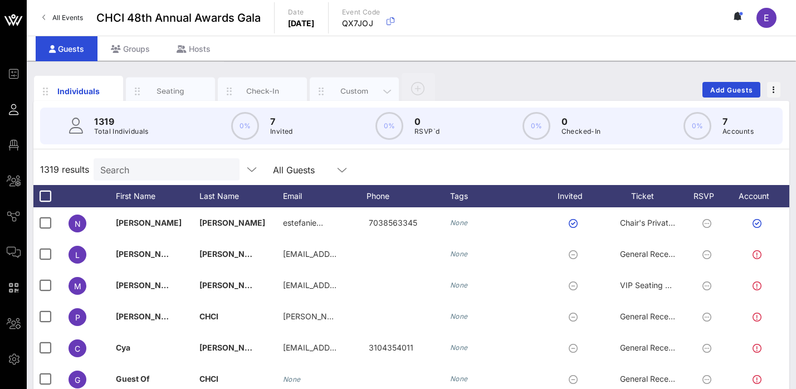
click at [353, 92] on div "Custom" at bounding box center [355, 91] width 50 height 11
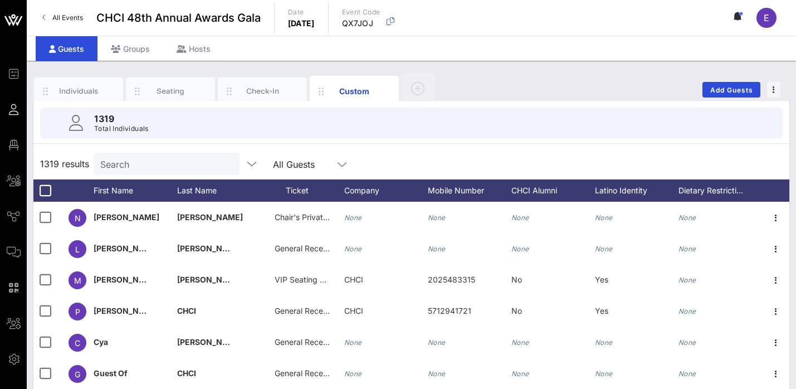
click at [129, 164] on input "Search" at bounding box center [165, 164] width 130 height 14
paste input "Communities First"
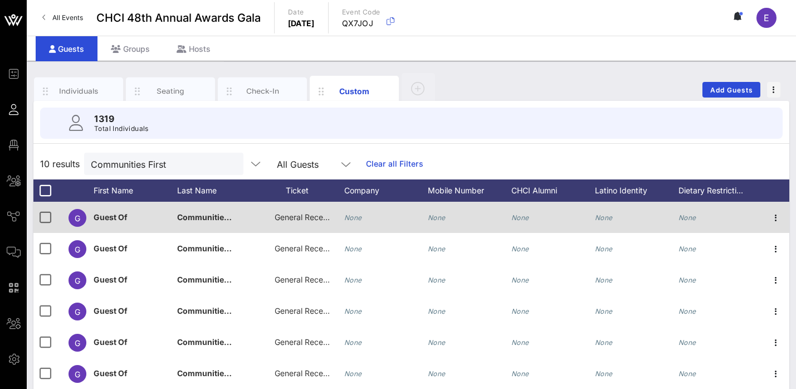
click at [299, 215] on span "General Reception" at bounding box center [308, 216] width 67 height 9
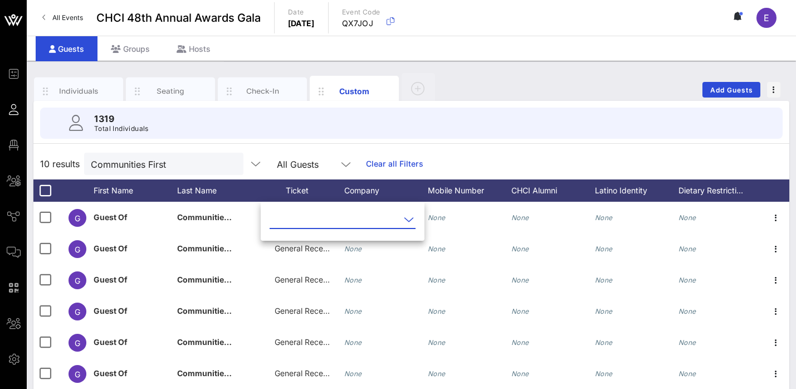
click at [327, 220] on input "text" at bounding box center [335, 220] width 130 height 18
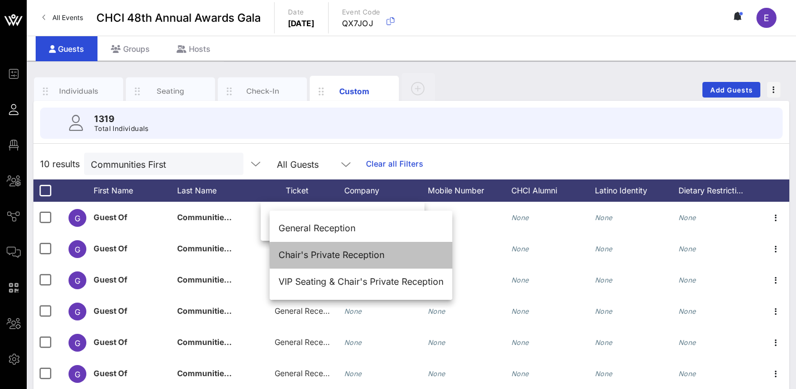
click at [329, 250] on div "Chair's Private Reception" at bounding box center [361, 255] width 165 height 11
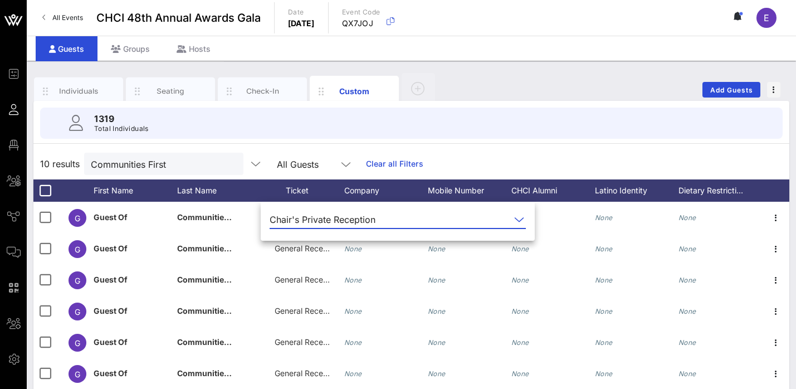
click at [513, 153] on div "10 results Communities First All Guests Clear all Filters" at bounding box center [411, 163] width 756 height 31
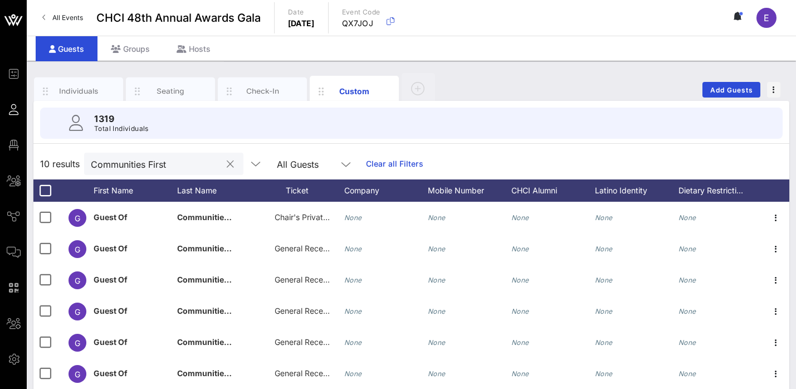
click at [176, 155] on div "Communities First" at bounding box center [156, 164] width 130 height 22
click at [177, 163] on input "Communities First" at bounding box center [156, 164] width 130 height 14
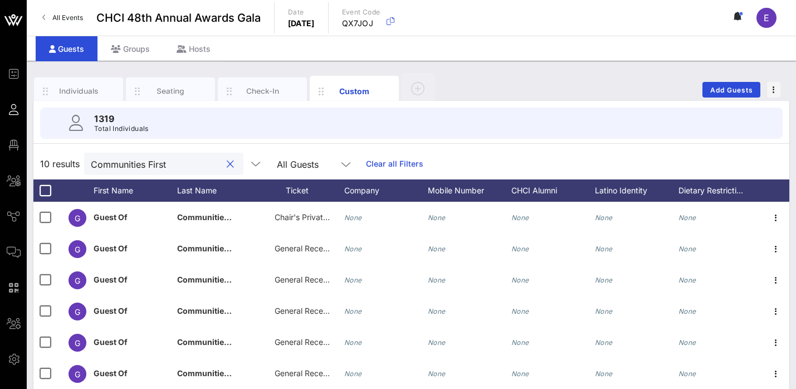
click at [177, 163] on input "Communities First" at bounding box center [156, 164] width 130 height 14
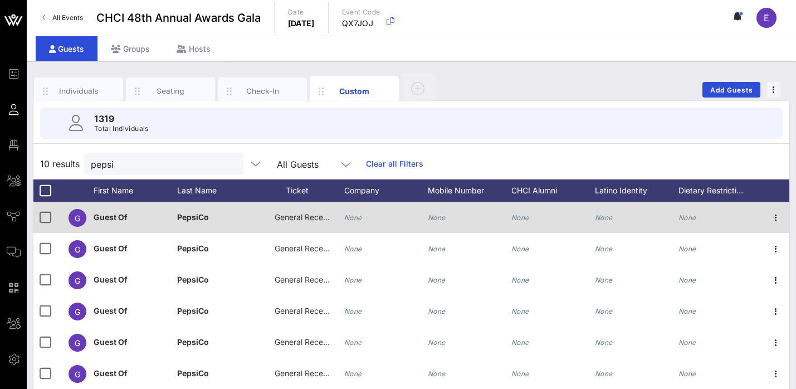
click at [299, 216] on span "General Reception" at bounding box center [308, 216] width 67 height 9
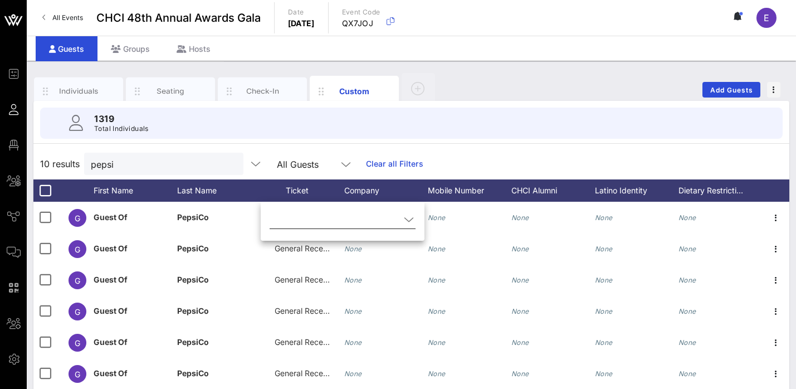
click at [313, 222] on input "text" at bounding box center [335, 220] width 130 height 18
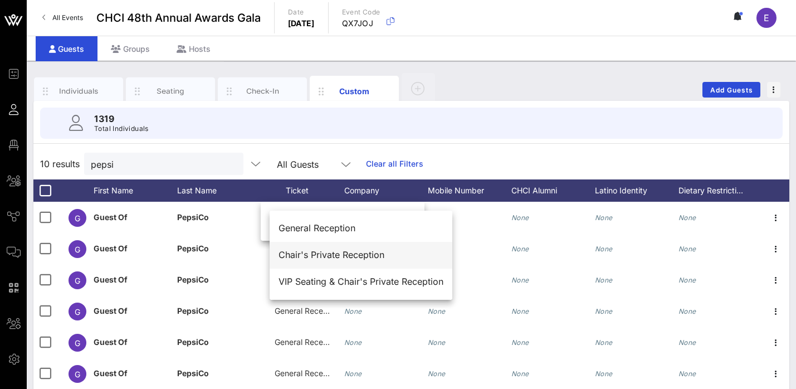
click at [332, 254] on div "Chair's Private Reception" at bounding box center [361, 255] width 165 height 11
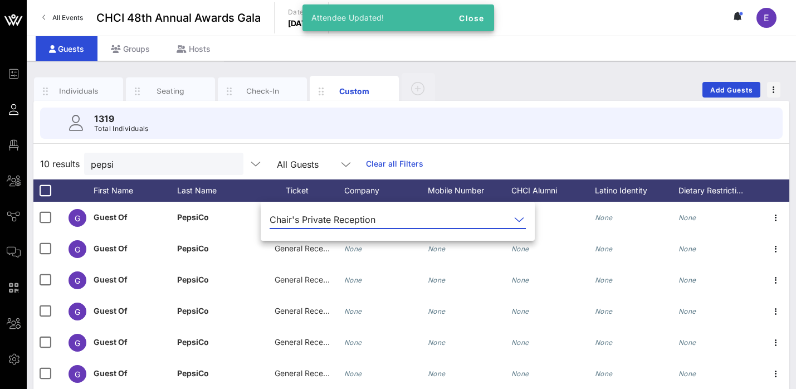
click at [535, 154] on div "10 results pepsi All Guests Clear all Filters" at bounding box center [411, 163] width 756 height 31
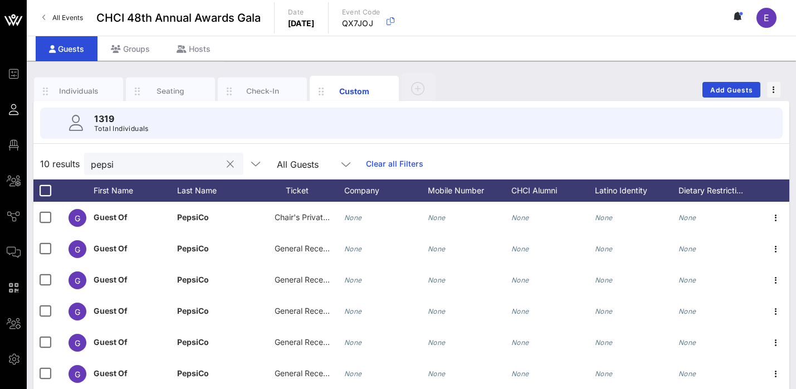
click at [143, 163] on input "pepsi" at bounding box center [156, 164] width 130 height 14
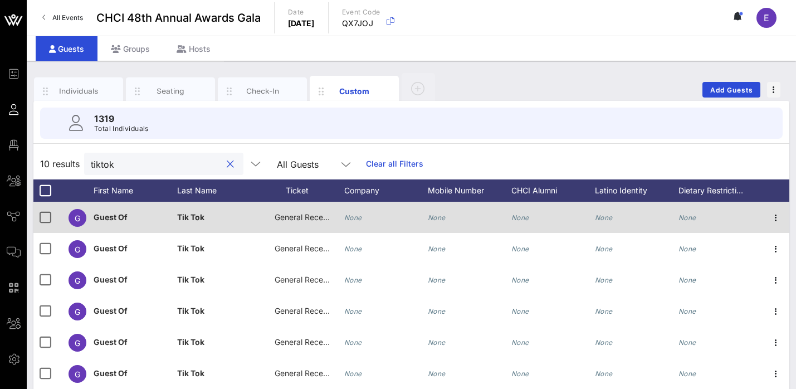
type input "tiktok"
click at [299, 220] on span "General Reception" at bounding box center [308, 216] width 67 height 9
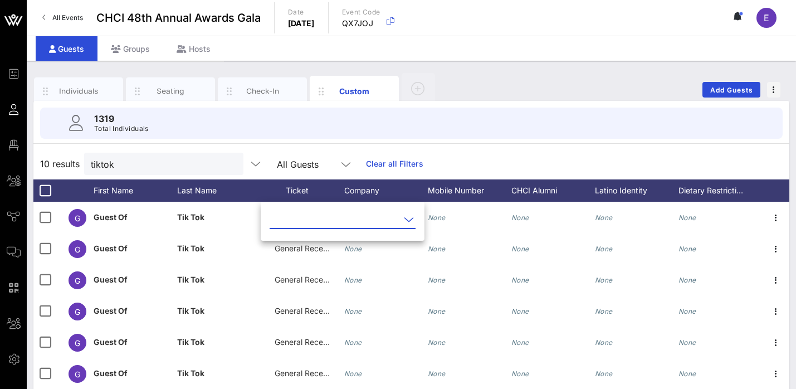
click at [320, 218] on input "text" at bounding box center [335, 220] width 130 height 18
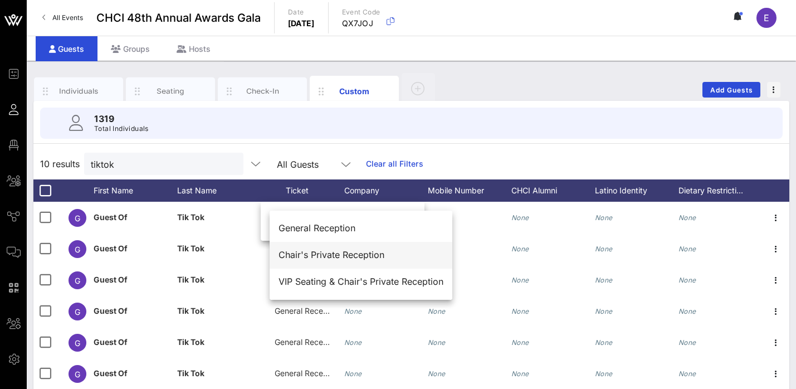
click at [339, 252] on div "Chair's Private Reception" at bounding box center [361, 255] width 165 height 11
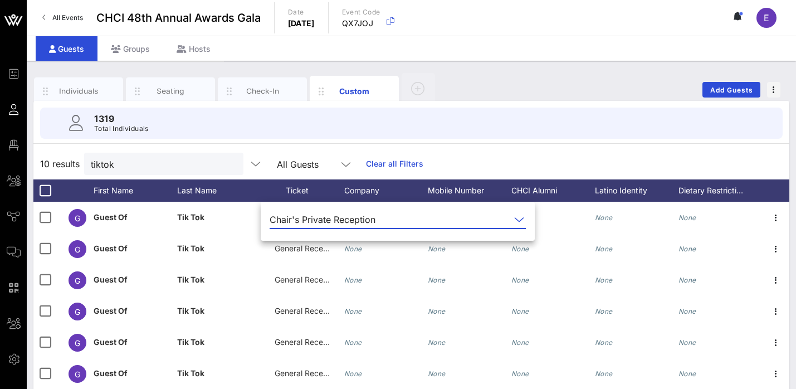
click at [485, 148] on div "10 results tiktok All Guests Clear all Filters" at bounding box center [411, 163] width 756 height 31
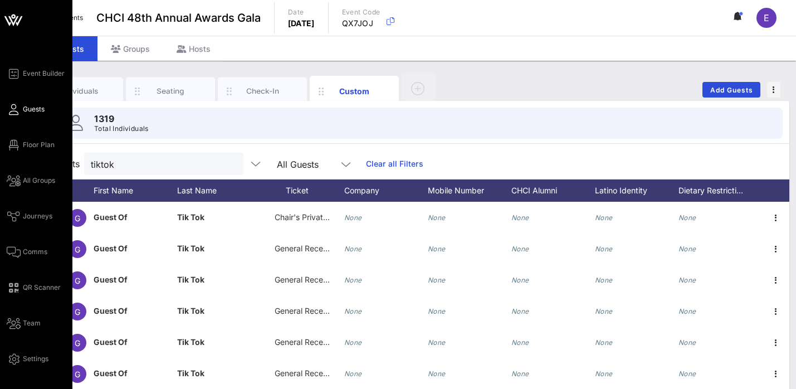
click at [13, 110] on icon at bounding box center [14, 110] width 14 height 2
click at [21, 143] on link "Floor Plan" at bounding box center [31, 144] width 48 height 13
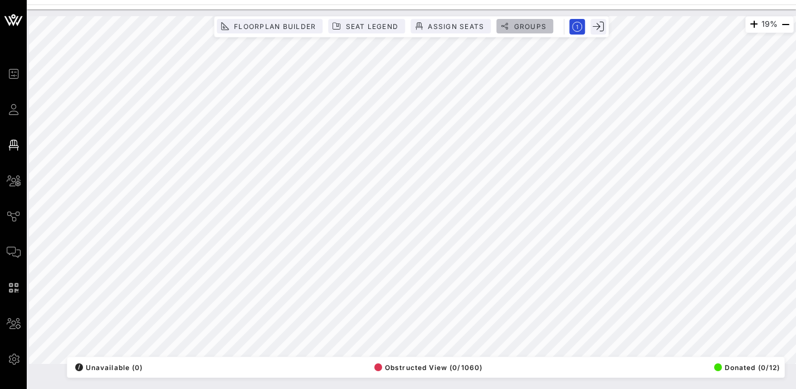
click at [524, 22] on span "Groups" at bounding box center [529, 26] width 33 height 8
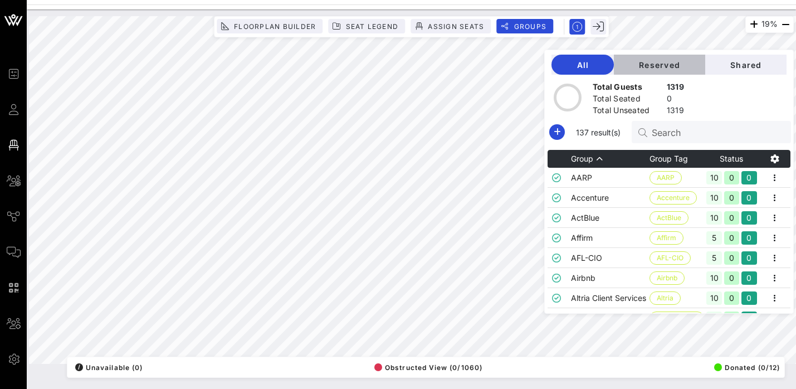
click at [681, 66] on span "Reserved" at bounding box center [660, 64] width 74 height 9
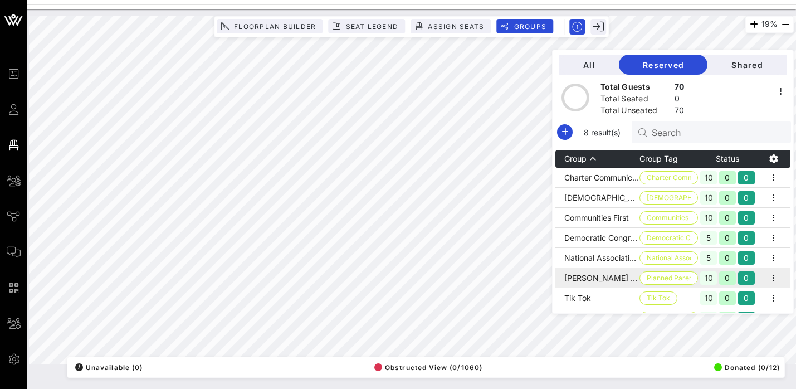
scroll to position [15, 0]
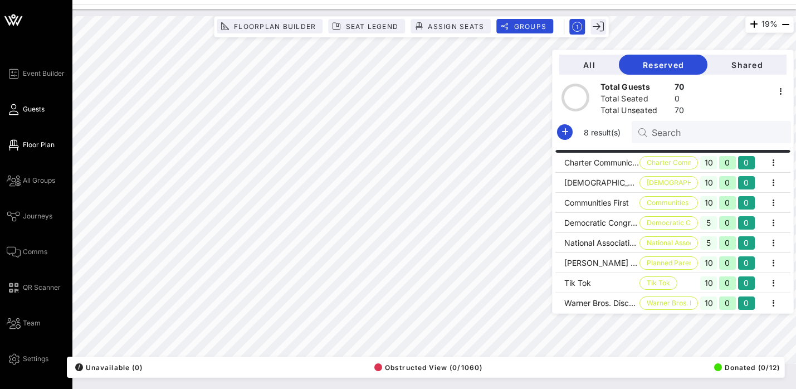
click at [12, 109] on icon at bounding box center [14, 110] width 14 height 2
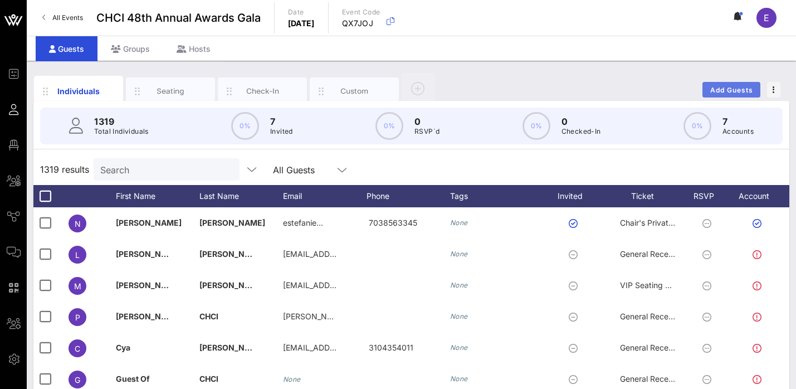
click at [720, 89] on span "Add Guests" at bounding box center [732, 90] width 44 height 8
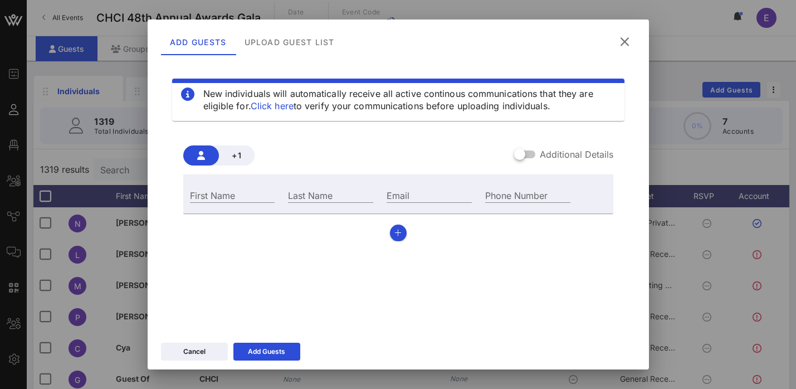
click at [625, 46] on icon at bounding box center [625, 42] width 16 height 14
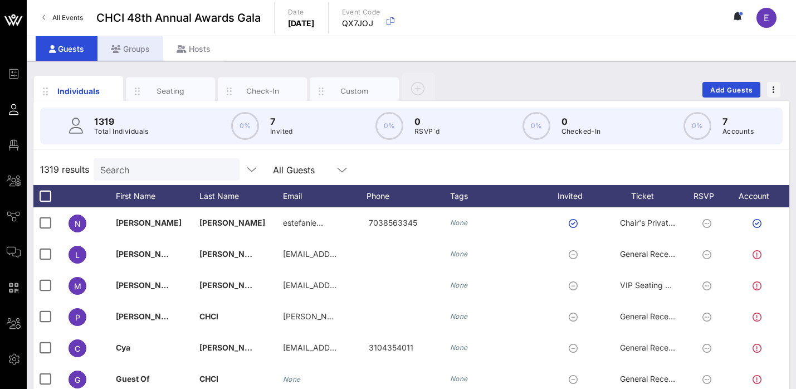
click at [139, 46] on div "Groups" at bounding box center [131, 48] width 66 height 25
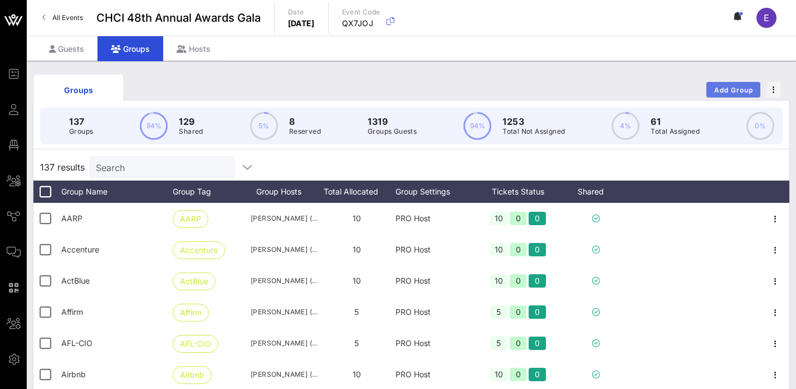
click at [733, 91] on span "Add Group" at bounding box center [734, 90] width 40 height 8
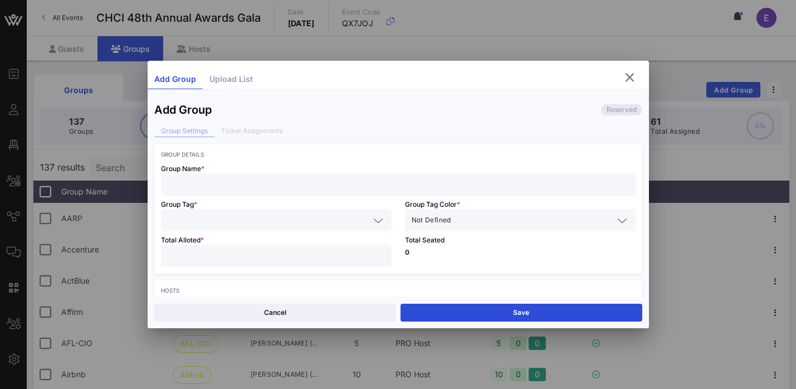
click at [271, 183] on input "text" at bounding box center [398, 184] width 461 height 14
drag, startPoint x: 224, startPoint y: 186, endPoint x: 167, endPoint y: 186, distance: 56.9
click at [167, 186] on div "State Farm" at bounding box center [398, 184] width 475 height 22
type input "State Farm"
click at [212, 211] on div at bounding box center [276, 220] width 217 height 22
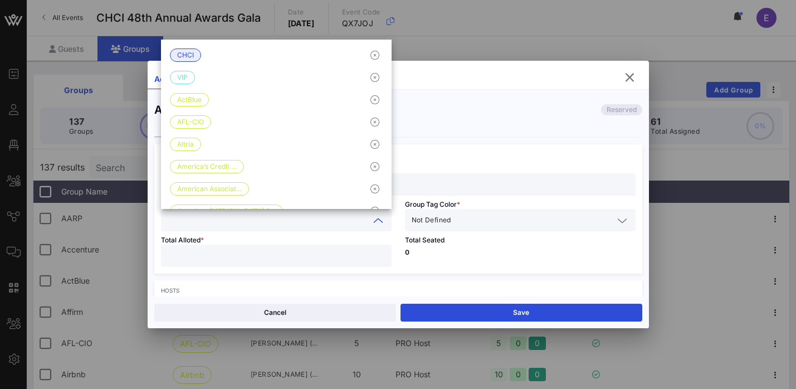
paste input "State Farm"
type input "State Farm"
click at [454, 225] on input "text" at bounding box center [534, 220] width 160 height 14
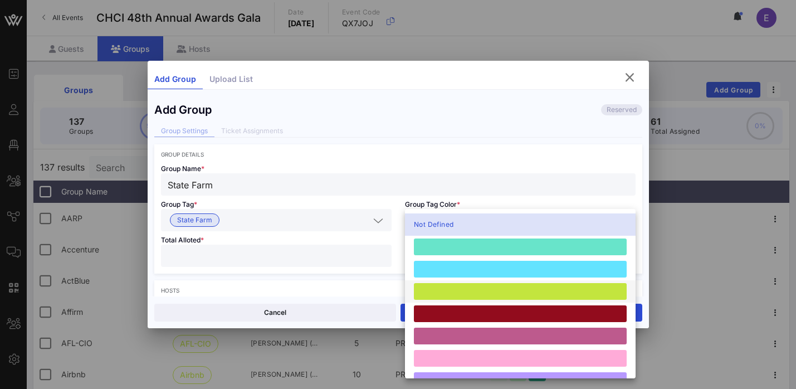
click at [460, 286] on div at bounding box center [520, 291] width 213 height 17
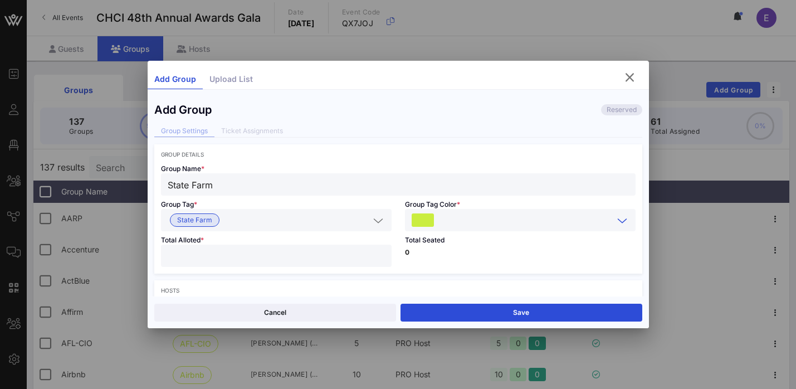
scroll to position [64, 0]
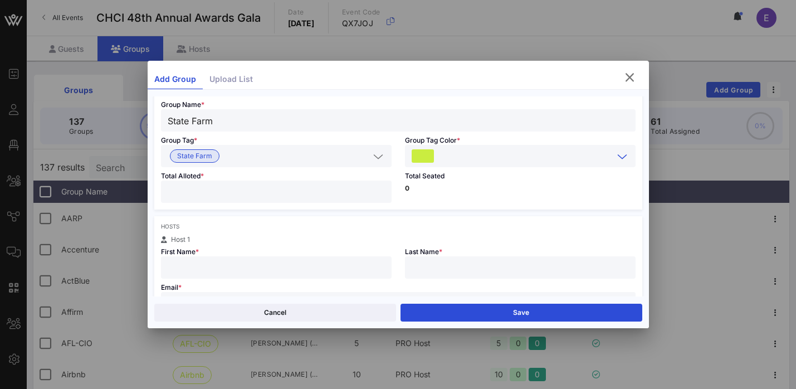
click at [302, 203] on div "Total Alloted *" at bounding box center [276, 188] width 244 height 42
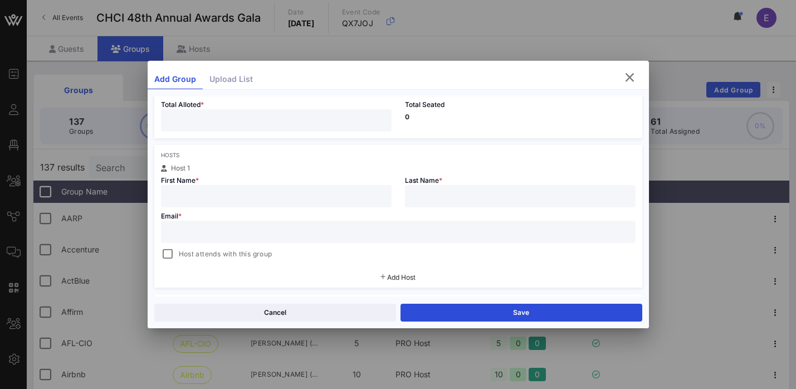
scroll to position [140, 0]
type input "*"
click at [246, 191] on input "text" at bounding box center [276, 191] width 217 height 14
paste input "[PERSON_NAME]"
click at [240, 193] on input "[PERSON_NAME]" at bounding box center [276, 191] width 217 height 14
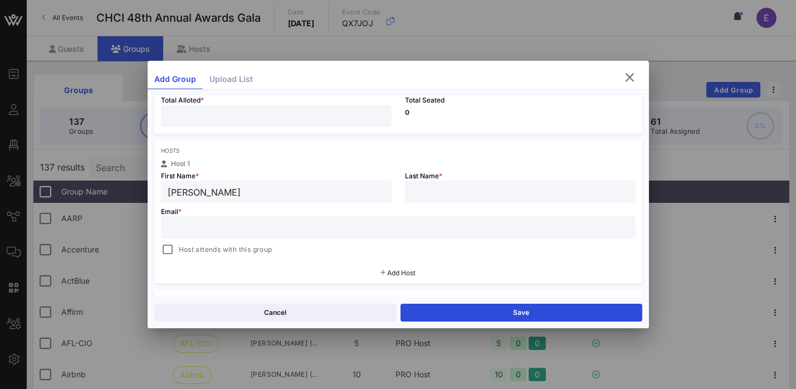
click at [240, 193] on input "[PERSON_NAME]" at bounding box center [276, 191] width 217 height 14
type input "[PERSON_NAME]"
paste input "[PERSON_NAME]"
type input "[PERSON_NAME]"
click at [305, 226] on input "text" at bounding box center [398, 227] width 461 height 14
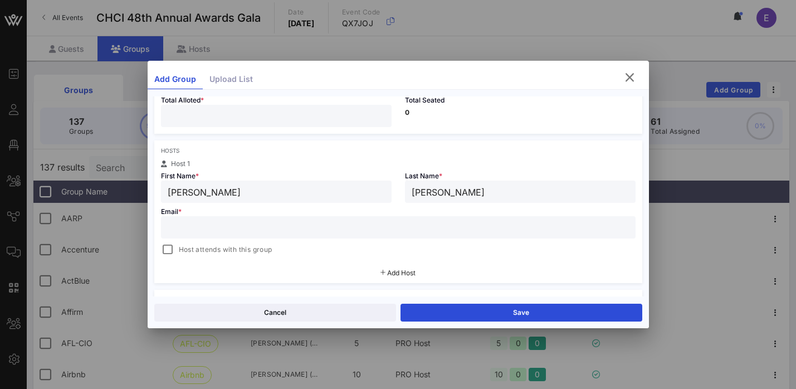
paste input "[PERSON_NAME][EMAIL_ADDRESS][PERSON_NAME][DOMAIN_NAME]"
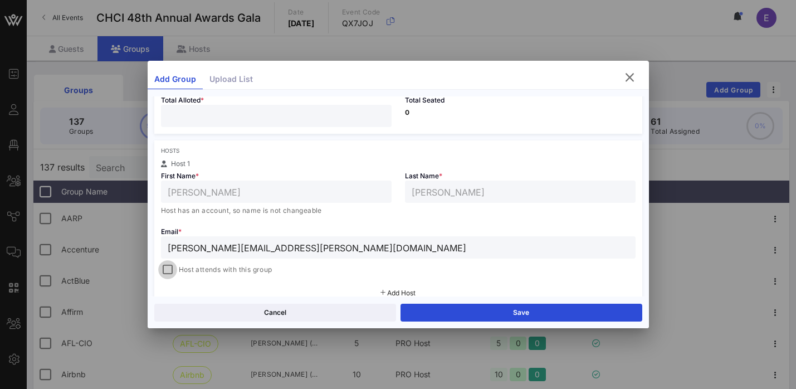
type input "[PERSON_NAME][EMAIL_ADDRESS][PERSON_NAME][DOMAIN_NAME]"
click at [167, 267] on div at bounding box center [168, 270] width 16 height 16
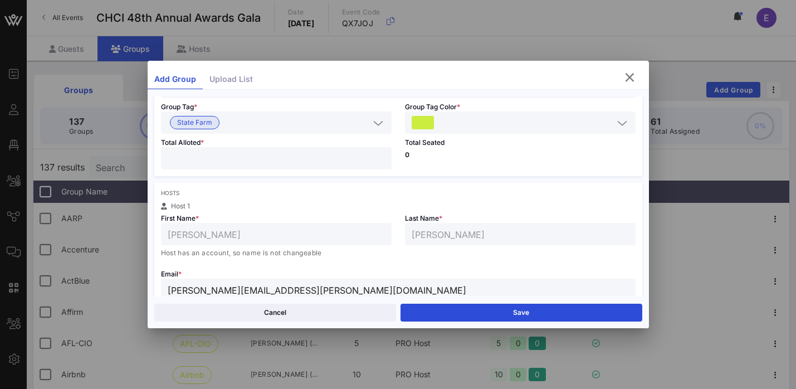
scroll to position [114, 0]
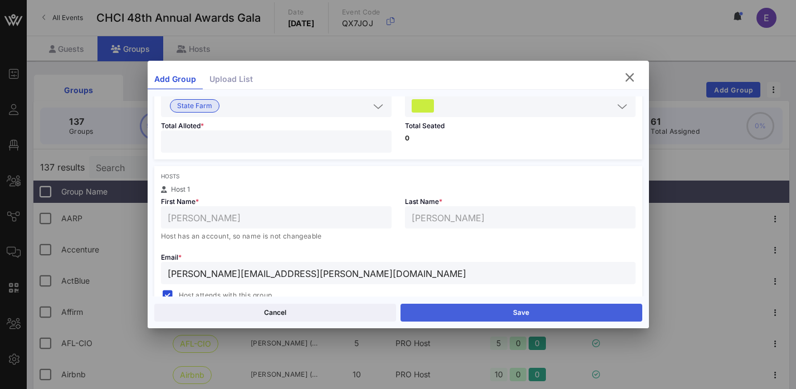
click at [483, 315] on button "Save" at bounding box center [522, 313] width 242 height 18
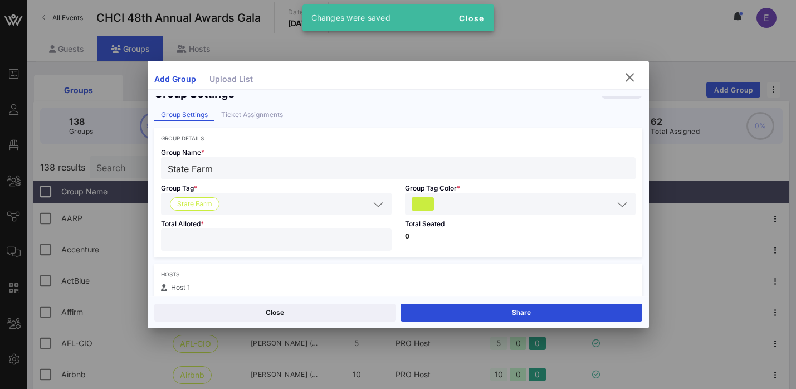
scroll to position [0, 0]
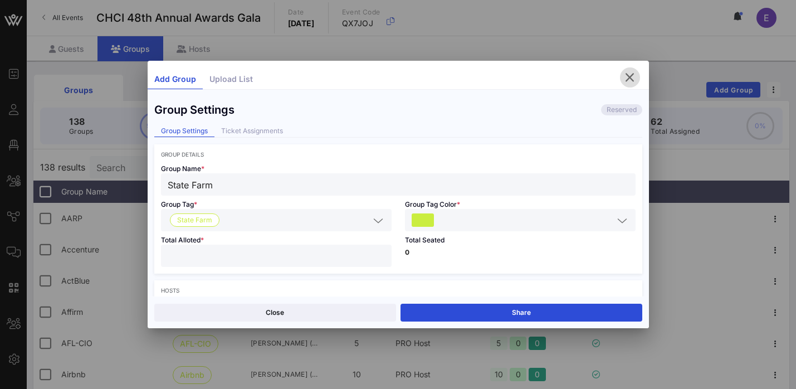
click at [633, 75] on icon "button" at bounding box center [630, 77] width 13 height 13
